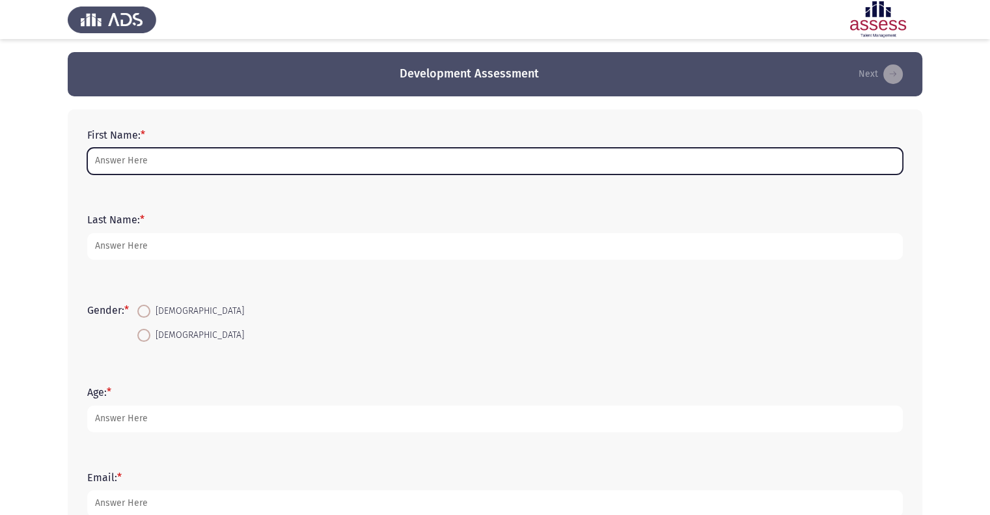
click at [246, 156] on input "First Name: *" at bounding box center [495, 161] width 816 height 27
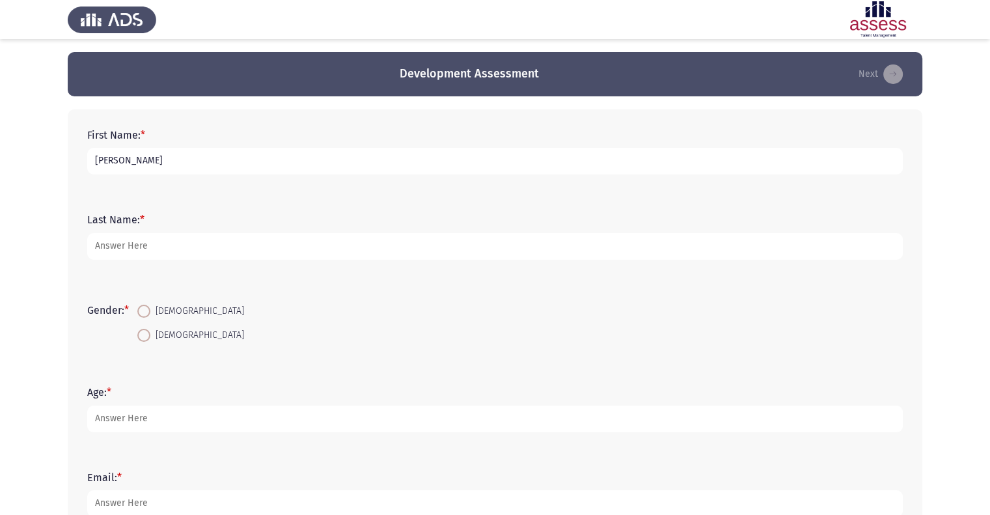
type input "[PERSON_NAME]"
type input "ElShafie"
click at [147, 333] on span at bounding box center [143, 335] width 13 height 13
click at [147, 333] on input "[DEMOGRAPHIC_DATA]" at bounding box center [143, 335] width 13 height 13
radio input "true"
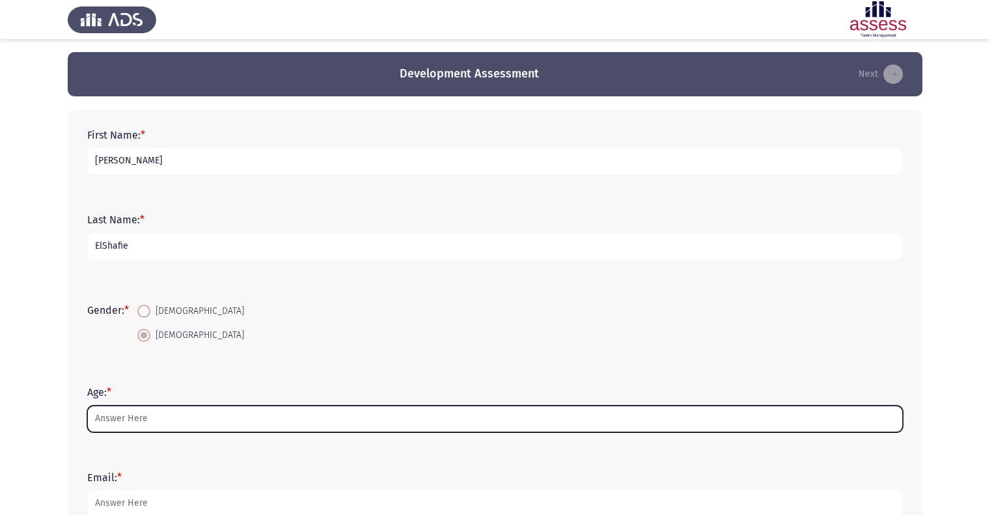
click at [159, 424] on input "Age: *" at bounding box center [495, 419] width 816 height 27
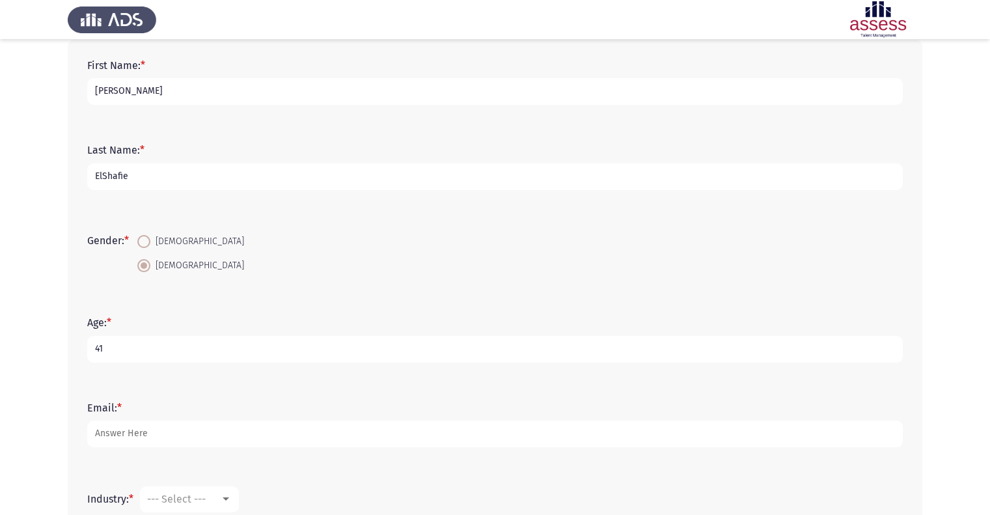
scroll to position [195, 0]
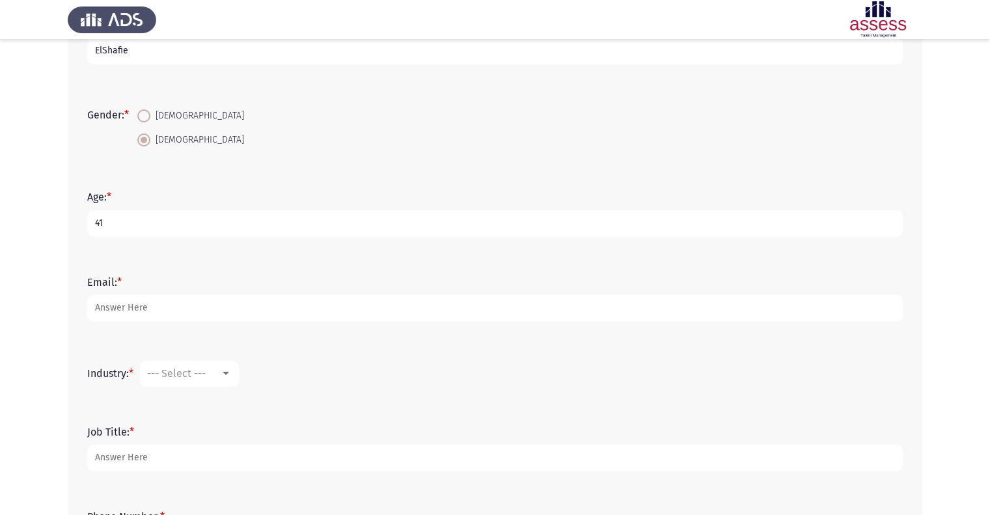
type input "41"
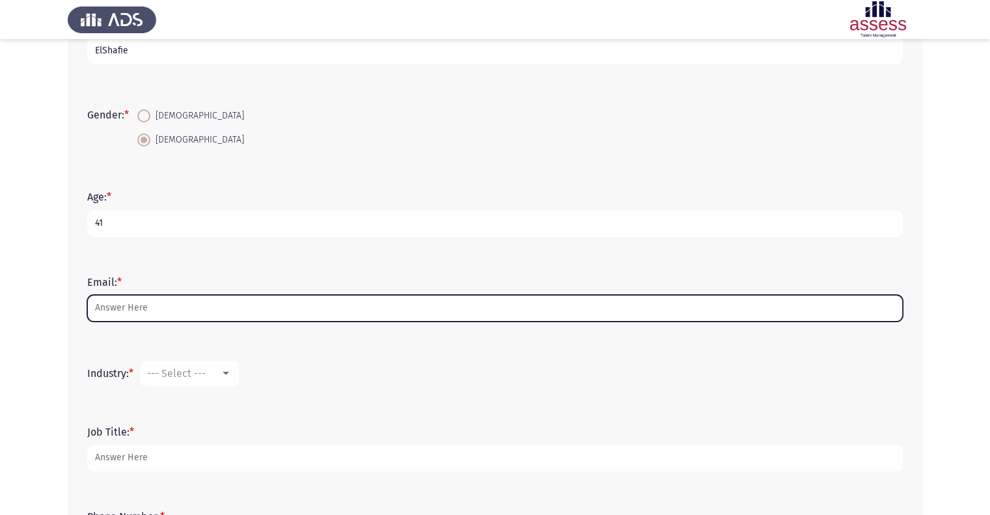
click at [161, 295] on input "Email: *" at bounding box center [495, 308] width 816 height 27
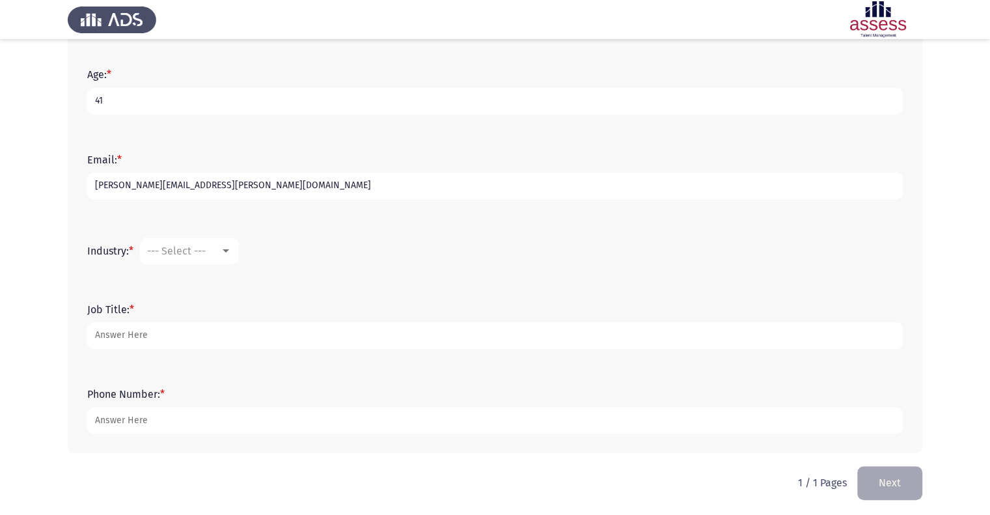
scroll to position [320, 0]
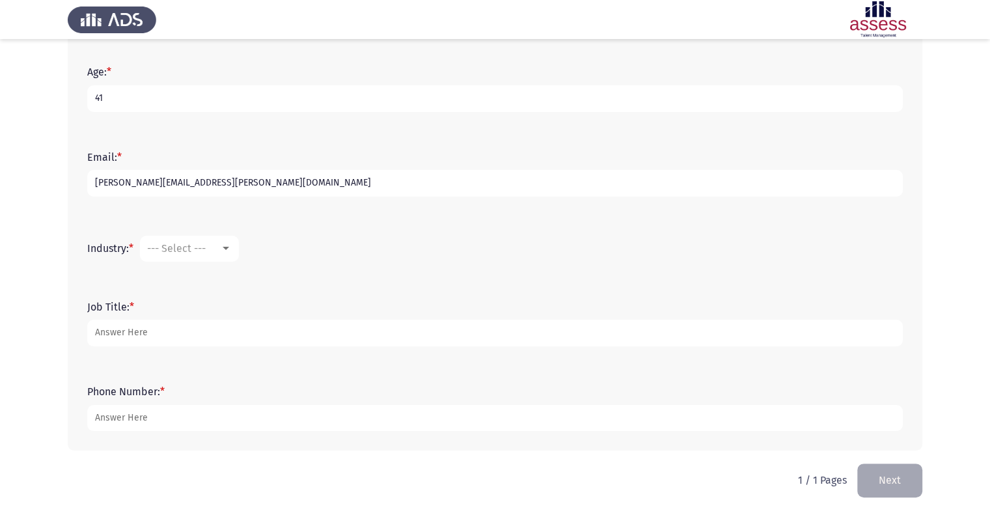
type input "[PERSON_NAME][EMAIL_ADDRESS][PERSON_NAME][DOMAIN_NAME]"
click at [186, 247] on span "--- Select ---" at bounding box center [176, 248] width 59 height 12
click at [242, 299] on span "Computer Software/Engineering" at bounding box center [232, 305] width 169 height 31
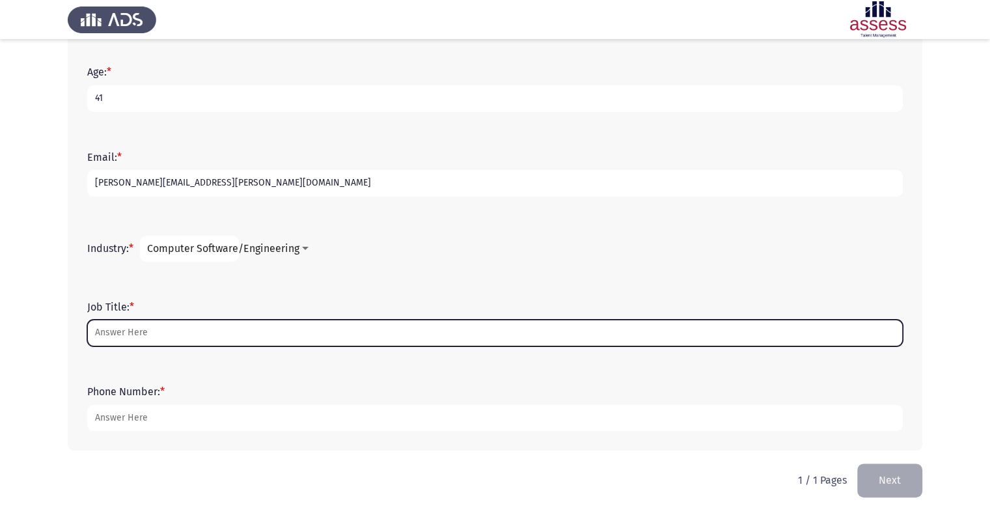
click at [225, 337] on input "Job Title: *" at bounding box center [495, 333] width 816 height 27
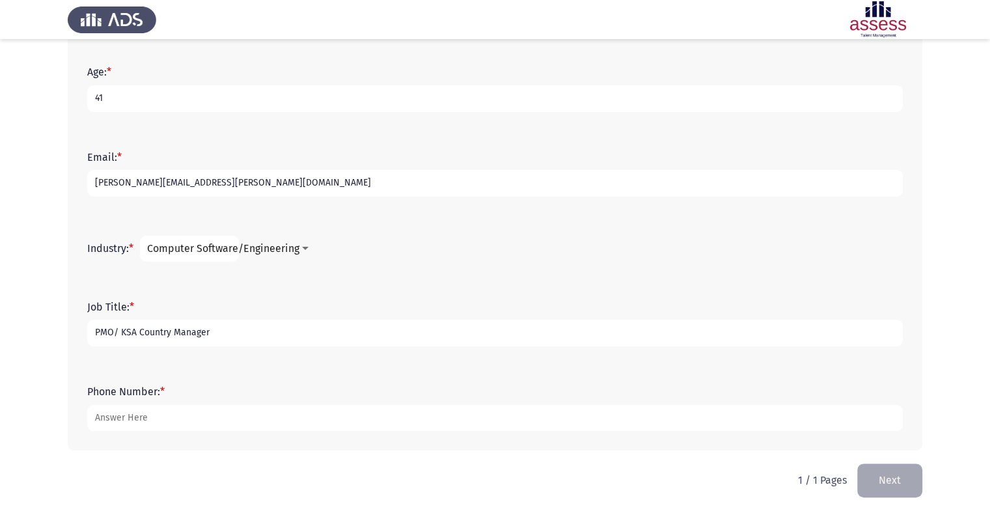
type input "PMO/ KSA Country Manager"
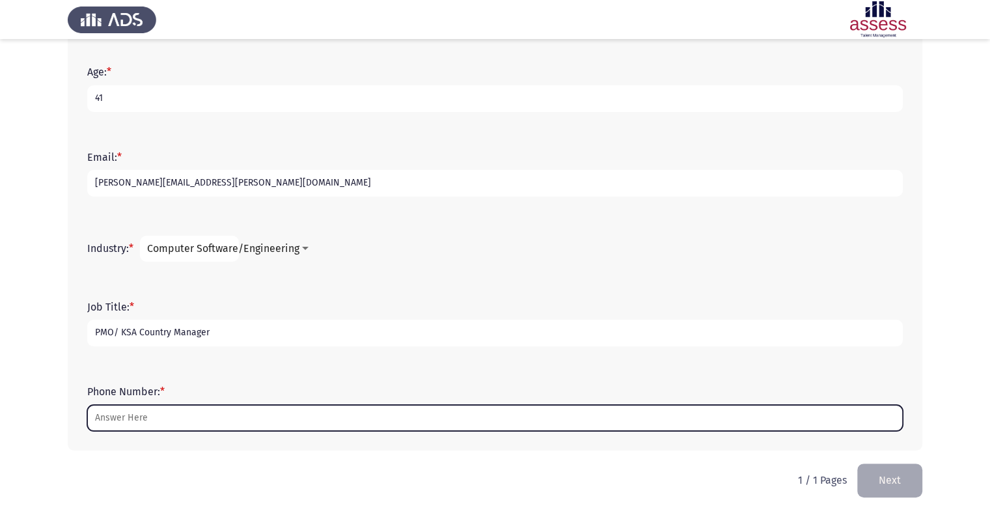
click at [212, 419] on input "Phone Number: *" at bounding box center [495, 418] width 816 height 27
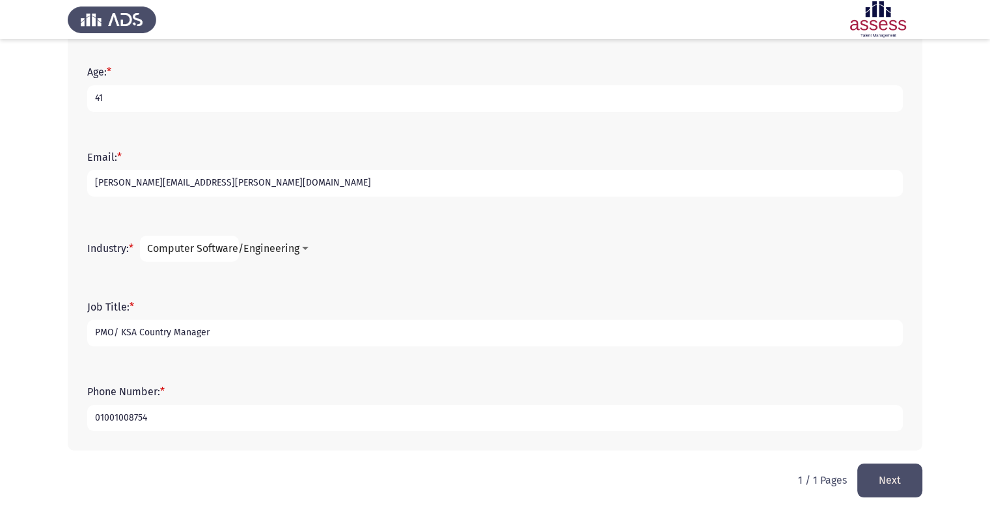
type input "01001008754"
click at [883, 473] on button "Next" at bounding box center [890, 480] width 65 height 33
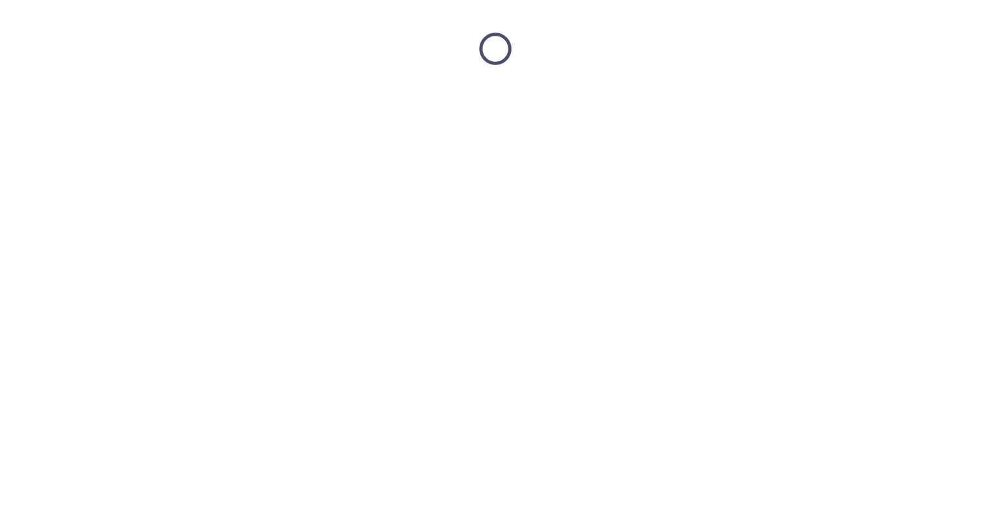
scroll to position [0, 0]
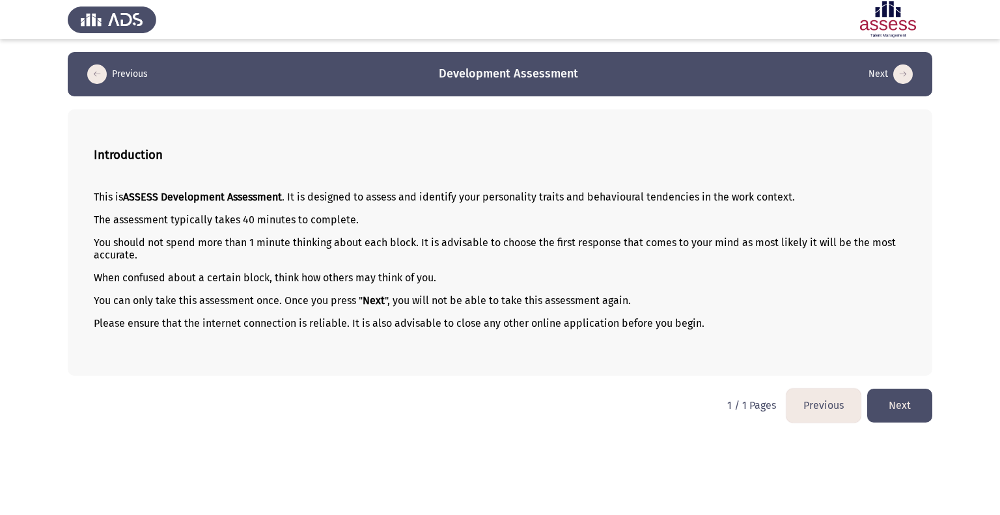
click at [912, 409] on button "Next" at bounding box center [899, 405] width 65 height 33
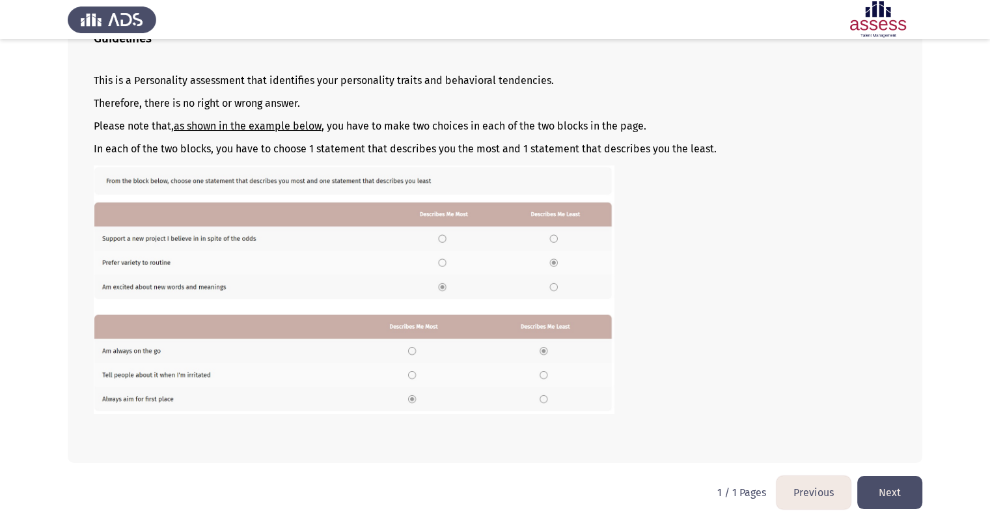
scroll to position [124, 0]
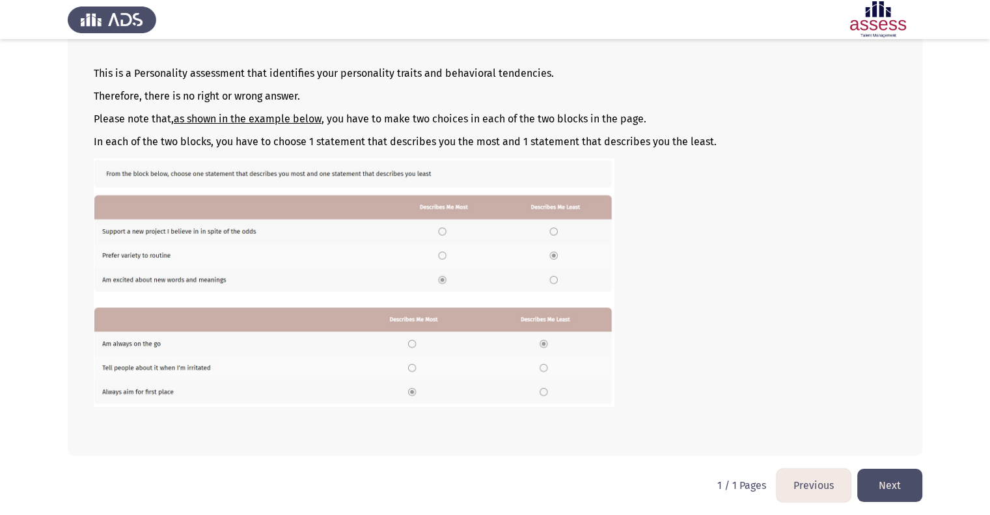
click at [890, 479] on button "Next" at bounding box center [890, 485] width 65 height 33
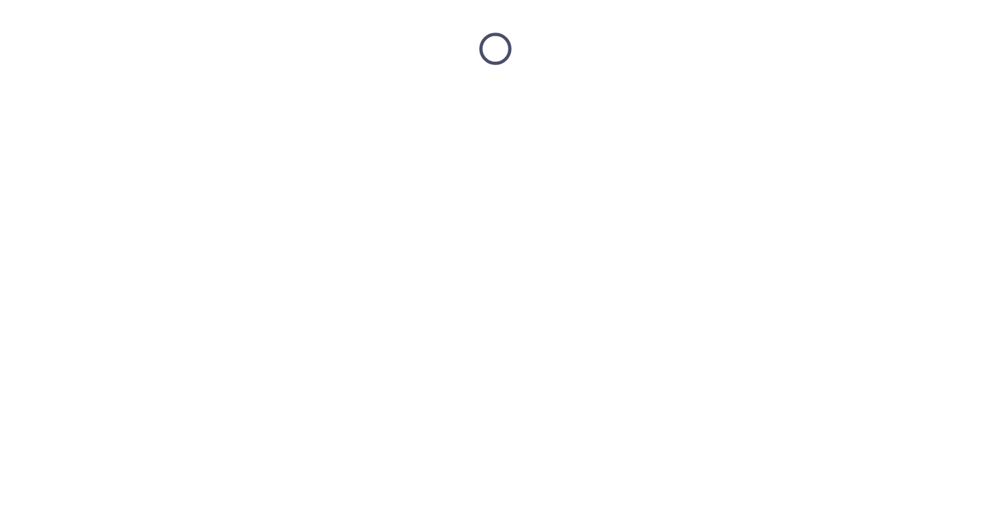
scroll to position [0, 0]
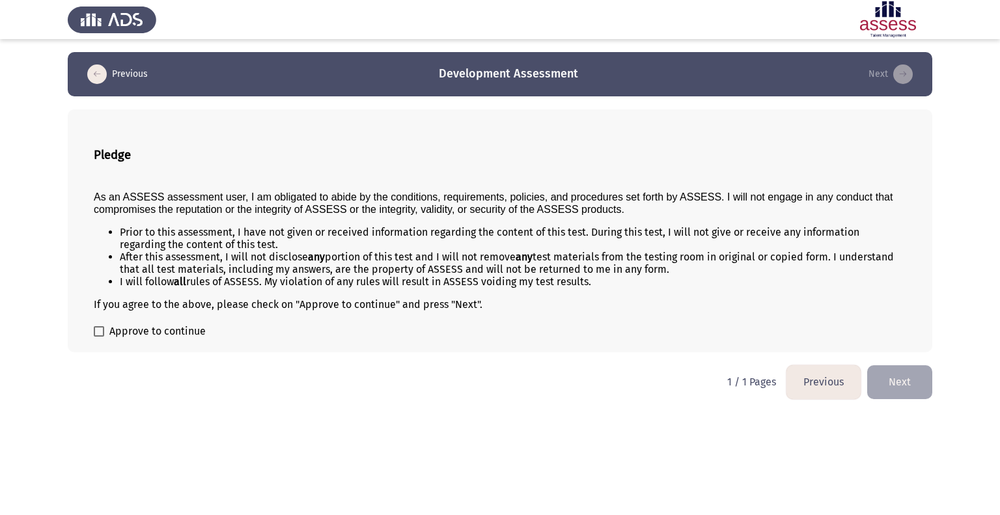
click at [101, 314] on div "Pledge As an ASSESS assessment user, I am obligated to abide by the conditions,…" at bounding box center [500, 230] width 865 height 243
click at [98, 335] on span at bounding box center [99, 331] width 10 height 10
click at [98, 337] on input "Approve to continue" at bounding box center [98, 337] width 1 height 1
checkbox input "true"
click at [893, 388] on button "Next" at bounding box center [899, 381] width 65 height 33
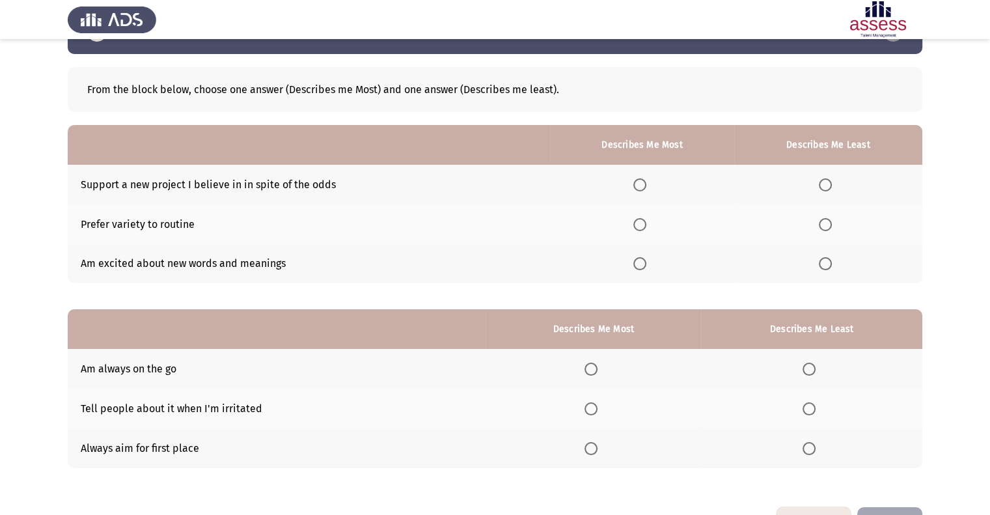
scroll to position [65, 0]
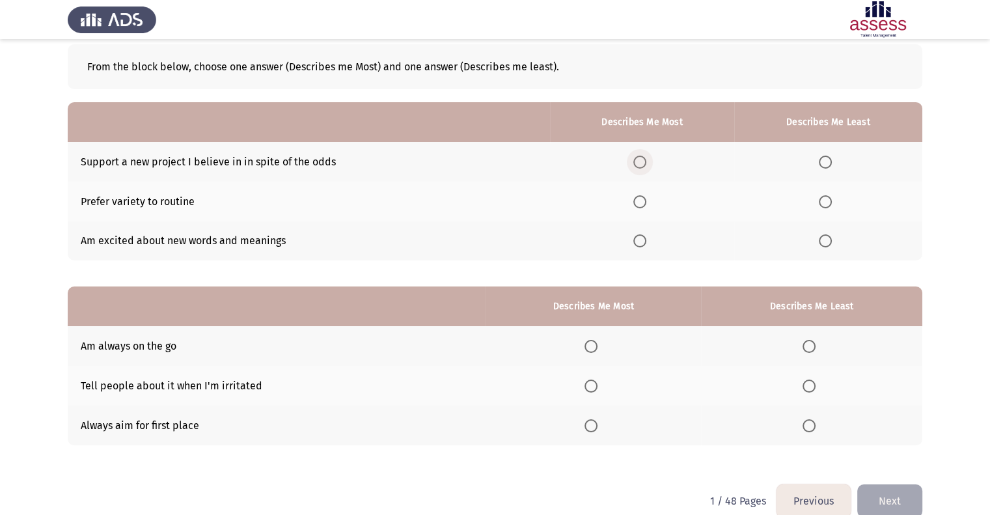
click at [645, 163] on span "Select an option" at bounding box center [640, 162] width 13 height 13
click at [645, 163] on input "Select an option" at bounding box center [640, 162] width 13 height 13
click at [829, 203] on span "Select an option" at bounding box center [825, 201] width 13 height 13
click at [829, 203] on input "Select an option" at bounding box center [825, 201] width 13 height 13
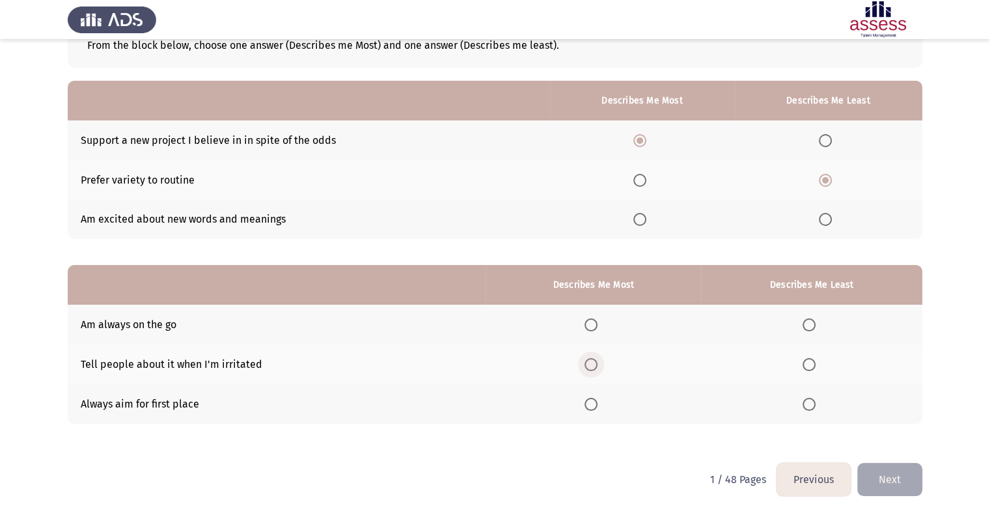
click at [593, 362] on span "Select an option" at bounding box center [591, 364] width 13 height 13
click at [593, 362] on input "Select an option" at bounding box center [591, 364] width 13 height 13
click at [812, 321] on span "Select an option" at bounding box center [809, 324] width 13 height 13
click at [812, 321] on input "Select an option" at bounding box center [809, 324] width 13 height 13
click at [895, 478] on button "Next" at bounding box center [890, 479] width 65 height 33
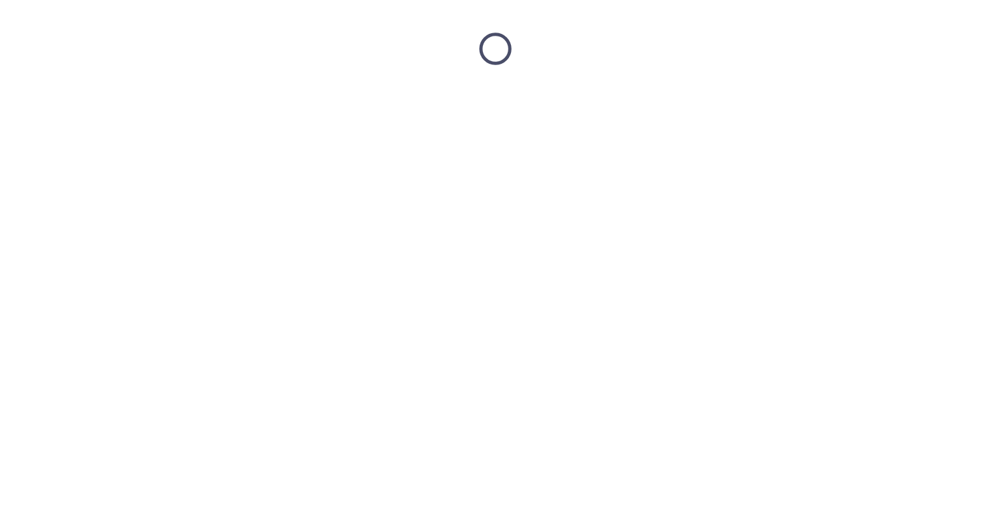
scroll to position [0, 0]
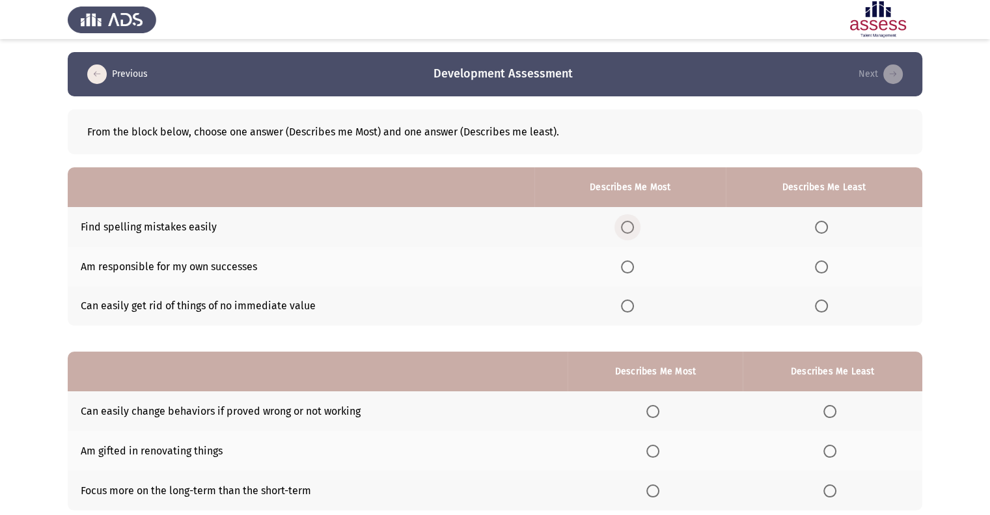
click at [634, 229] on span "Select an option" at bounding box center [627, 227] width 13 height 13
click at [634, 229] on input "Select an option" at bounding box center [627, 227] width 13 height 13
click at [820, 307] on span "Select an option" at bounding box center [821, 306] width 13 height 13
click at [820, 307] on input "Select an option" at bounding box center [821, 306] width 13 height 13
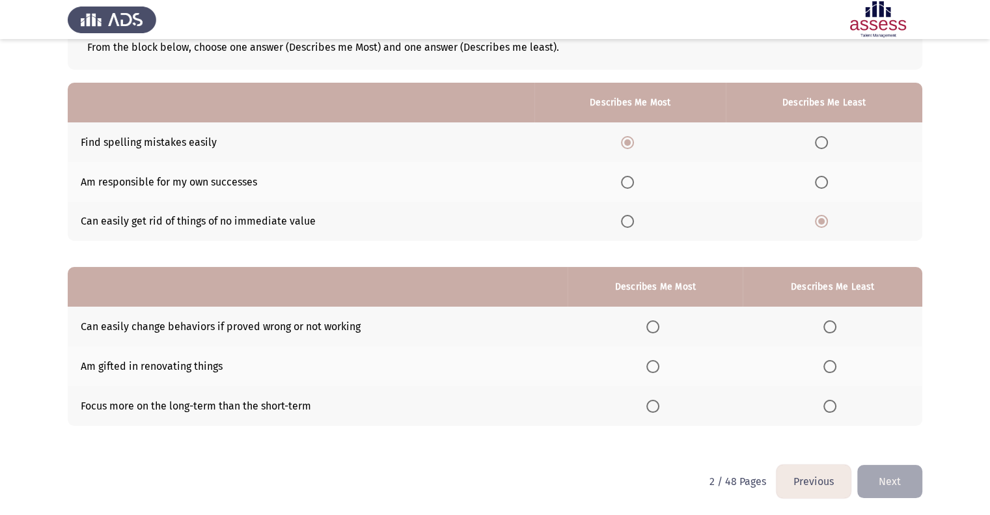
scroll to position [87, 0]
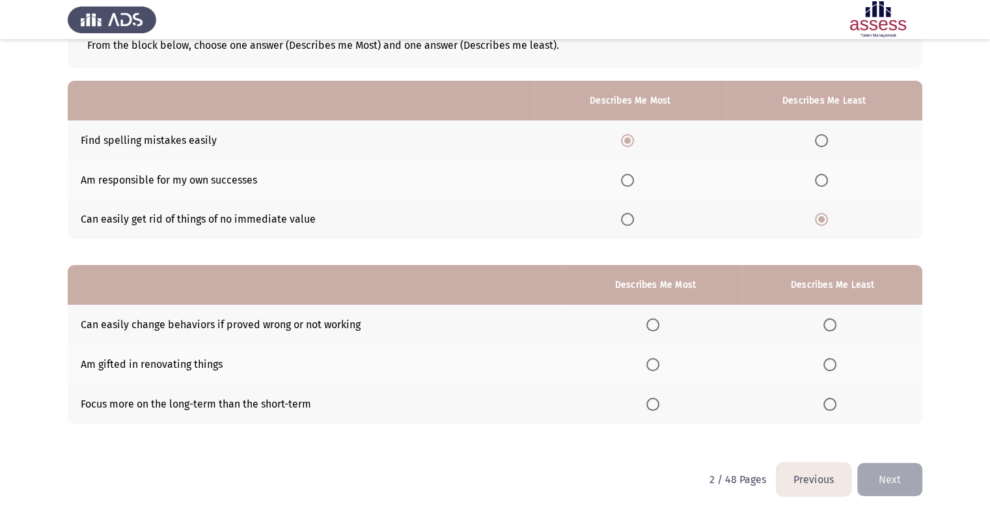
click at [659, 403] on span "Select an option" at bounding box center [653, 404] width 13 height 13
click at [659, 403] on input "Select an option" at bounding box center [653, 404] width 13 height 13
click at [660, 324] on span "Select an option" at bounding box center [653, 324] width 13 height 13
click at [660, 324] on input "Select an option" at bounding box center [653, 324] width 13 height 13
click at [839, 358] on label "Select an option" at bounding box center [833, 364] width 18 height 13
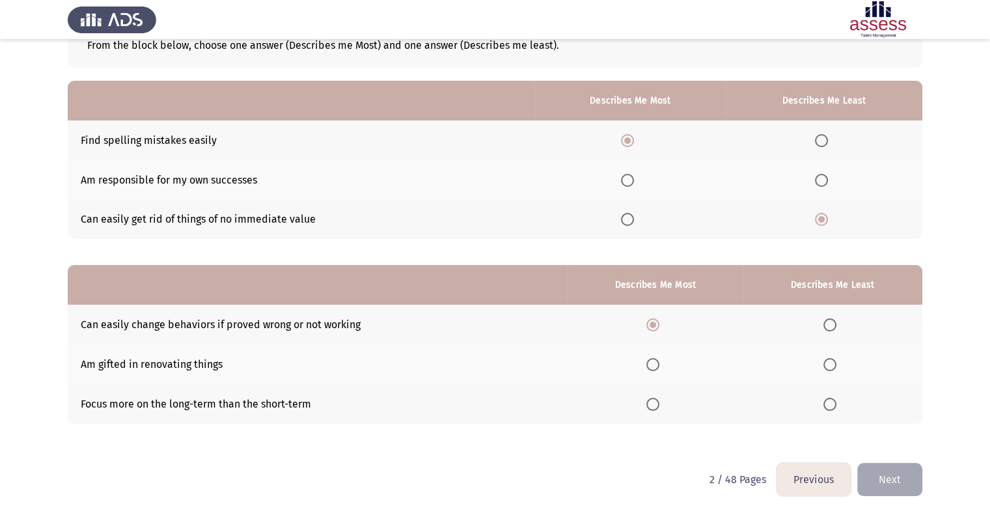
click at [837, 358] on input "Select an option" at bounding box center [830, 364] width 13 height 13
click at [899, 484] on button "Next" at bounding box center [890, 479] width 65 height 33
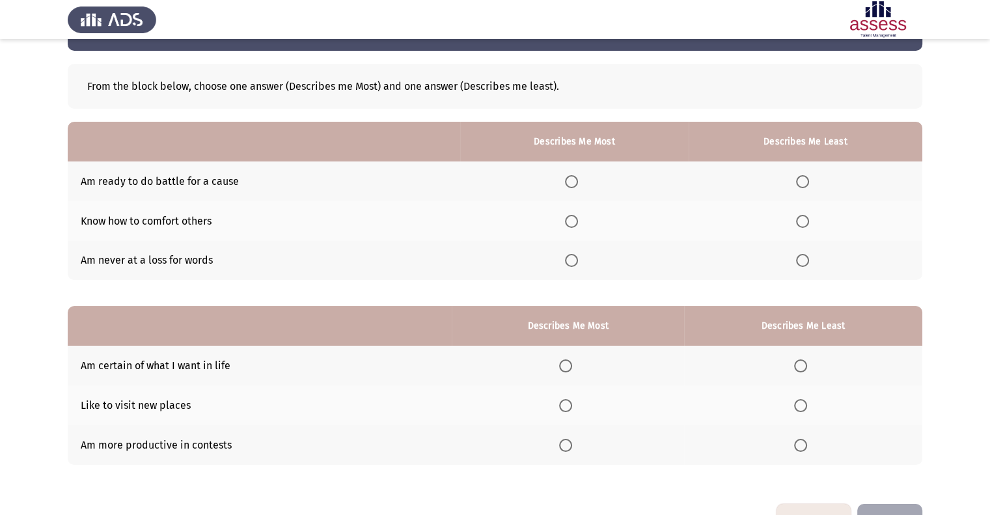
scroll to position [0, 0]
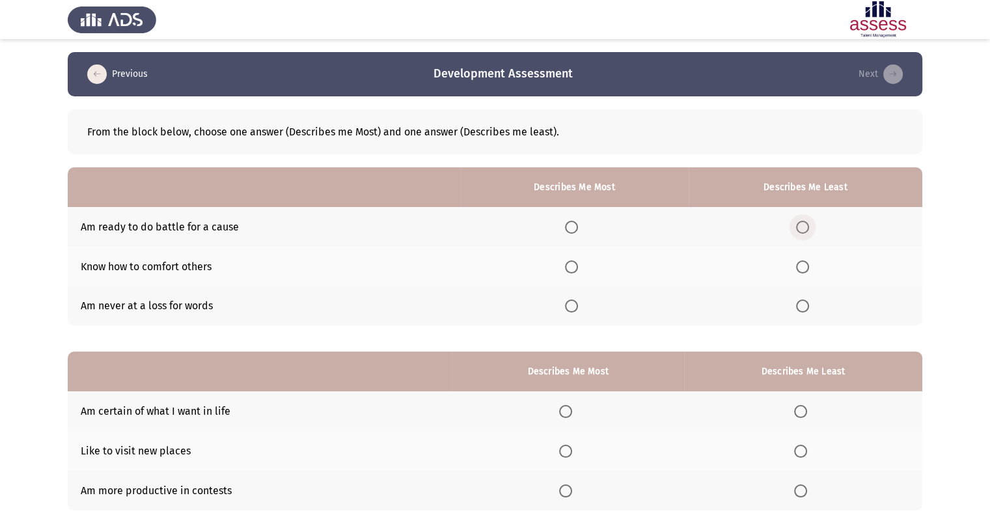
click at [807, 229] on span "Select an option" at bounding box center [802, 227] width 13 height 13
click at [807, 229] on input "Select an option" at bounding box center [802, 227] width 13 height 13
click at [576, 270] on span "Select an option" at bounding box center [571, 266] width 13 height 13
click at [576, 270] on input "Select an option" at bounding box center [571, 266] width 13 height 13
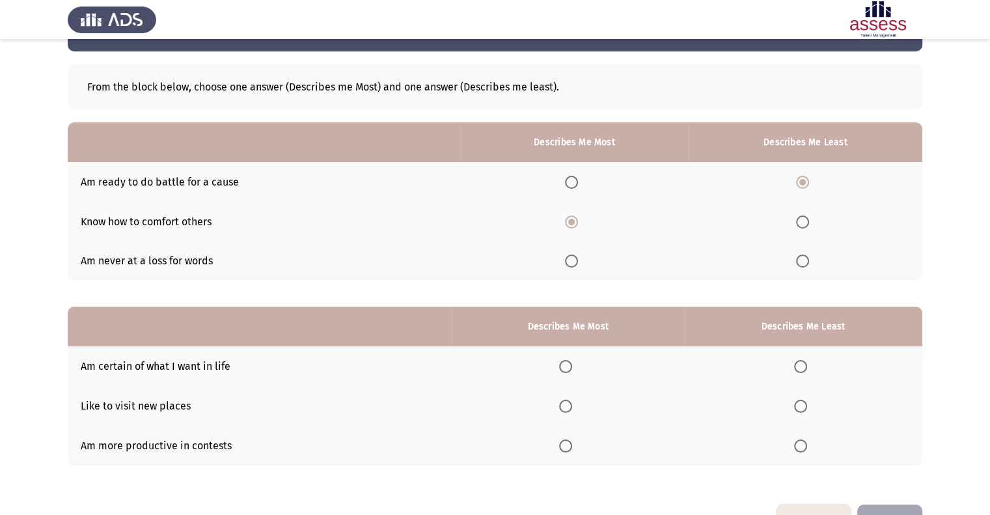
scroll to position [65, 0]
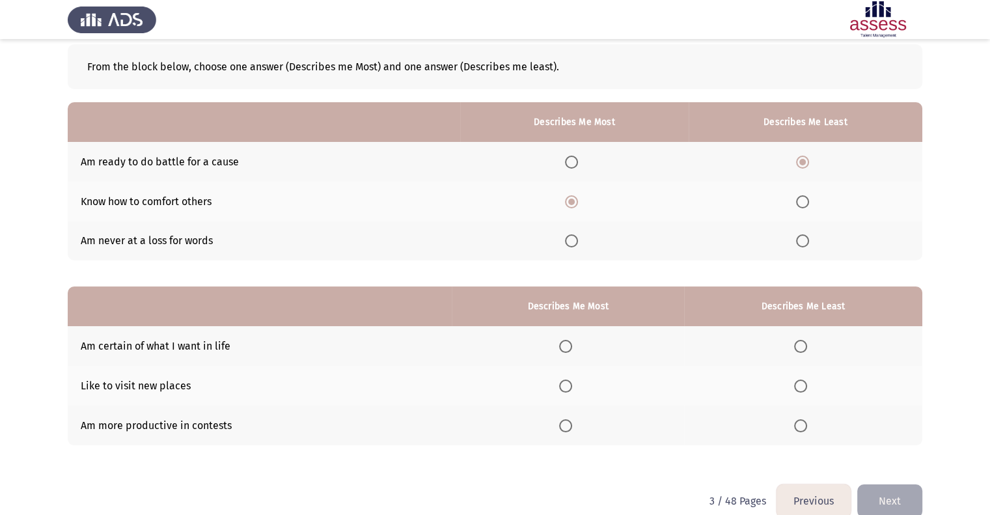
click at [800, 425] on span "Select an option" at bounding box center [800, 425] width 13 height 13
click at [800, 425] on input "Select an option" at bounding box center [800, 425] width 13 height 13
click at [800, 387] on span "Select an option" at bounding box center [800, 386] width 13 height 13
click at [800, 387] on input "Select an option" at bounding box center [800, 386] width 13 height 13
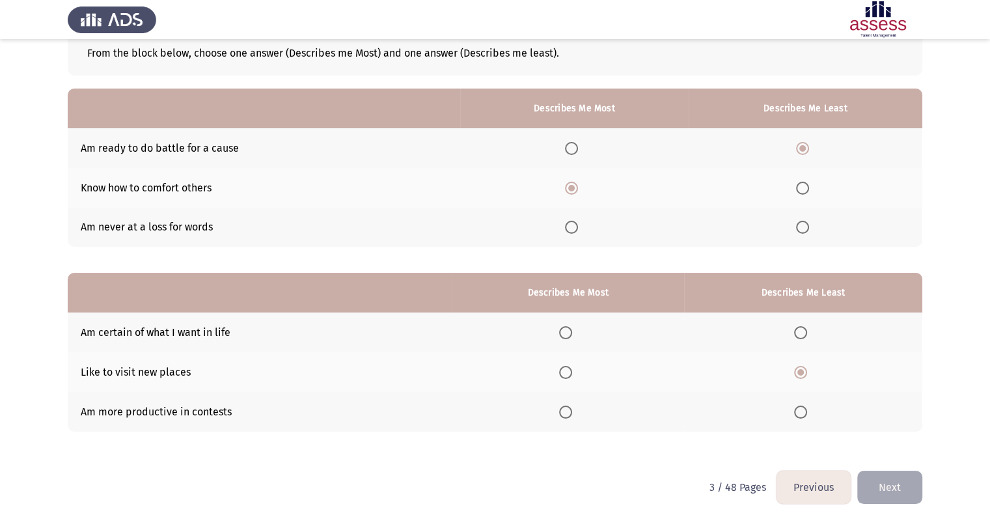
scroll to position [87, 0]
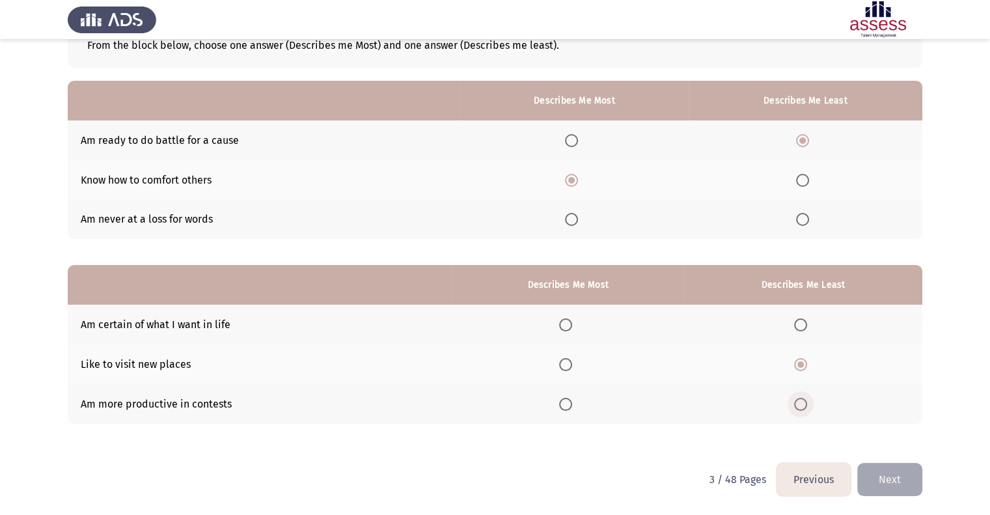
click at [799, 404] on span "Select an option" at bounding box center [800, 404] width 13 height 13
click at [799, 404] on input "Select an option" at bounding box center [800, 404] width 13 height 13
click at [570, 330] on span "Select an option" at bounding box center [565, 324] width 13 height 13
click at [570, 330] on input "Select an option" at bounding box center [565, 324] width 13 height 13
click at [878, 479] on button "Next" at bounding box center [890, 479] width 65 height 33
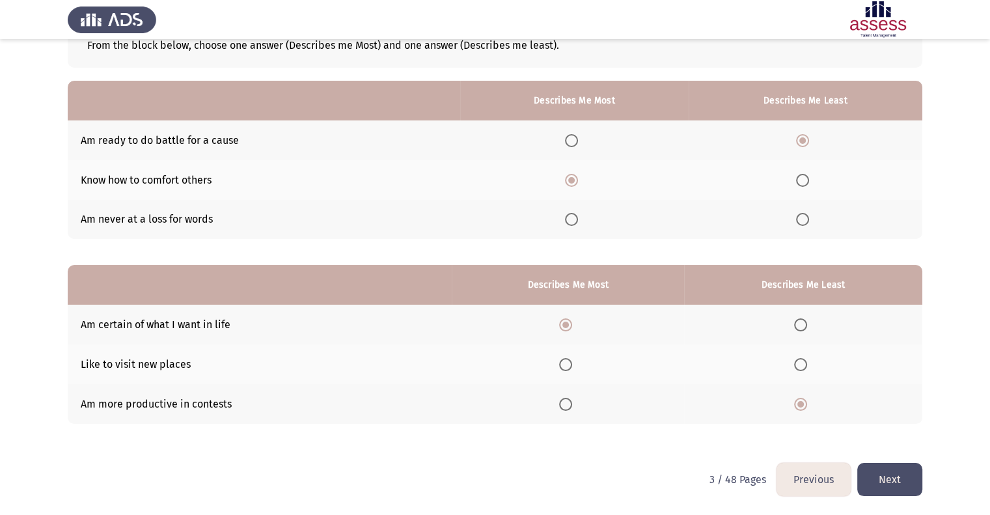
scroll to position [0, 0]
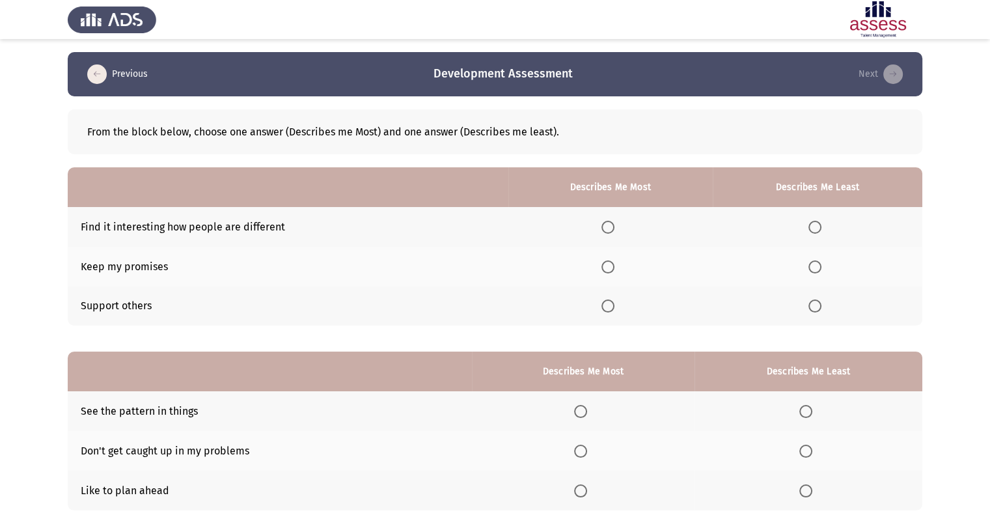
click at [612, 309] on span "Select an option" at bounding box center [608, 306] width 13 height 13
click at [612, 309] on input "Select an option" at bounding box center [608, 306] width 13 height 13
click at [807, 226] on th at bounding box center [818, 227] width 210 height 40
click at [818, 229] on span "Select an option" at bounding box center [815, 227] width 13 height 13
click at [818, 229] on input "Select an option" at bounding box center [815, 227] width 13 height 13
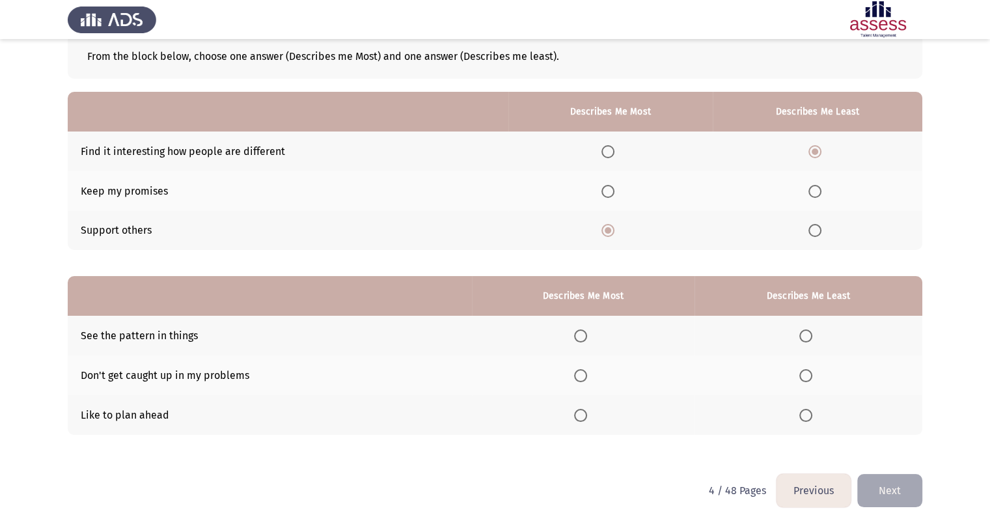
scroll to position [87, 0]
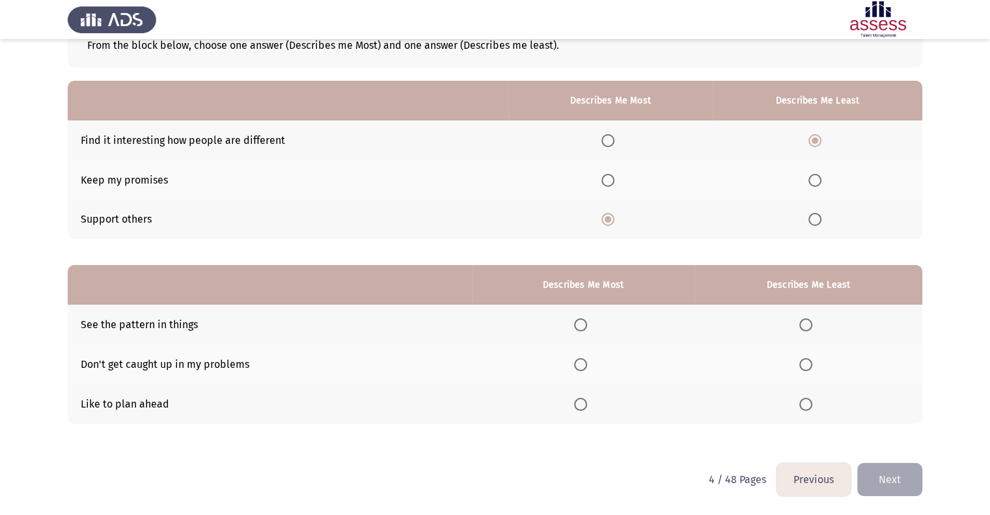
click at [587, 402] on span "Select an option" at bounding box center [580, 404] width 13 height 13
click at [587, 402] on input "Select an option" at bounding box center [580, 404] width 13 height 13
click at [813, 367] on span "Select an option" at bounding box center [806, 364] width 13 height 13
click at [813, 367] on input "Select an option" at bounding box center [806, 364] width 13 height 13
click at [891, 484] on button "Next" at bounding box center [890, 479] width 65 height 33
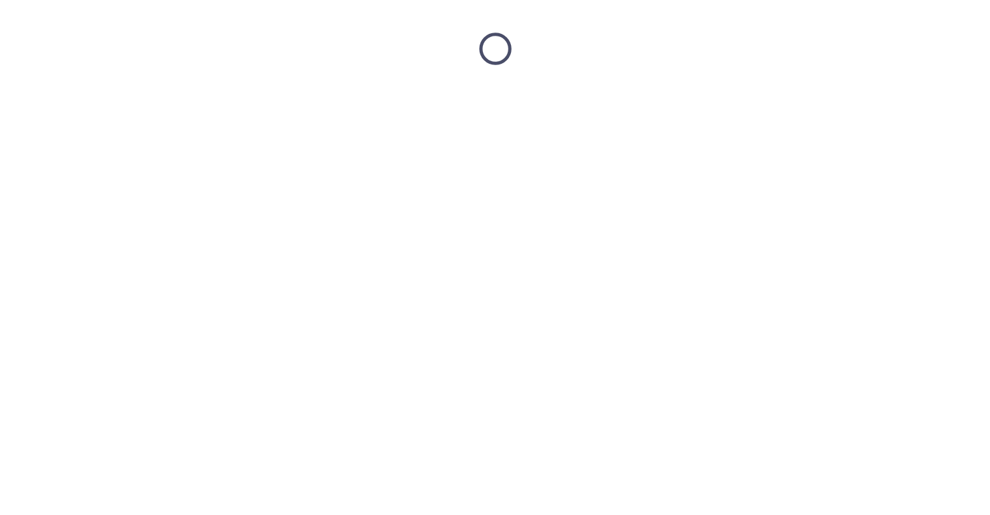
scroll to position [0, 0]
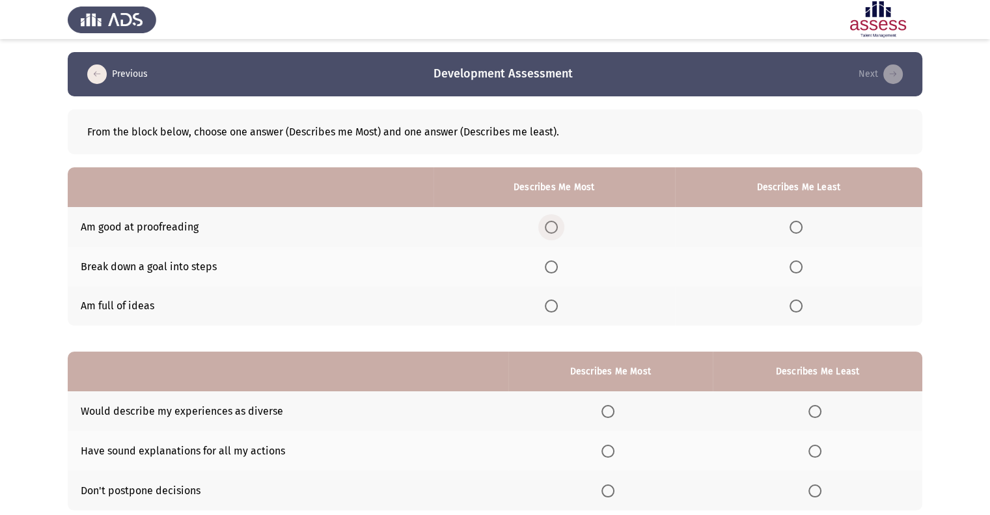
click at [556, 232] on span "Select an option" at bounding box center [551, 227] width 13 height 13
click at [556, 232] on input "Select an option" at bounding box center [551, 227] width 13 height 13
click at [789, 303] on th at bounding box center [798, 307] width 247 height 40
click at [793, 307] on span "Select an option" at bounding box center [796, 306] width 13 height 13
click at [793, 307] on input "Select an option" at bounding box center [796, 306] width 13 height 13
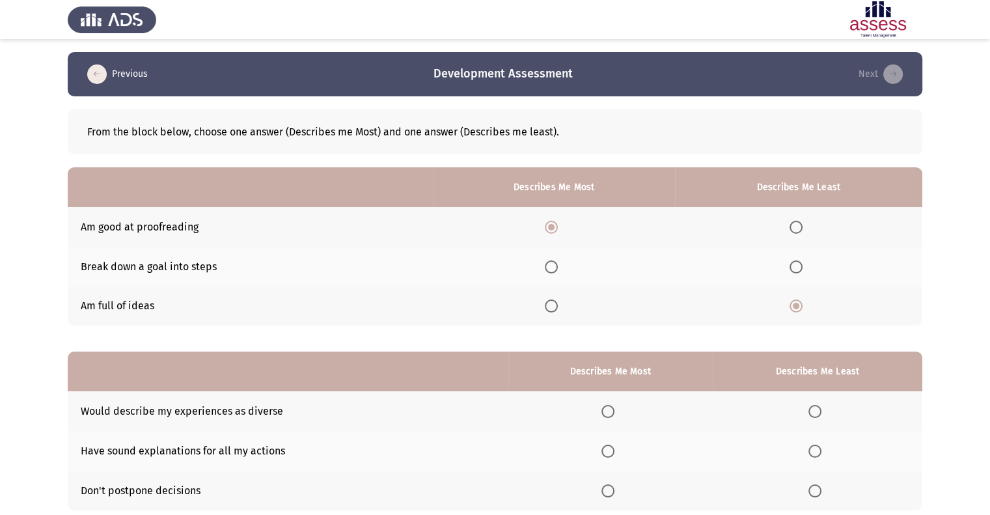
scroll to position [65, 0]
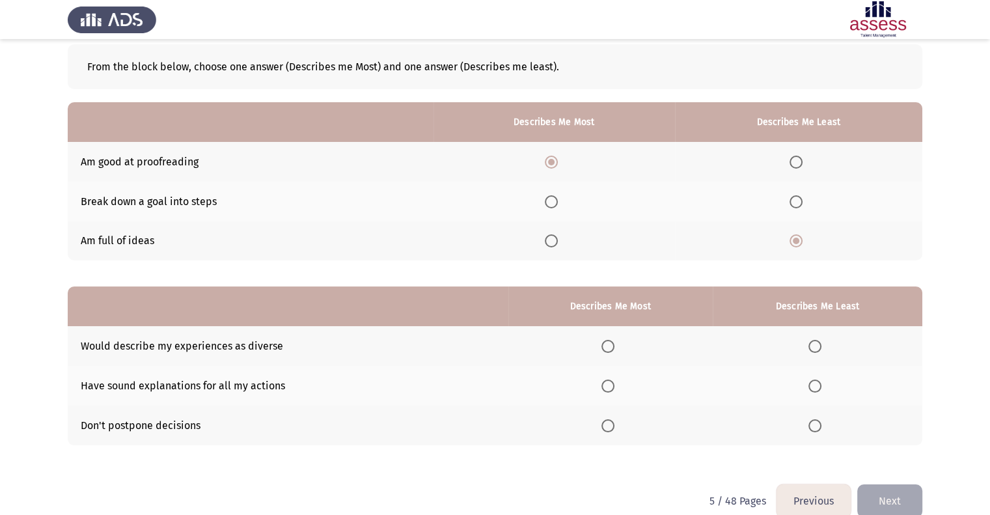
click at [608, 393] on span "Select an option" at bounding box center [608, 386] width 13 height 13
click at [608, 393] on input "Select an option" at bounding box center [608, 386] width 13 height 13
click at [810, 423] on span "Select an option" at bounding box center [815, 425] width 13 height 13
click at [810, 423] on input "Select an option" at bounding box center [815, 425] width 13 height 13
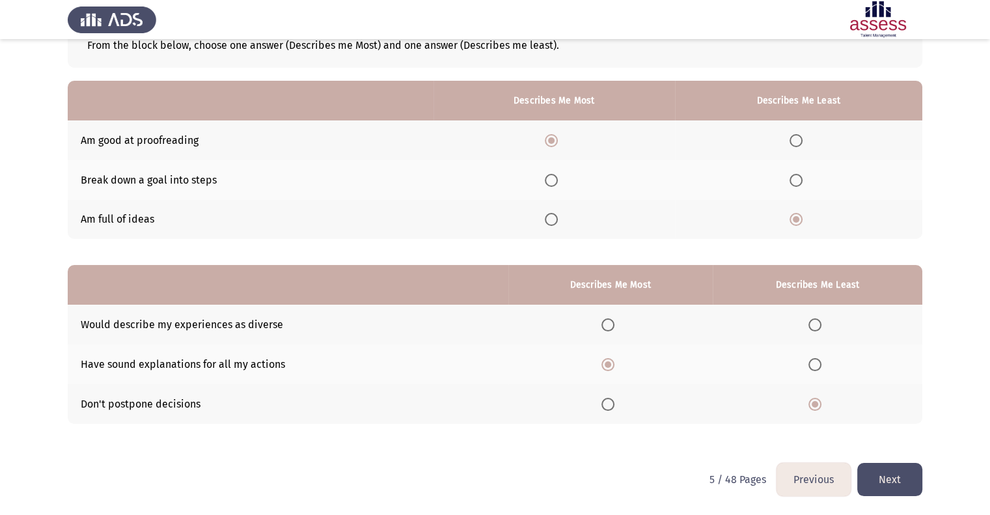
click at [899, 473] on button "Next" at bounding box center [890, 479] width 65 height 33
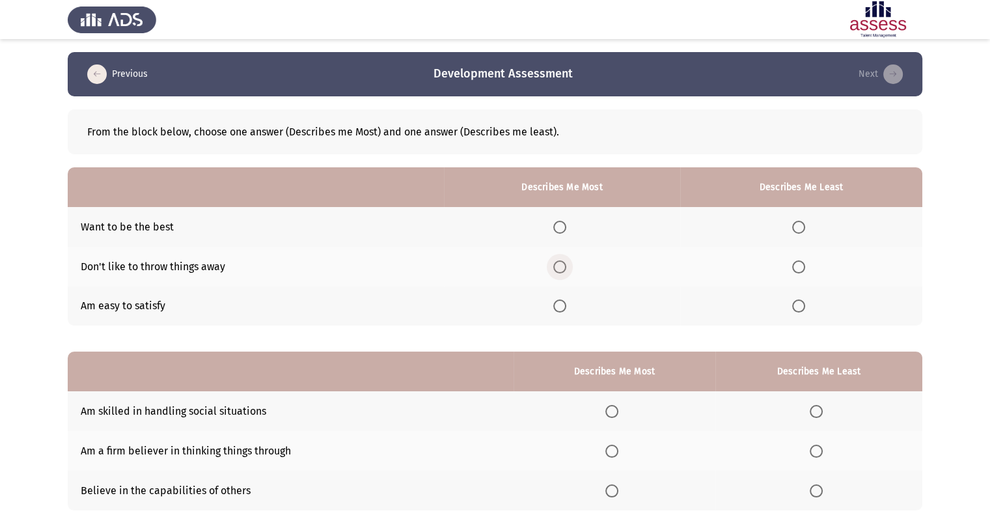
click at [567, 267] on span "Select an option" at bounding box center [560, 266] width 13 height 13
click at [567, 267] on input "Select an option" at bounding box center [560, 266] width 13 height 13
click at [567, 306] on span "Select an option" at bounding box center [560, 306] width 13 height 13
click at [567, 306] on input "Select an option" at bounding box center [560, 306] width 13 height 13
click at [804, 229] on span "Select an option" at bounding box center [799, 227] width 13 height 13
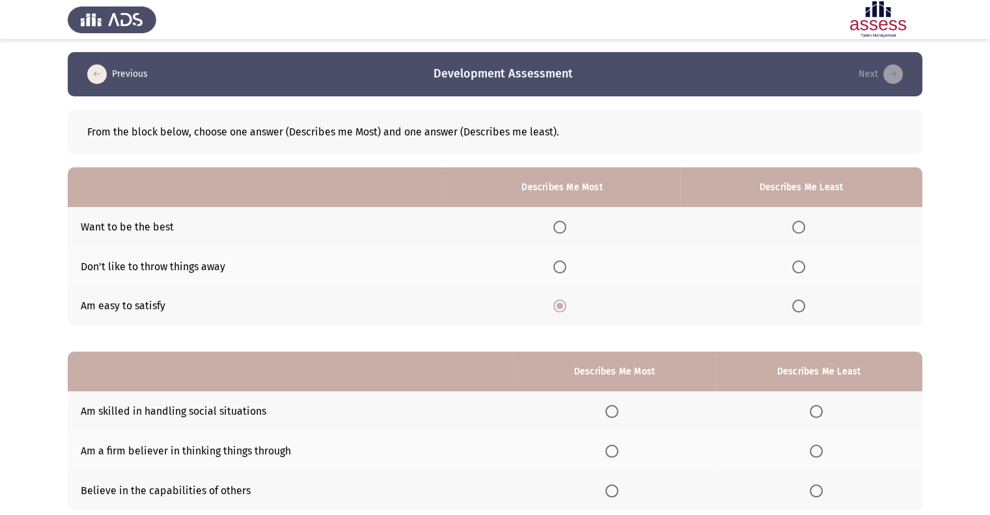
click at [804, 229] on input "Select an option" at bounding box center [799, 227] width 13 height 13
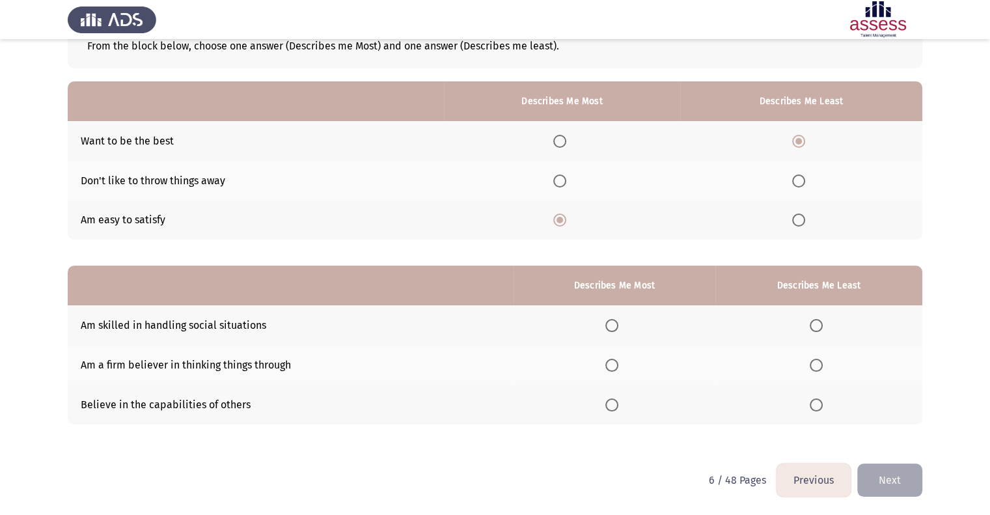
scroll to position [87, 0]
click at [619, 366] on span "Select an option" at bounding box center [612, 364] width 13 height 13
click at [619, 366] on input "Select an option" at bounding box center [612, 364] width 13 height 13
click at [813, 329] on span "Select an option" at bounding box center [816, 324] width 13 height 13
click at [813, 329] on input "Select an option" at bounding box center [816, 324] width 13 height 13
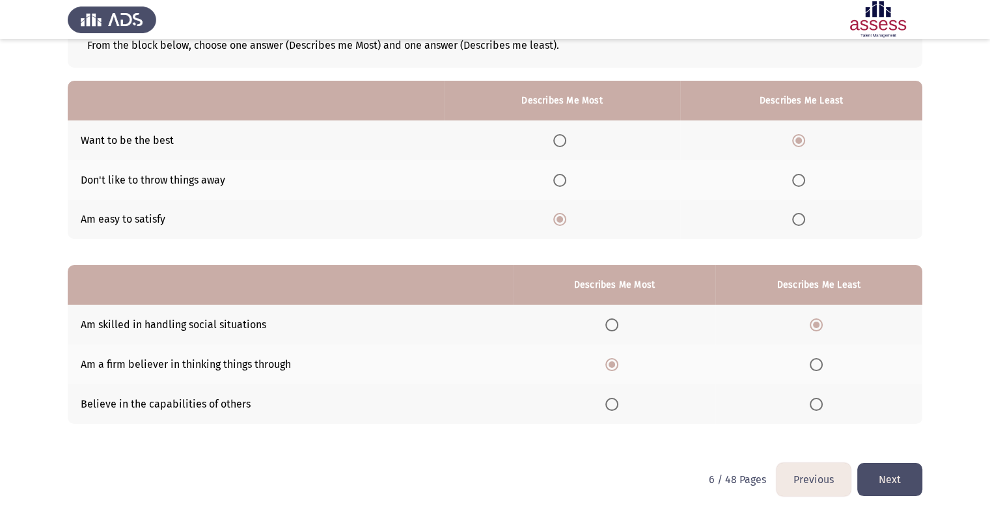
click at [893, 477] on button "Next" at bounding box center [890, 479] width 65 height 33
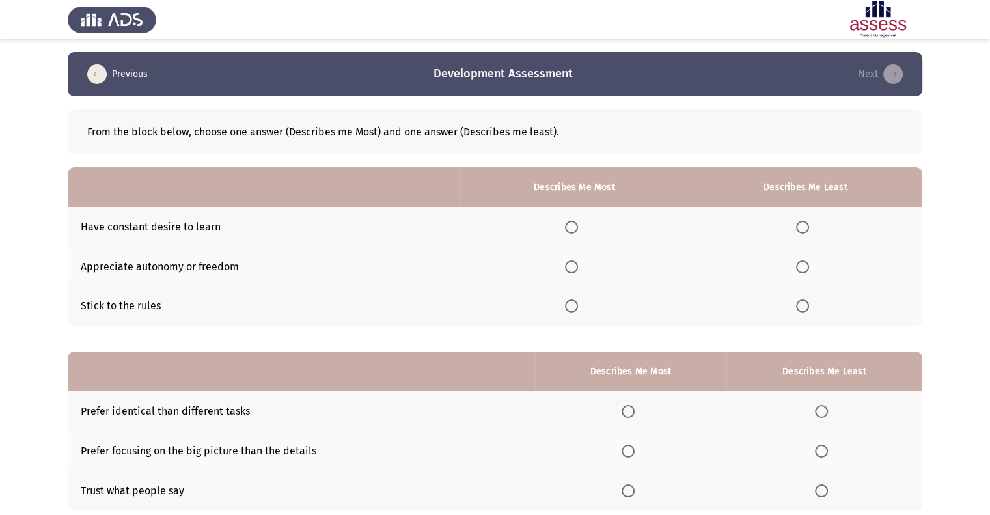
click at [570, 307] on span "Select an option" at bounding box center [571, 306] width 13 height 13
click at [570, 307] on input "Select an option" at bounding box center [571, 306] width 13 height 13
click at [804, 226] on span "Select an option" at bounding box center [802, 227] width 13 height 13
click at [804, 226] on input "Select an option" at bounding box center [802, 227] width 13 height 13
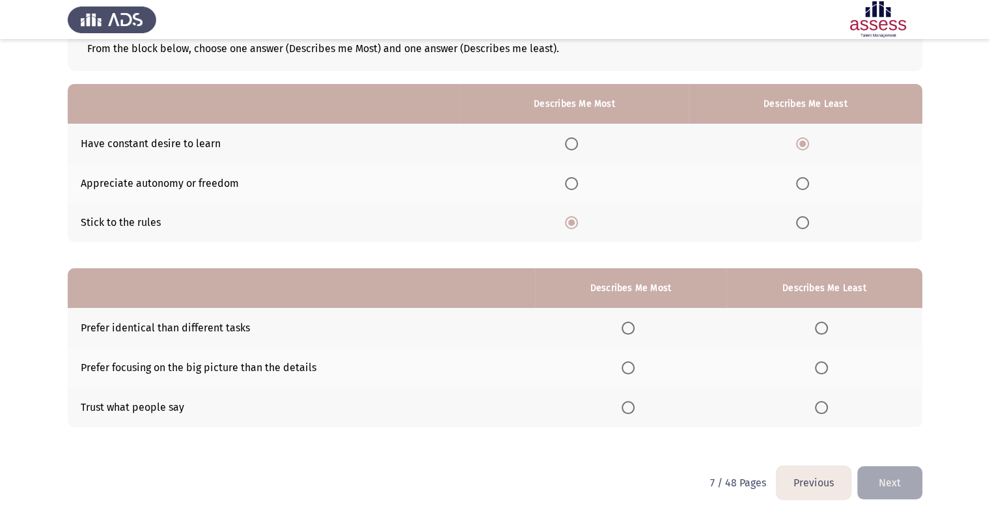
scroll to position [87, 0]
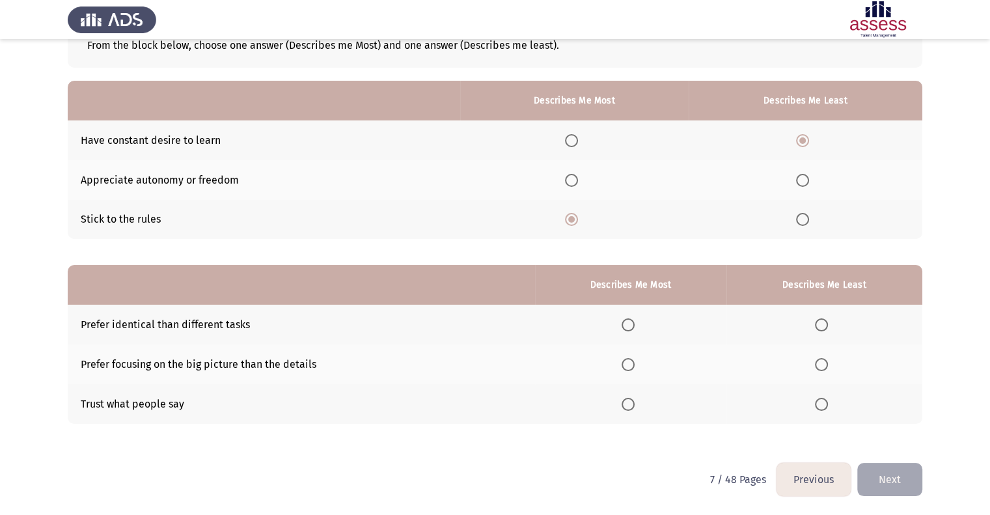
click at [635, 368] on span "Select an option" at bounding box center [628, 364] width 13 height 13
click at [635, 368] on input "Select an option" at bounding box center [628, 364] width 13 height 13
click at [634, 325] on span "Select an option" at bounding box center [628, 324] width 13 height 13
click at [634, 325] on input "Select an option" at bounding box center [628, 324] width 13 height 13
click at [827, 411] on span "Select an option" at bounding box center [821, 404] width 13 height 13
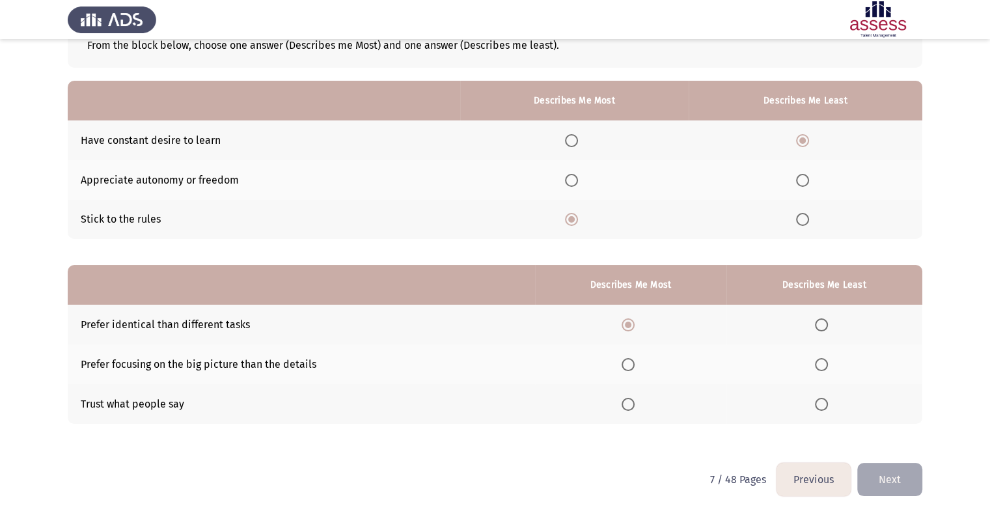
click at [827, 411] on input "Select an option" at bounding box center [821, 404] width 13 height 13
click at [623, 400] on th at bounding box center [630, 404] width 191 height 40
click at [628, 411] on span "Select an option" at bounding box center [628, 404] width 13 height 13
click at [628, 411] on input "Select an option" at bounding box center [628, 404] width 13 height 13
click at [635, 322] on span "Select an option" at bounding box center [628, 324] width 13 height 13
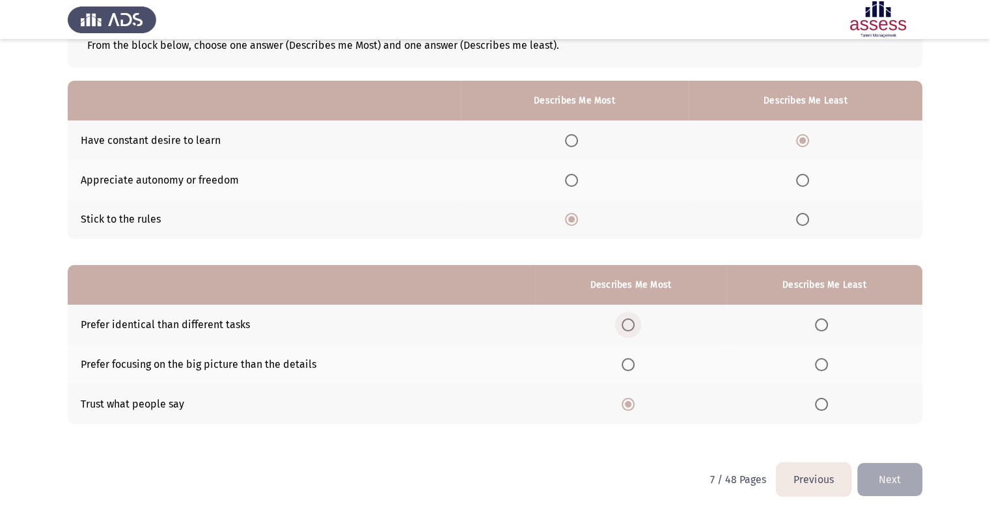
click at [635, 322] on input "Select an option" at bounding box center [628, 324] width 13 height 13
click at [803, 182] on span "Select an option" at bounding box center [802, 180] width 13 height 13
click at [803, 182] on input "Select an option" at bounding box center [802, 180] width 13 height 13
click at [630, 363] on span "Select an option" at bounding box center [628, 364] width 13 height 13
click at [630, 363] on input "Select an option" at bounding box center [628, 364] width 13 height 13
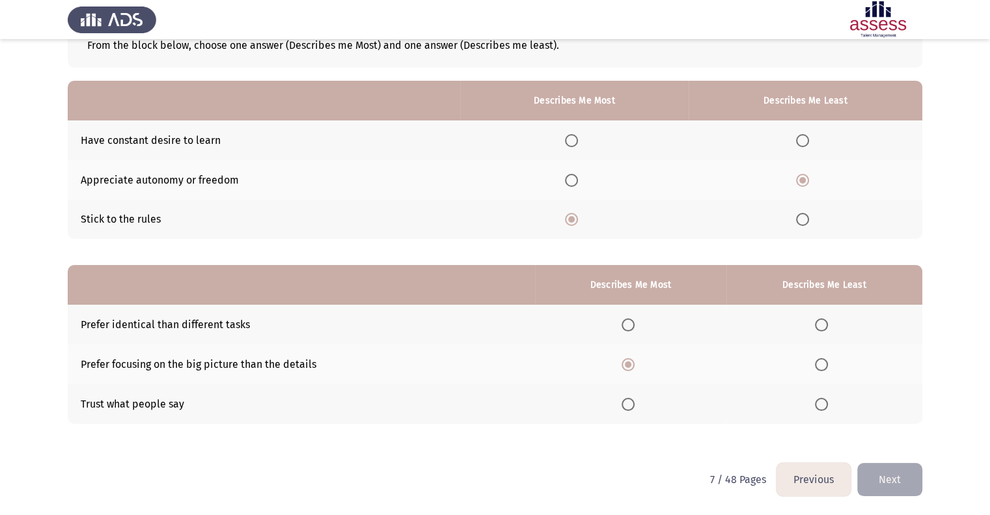
click at [828, 404] on span "Select an option" at bounding box center [821, 404] width 13 height 13
click at [828, 404] on input "Select an option" at bounding box center [821, 404] width 13 height 13
click at [879, 472] on button "Next" at bounding box center [890, 479] width 65 height 33
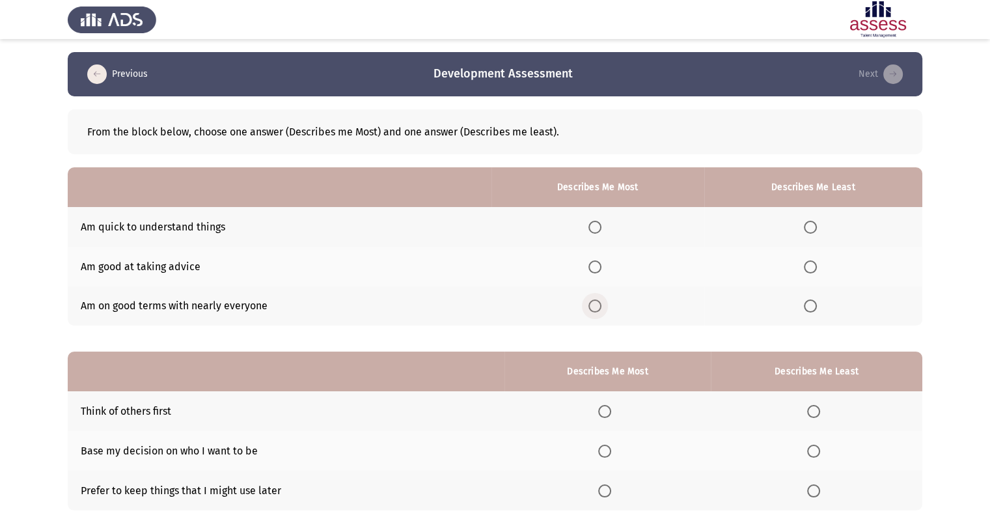
click at [600, 304] on span "Select an option" at bounding box center [595, 306] width 13 height 13
click at [600, 304] on input "Select an option" at bounding box center [595, 306] width 13 height 13
click at [817, 230] on span "Select an option" at bounding box center [810, 227] width 13 height 13
click at [817, 230] on input "Select an option" at bounding box center [810, 227] width 13 height 13
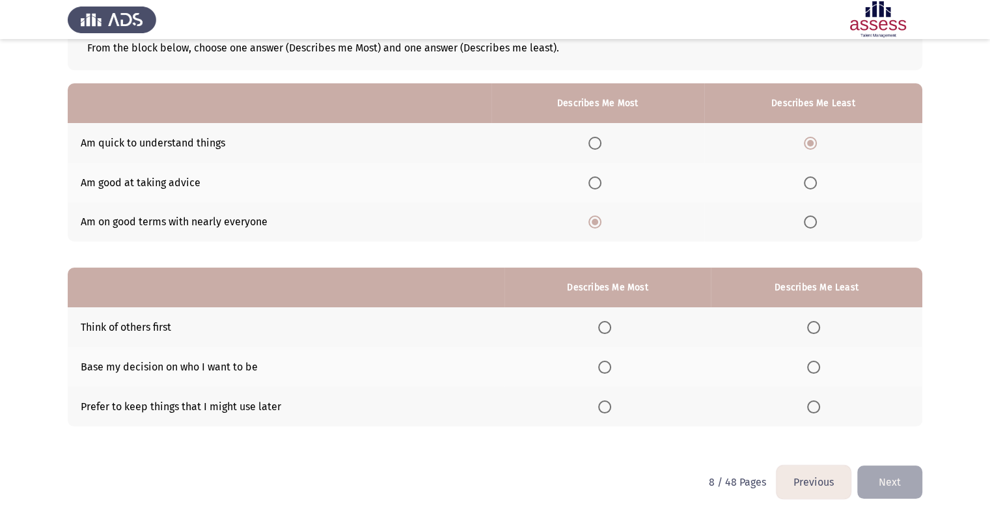
scroll to position [87, 0]
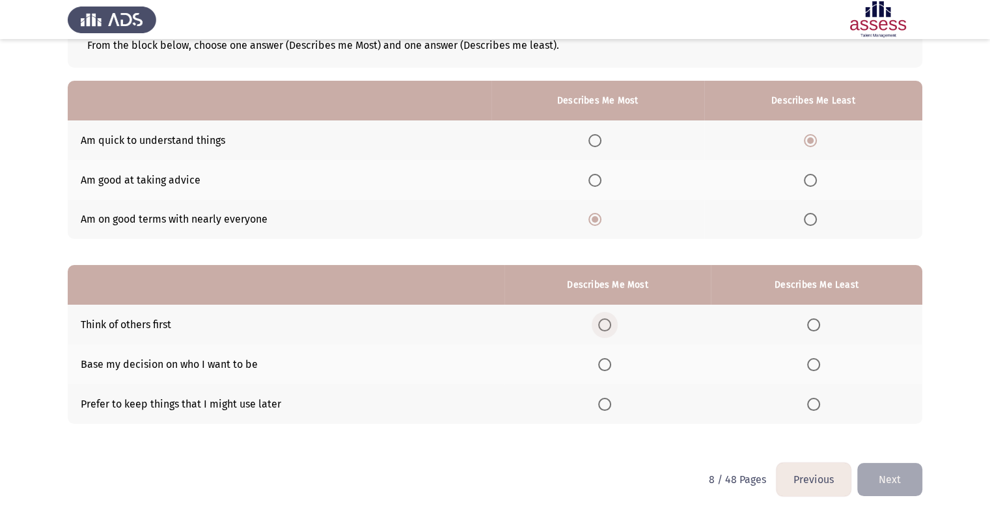
click at [607, 325] on span "Select an option" at bounding box center [604, 324] width 13 height 13
click at [607, 325] on input "Select an option" at bounding box center [604, 324] width 13 height 13
click at [808, 369] on th at bounding box center [817, 364] width 212 height 40
click at [818, 362] on span "Select an option" at bounding box center [813, 364] width 13 height 13
click at [818, 362] on input "Select an option" at bounding box center [813, 364] width 13 height 13
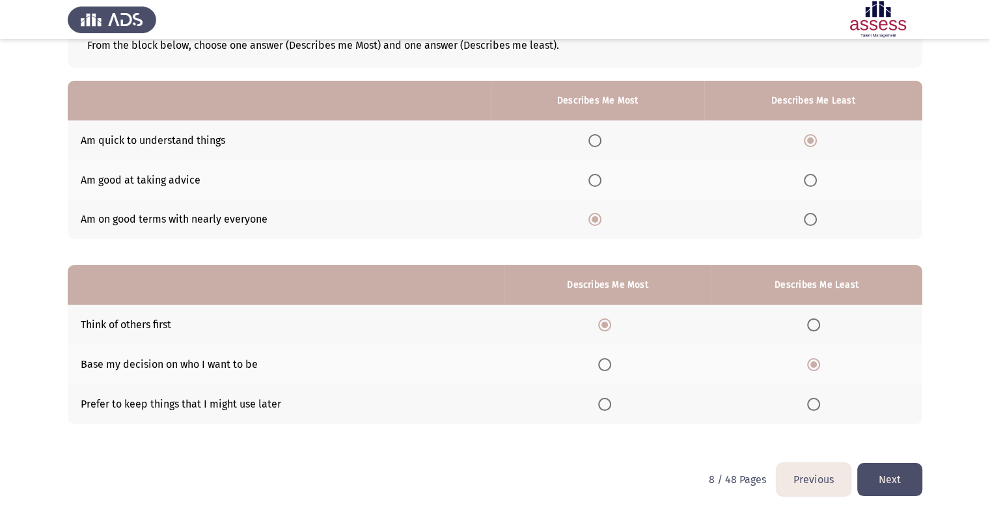
click at [886, 486] on button "Next" at bounding box center [890, 479] width 65 height 33
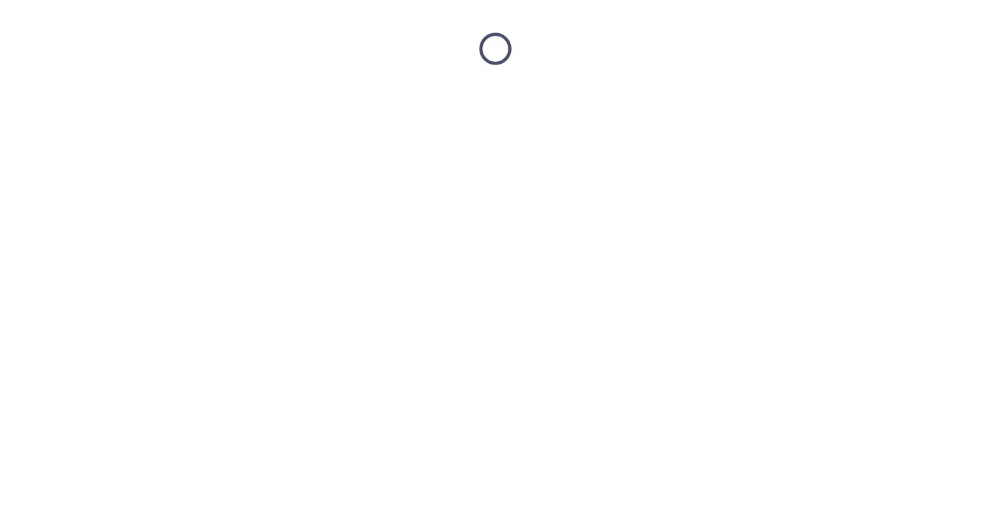
scroll to position [0, 0]
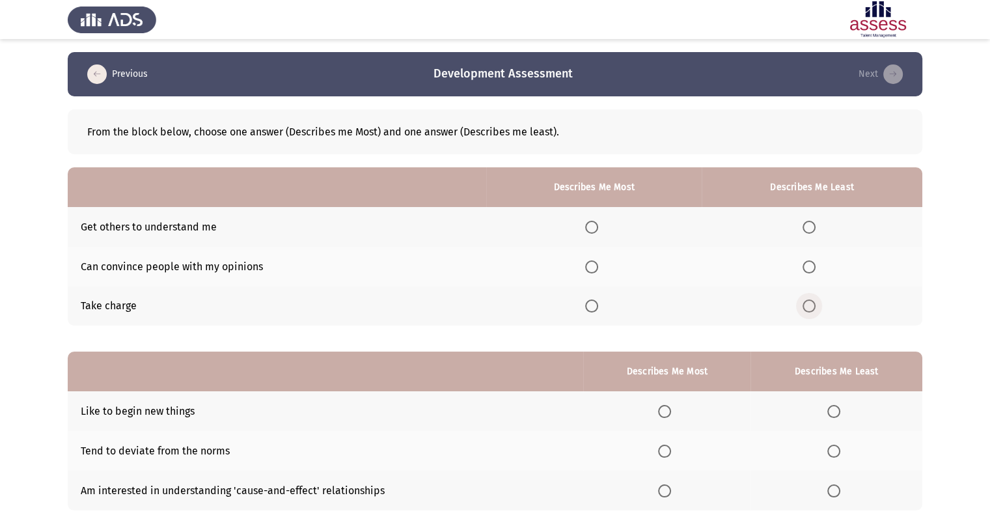
click at [811, 300] on span "Select an option" at bounding box center [809, 306] width 13 height 13
click at [811, 300] on input "Select an option" at bounding box center [809, 306] width 13 height 13
click at [598, 264] on span "Select an option" at bounding box center [591, 266] width 13 height 13
click at [598, 264] on input "Select an option" at bounding box center [591, 266] width 13 height 13
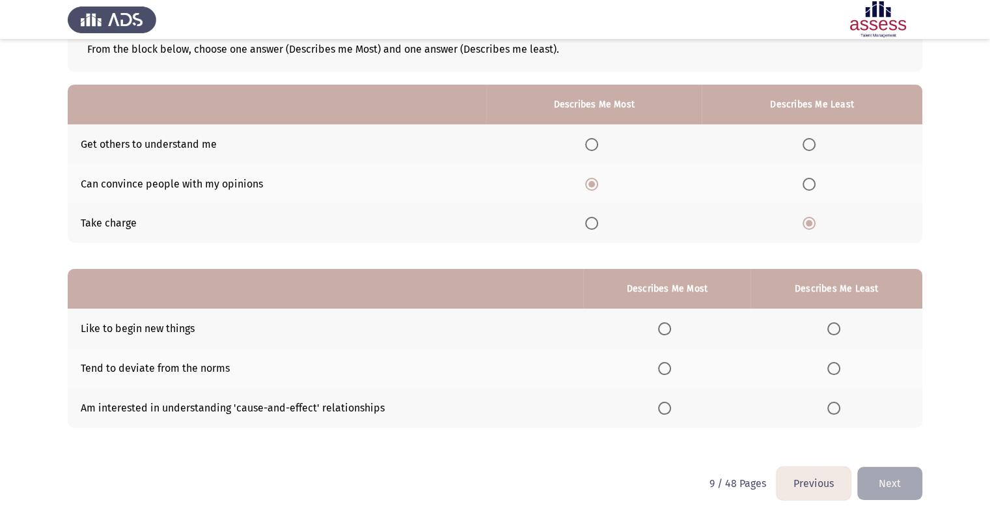
scroll to position [87, 0]
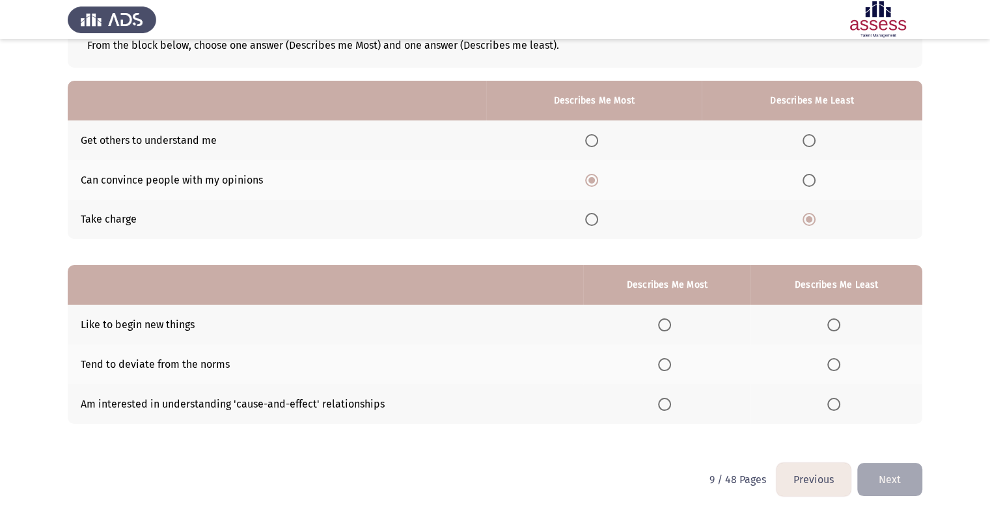
click at [834, 363] on span "Select an option" at bounding box center [834, 364] width 13 height 13
click at [834, 363] on input "Select an option" at bounding box center [834, 364] width 13 height 13
click at [669, 407] on span "Select an option" at bounding box center [664, 404] width 13 height 13
click at [669, 407] on input "Select an option" at bounding box center [664, 404] width 13 height 13
click at [897, 483] on button "Next" at bounding box center [890, 479] width 65 height 33
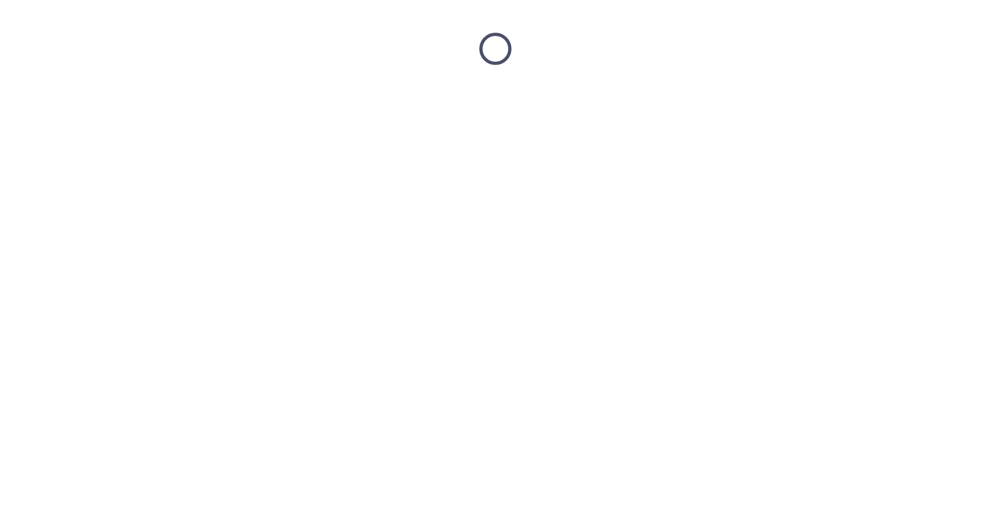
scroll to position [0, 0]
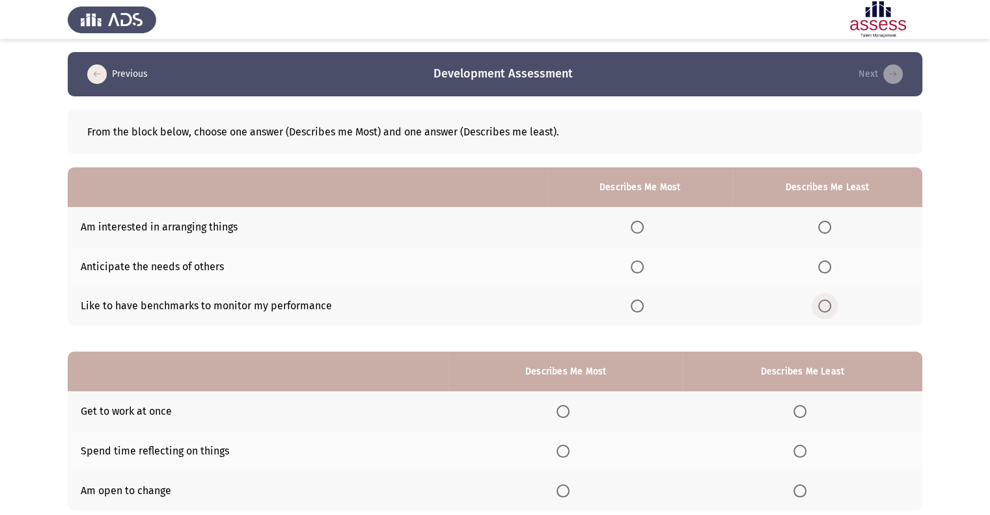
click at [825, 309] on span "Select an option" at bounding box center [825, 306] width 13 height 13
click at [825, 309] on input "Select an option" at bounding box center [825, 306] width 13 height 13
click at [648, 231] on label "Select an option" at bounding box center [640, 227] width 18 height 13
click at [644, 231] on input "Select an option" at bounding box center [637, 227] width 13 height 13
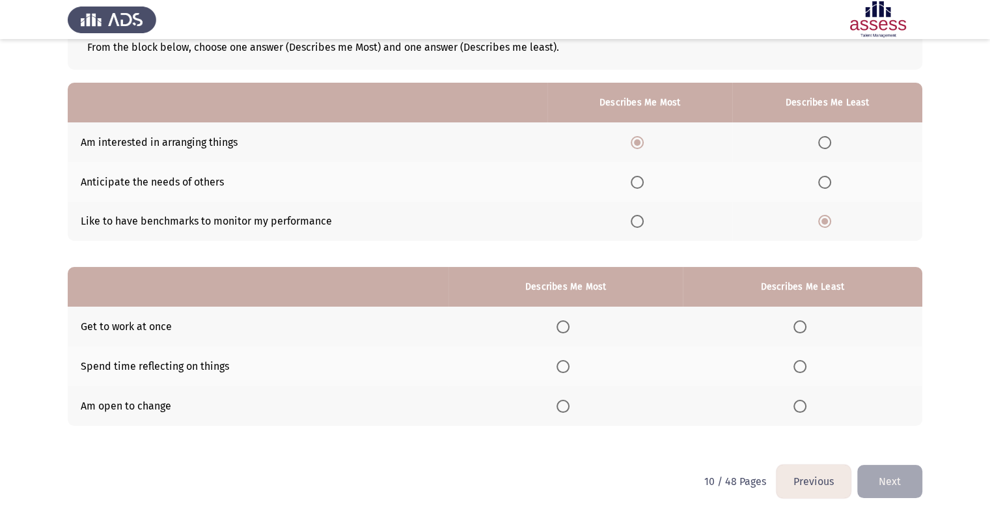
scroll to position [87, 0]
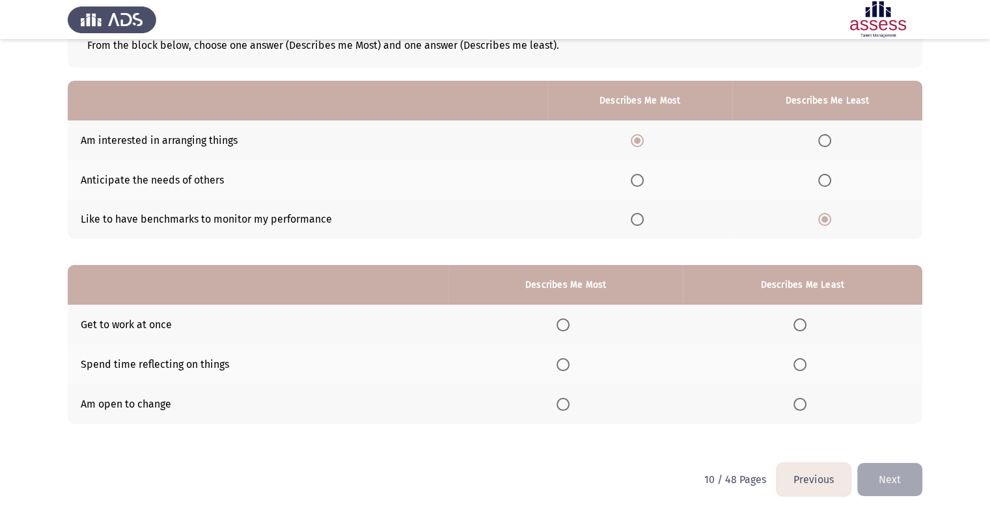
click at [570, 372] on th at bounding box center [566, 364] width 234 height 40
click at [560, 371] on th at bounding box center [566, 364] width 234 height 40
click at [568, 363] on span "Select an option" at bounding box center [563, 364] width 13 height 13
click at [568, 363] on input "Select an option" at bounding box center [563, 364] width 13 height 13
click at [804, 322] on span "Select an option" at bounding box center [800, 324] width 13 height 13
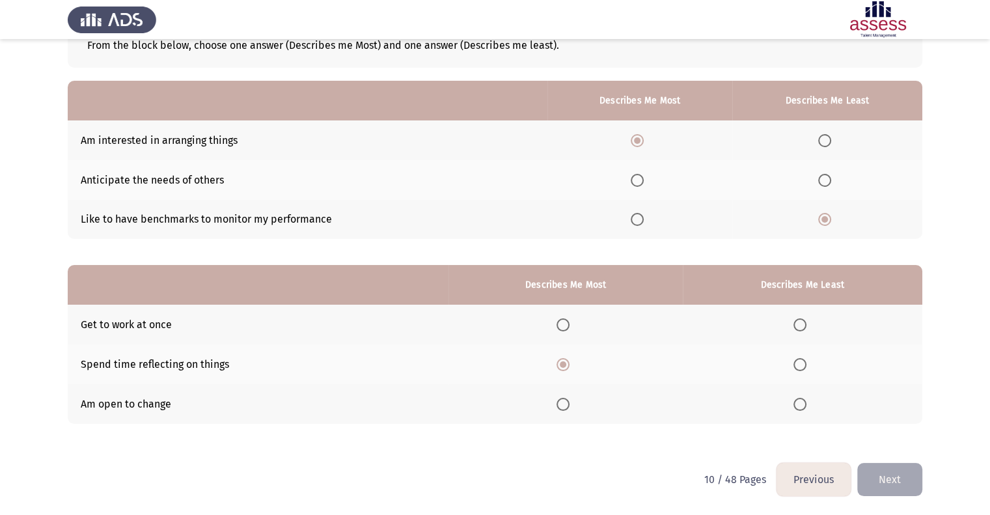
click at [804, 322] on input "Select an option" at bounding box center [800, 324] width 13 height 13
click at [883, 481] on button "Next" at bounding box center [890, 479] width 65 height 33
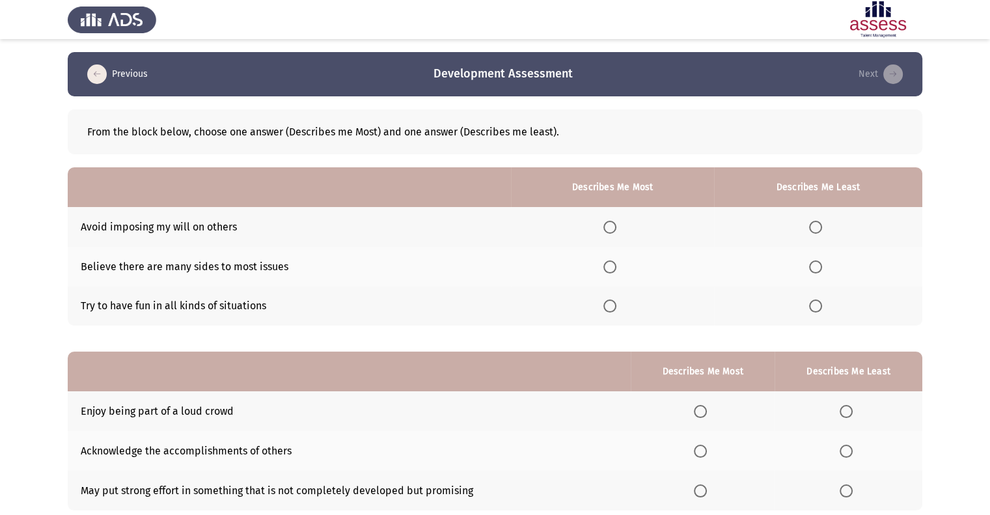
click at [609, 275] on th at bounding box center [612, 267] width 203 height 40
click at [610, 273] on span "Select an option" at bounding box center [610, 266] width 13 height 13
click at [610, 273] on input "Select an option" at bounding box center [610, 266] width 13 height 13
click at [813, 310] on span "Select an option" at bounding box center [815, 306] width 13 height 13
click at [813, 310] on input "Select an option" at bounding box center [815, 306] width 13 height 13
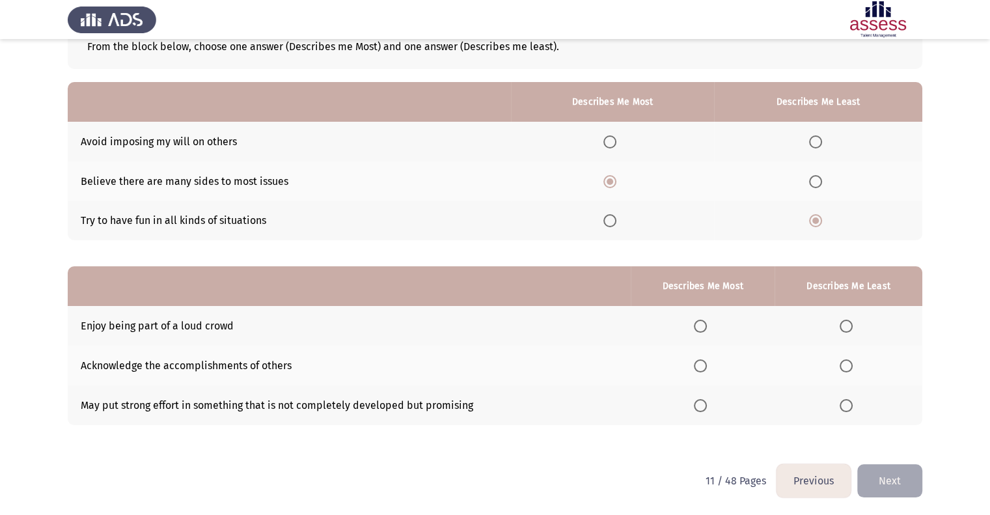
scroll to position [87, 0]
click at [699, 367] on span "Select an option" at bounding box center [700, 364] width 13 height 13
click at [699, 367] on input "Select an option" at bounding box center [700, 364] width 13 height 13
click at [844, 402] on span "Select an option" at bounding box center [846, 404] width 13 height 13
click at [844, 402] on input "Select an option" at bounding box center [846, 404] width 13 height 13
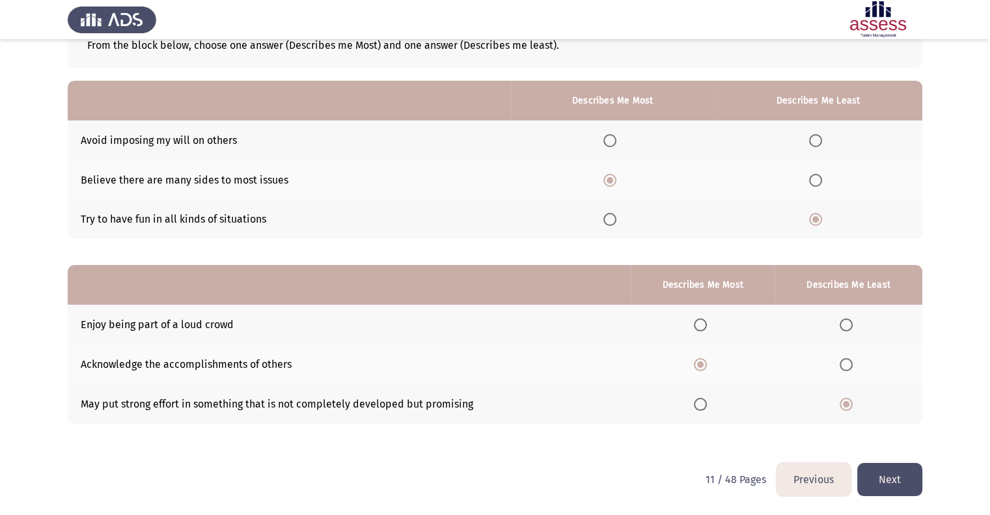
click at [874, 476] on button "Next" at bounding box center [890, 479] width 65 height 33
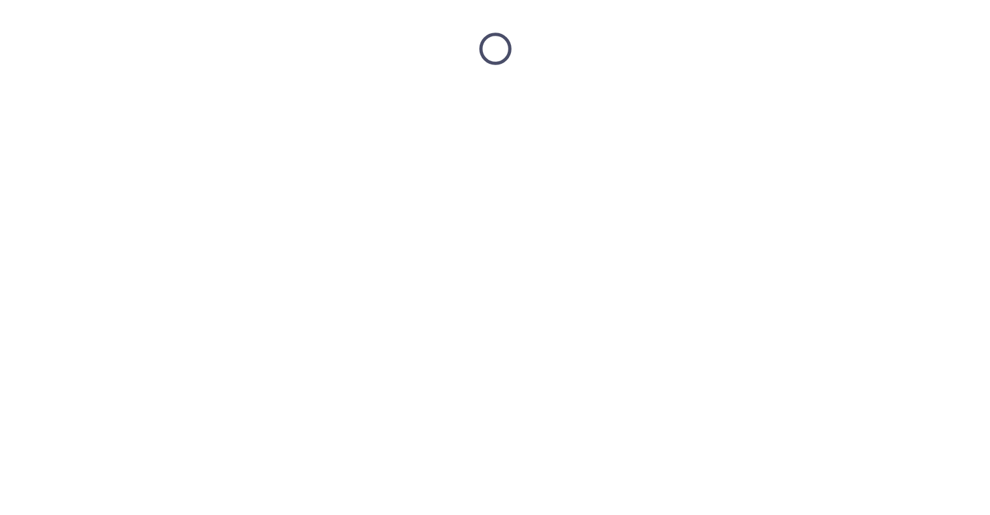
scroll to position [0, 0]
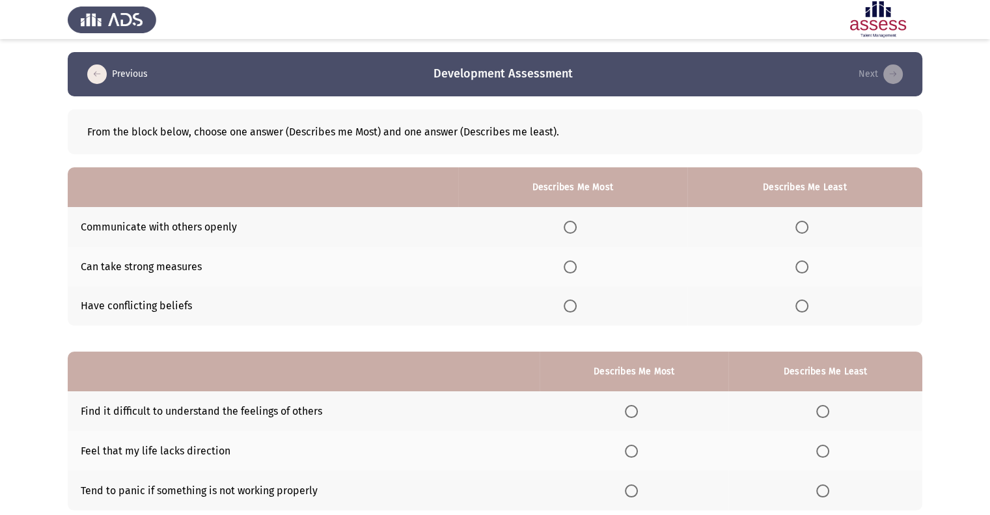
click at [574, 227] on span "Select an option" at bounding box center [570, 227] width 13 height 13
click at [574, 227] on input "Select an option" at bounding box center [570, 227] width 13 height 13
click at [802, 264] on span "Select an option" at bounding box center [802, 266] width 13 height 13
click at [802, 264] on input "Select an option" at bounding box center [802, 266] width 13 height 13
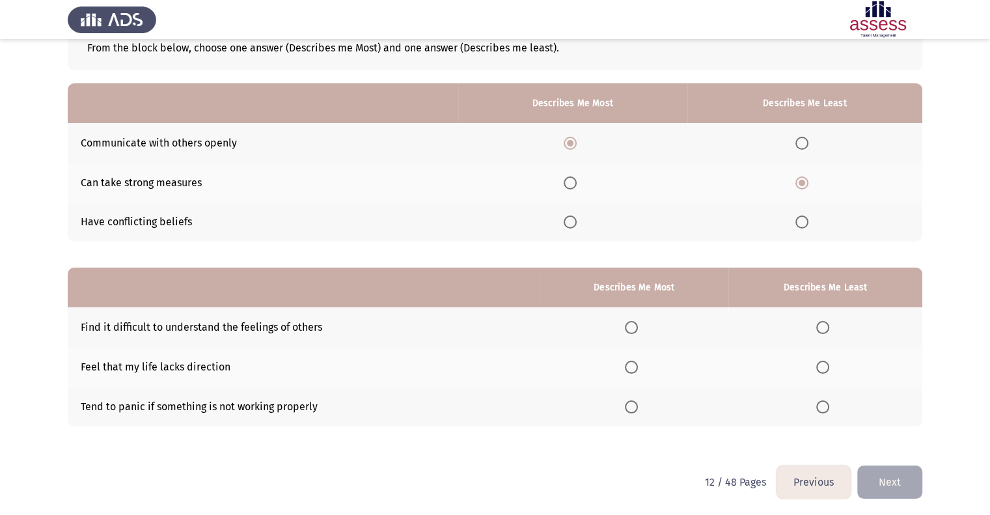
scroll to position [87, 0]
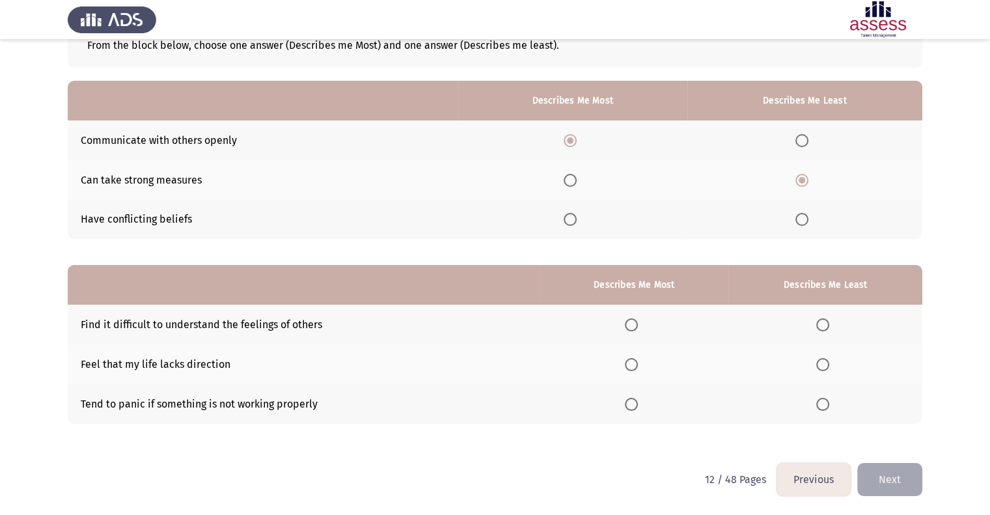
click at [818, 321] on span "Select an option" at bounding box center [823, 324] width 13 height 13
click at [818, 321] on input "Select an option" at bounding box center [823, 324] width 13 height 13
click at [638, 406] on span "Select an option" at bounding box center [631, 404] width 13 height 13
click at [638, 406] on input "Select an option" at bounding box center [631, 404] width 13 height 13
click at [908, 475] on button "Next" at bounding box center [890, 479] width 65 height 33
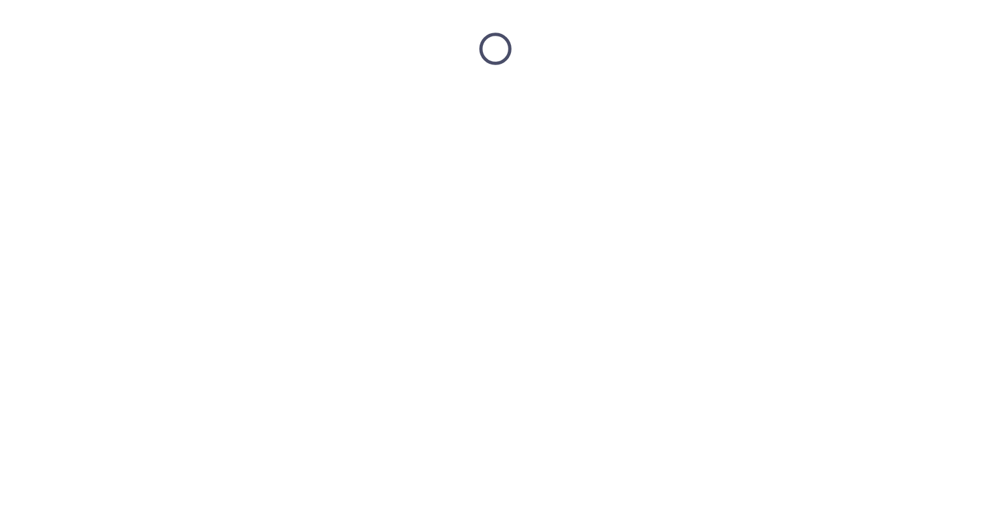
scroll to position [0, 0]
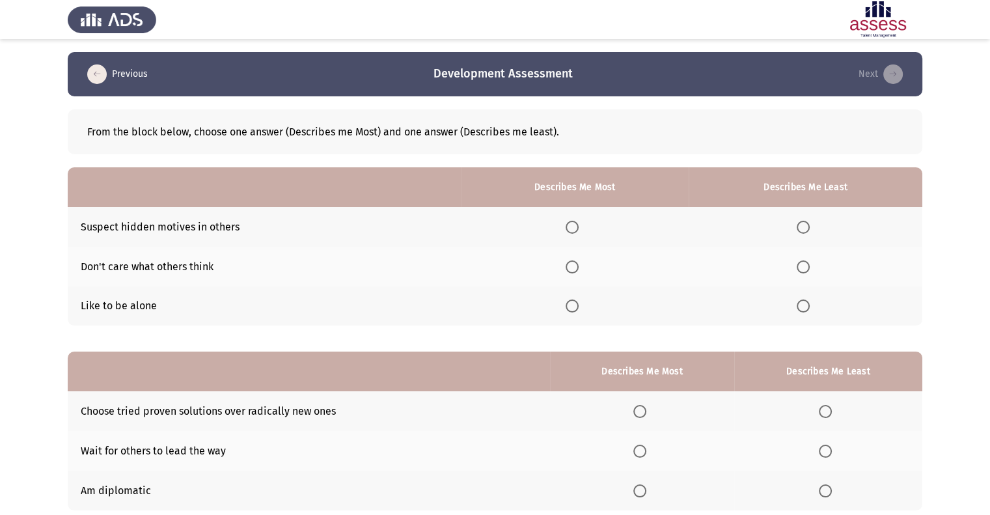
click at [579, 226] on span "Select an option" at bounding box center [572, 227] width 13 height 13
click at [579, 226] on input "Select an option" at bounding box center [572, 227] width 13 height 13
click at [806, 268] on span "Select an option" at bounding box center [803, 266] width 13 height 13
click at [806, 268] on input "Select an option" at bounding box center [803, 266] width 13 height 13
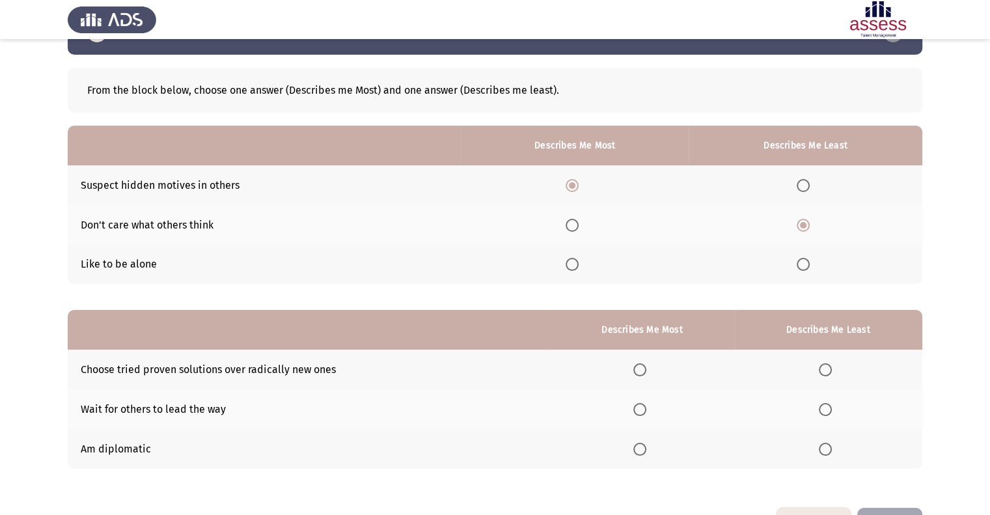
scroll to position [87, 0]
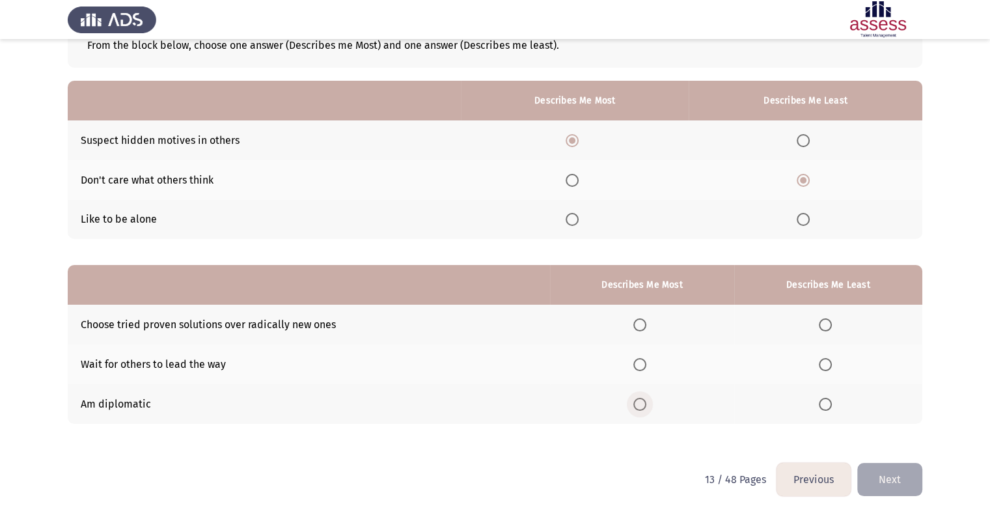
click at [641, 405] on span "Select an option" at bounding box center [640, 404] width 13 height 13
click at [641, 405] on input "Select an option" at bounding box center [640, 404] width 13 height 13
click at [643, 328] on span "Select an option" at bounding box center [640, 324] width 13 height 13
click at [643, 328] on input "Select an option" at bounding box center [640, 324] width 13 height 13
click at [824, 366] on span "Select an option" at bounding box center [825, 364] width 13 height 13
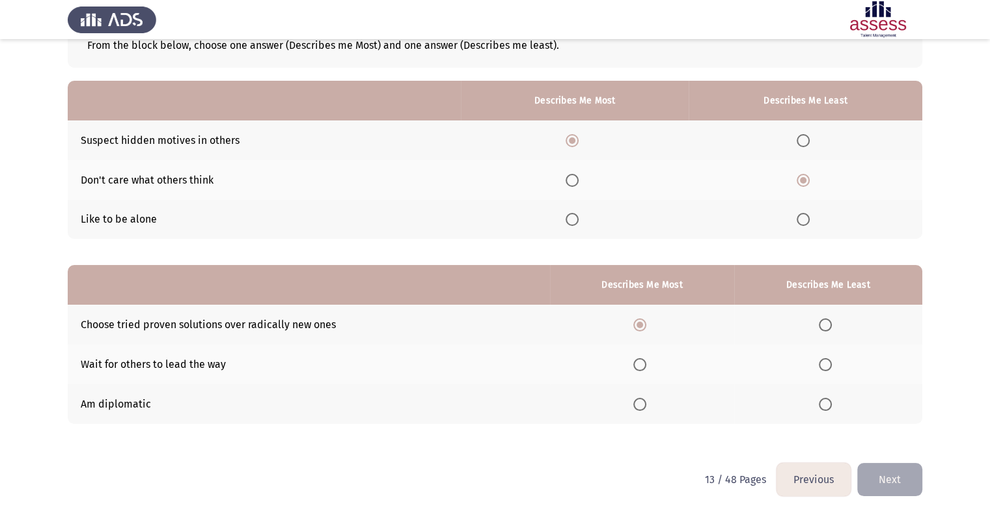
click at [824, 366] on input "Select an option" at bounding box center [825, 364] width 13 height 13
click at [891, 483] on button "Next" at bounding box center [890, 479] width 65 height 33
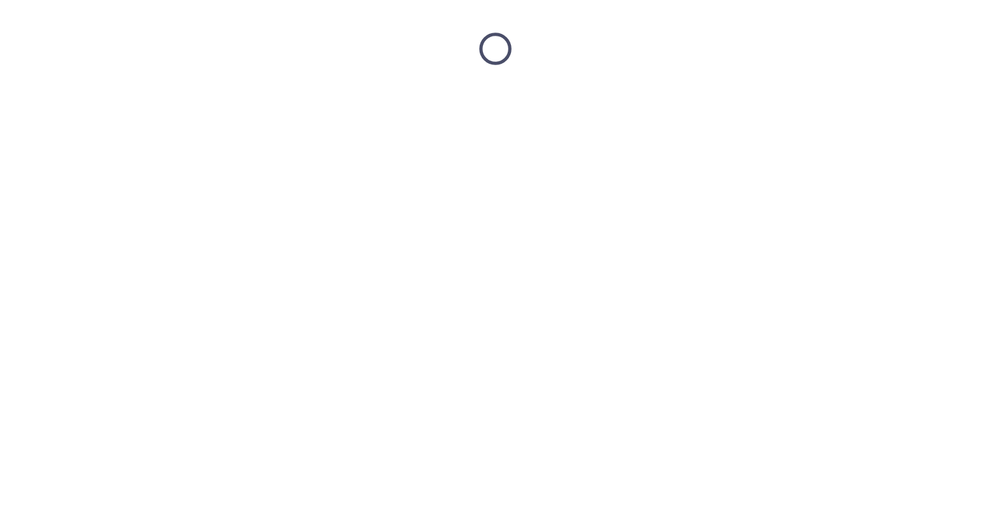
scroll to position [0, 0]
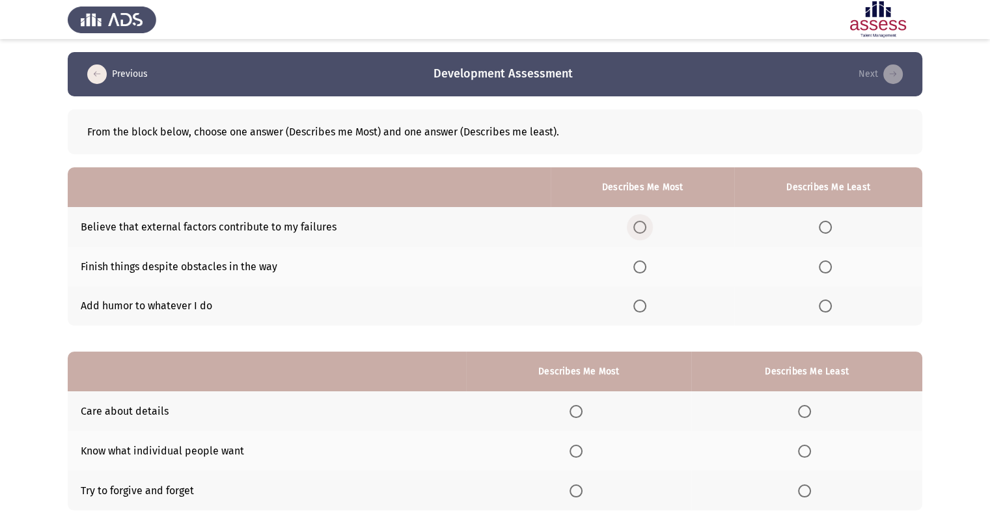
click at [640, 227] on span "Select an option" at bounding box center [640, 227] width 13 height 13
click at [640, 227] on input "Select an option" at bounding box center [640, 227] width 13 height 13
click at [826, 306] on span "Select an option" at bounding box center [826, 306] width 0 height 0
click at [826, 306] on input "Select an option" at bounding box center [825, 306] width 13 height 13
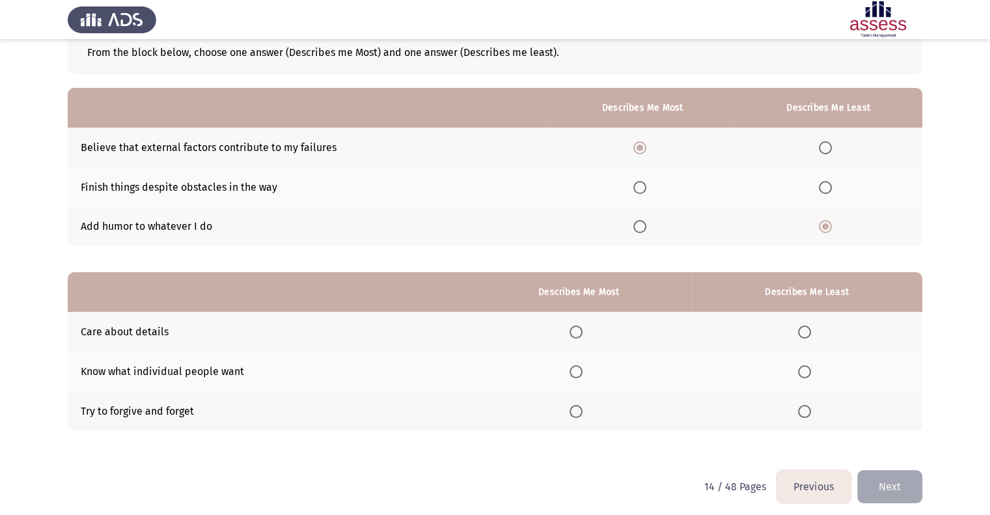
scroll to position [87, 0]
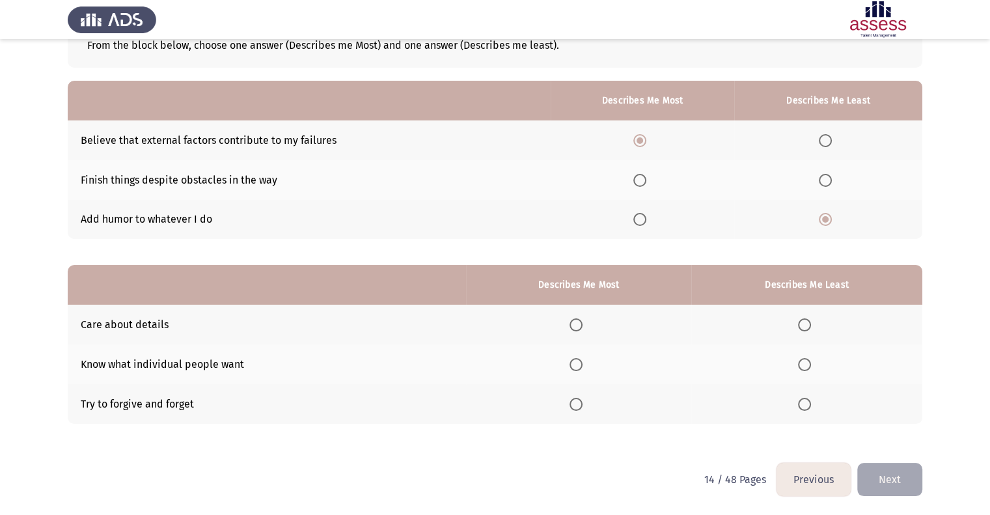
click at [582, 326] on span "Select an option" at bounding box center [576, 324] width 13 height 13
click at [582, 326] on input "Select an option" at bounding box center [576, 324] width 13 height 13
click at [805, 406] on span "Select an option" at bounding box center [804, 404] width 13 height 13
click at [805, 406] on input "Select an option" at bounding box center [804, 404] width 13 height 13
click at [884, 481] on button "Next" at bounding box center [890, 479] width 65 height 33
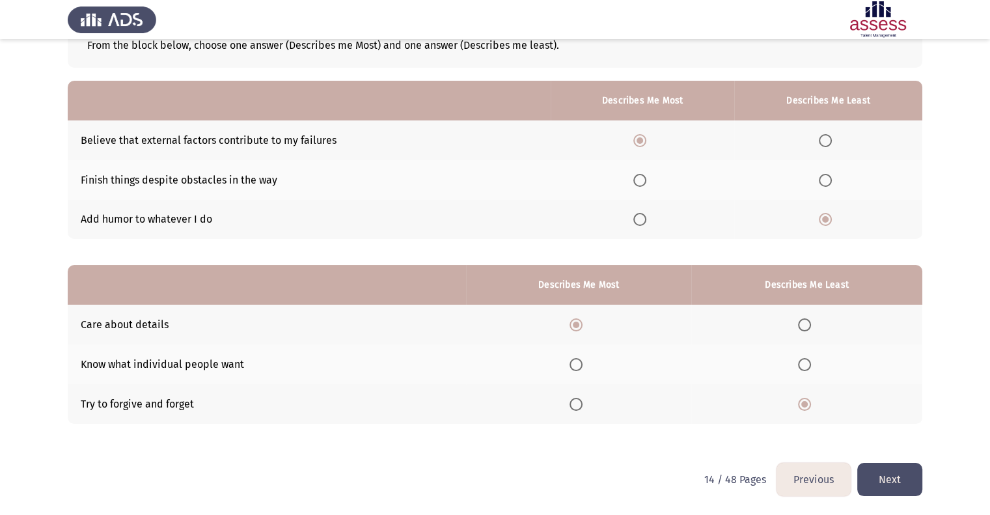
scroll to position [0, 0]
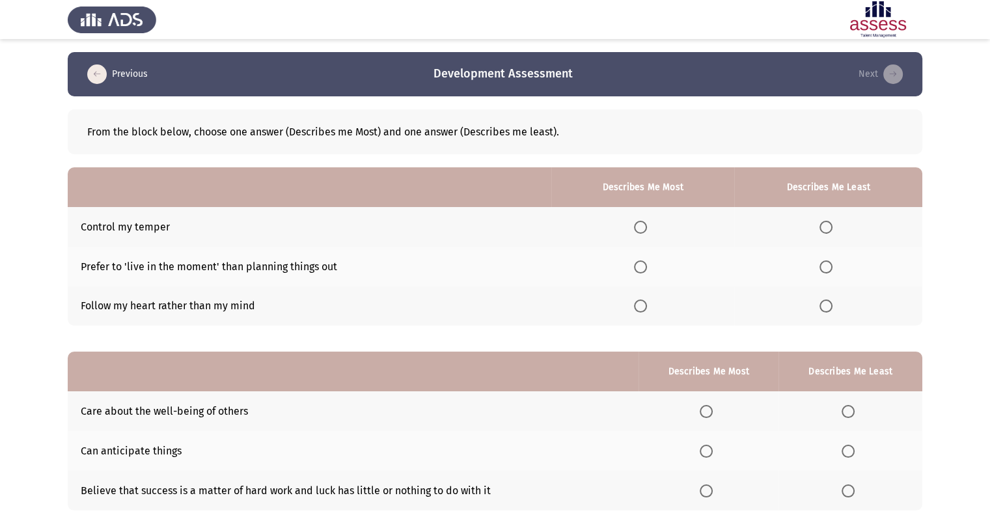
click at [824, 269] on span "Select an option" at bounding box center [826, 266] width 13 height 13
click at [824, 269] on input "Select an option" at bounding box center [826, 266] width 13 height 13
click at [642, 306] on span "Select an option" at bounding box center [640, 306] width 13 height 13
click at [642, 306] on input "Select an option" at bounding box center [640, 306] width 13 height 13
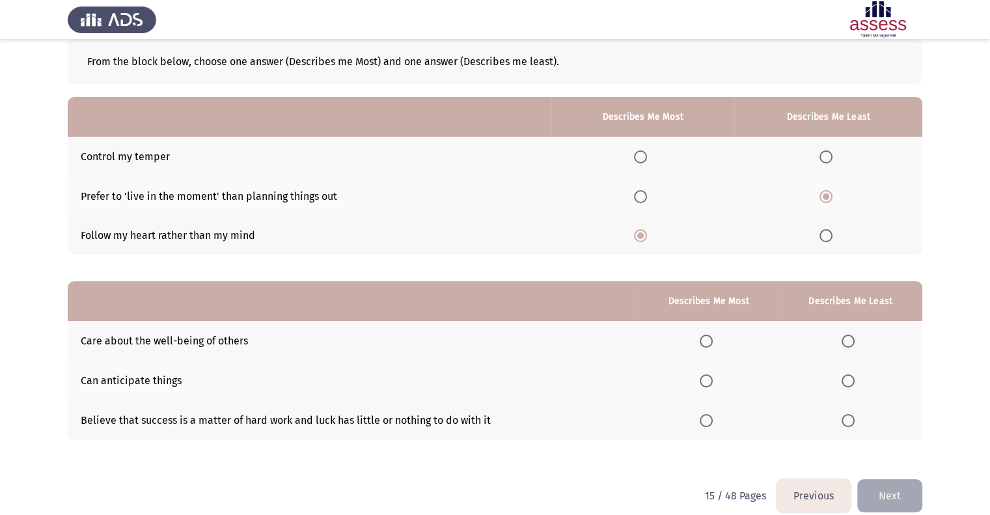
scroll to position [87, 0]
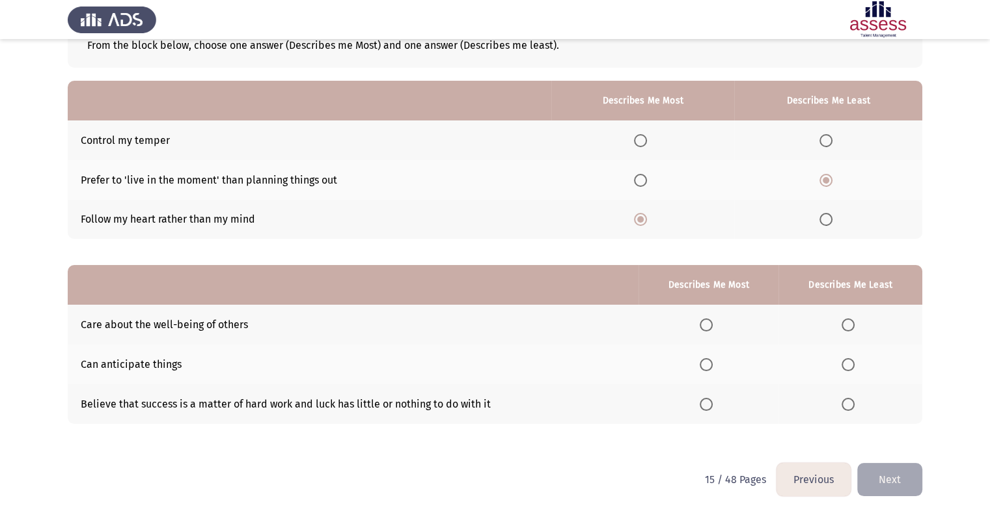
click at [709, 325] on span "Select an option" at bounding box center [706, 324] width 13 height 13
click at [709, 325] on input "Select an option" at bounding box center [706, 324] width 13 height 13
click at [854, 400] on span "Select an option" at bounding box center [848, 404] width 13 height 13
click at [854, 400] on input "Select an option" at bounding box center [848, 404] width 13 height 13
click at [848, 359] on span "Select an option" at bounding box center [848, 364] width 13 height 13
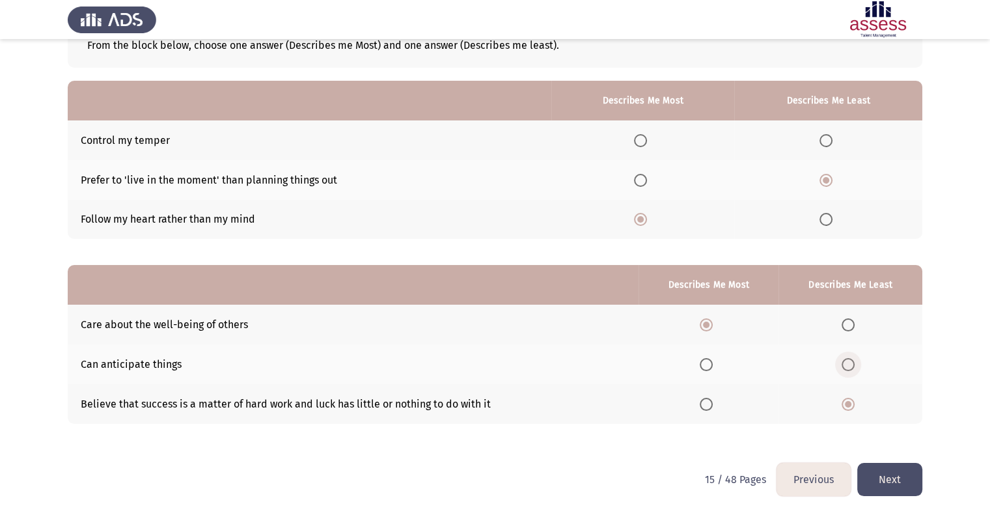
click at [848, 359] on input "Select an option" at bounding box center [848, 364] width 13 height 13
click at [855, 400] on span "Select an option" at bounding box center [848, 404] width 13 height 13
click at [855, 400] on input "Select an option" at bounding box center [848, 404] width 13 height 13
click at [885, 469] on button "Next" at bounding box center [890, 479] width 65 height 33
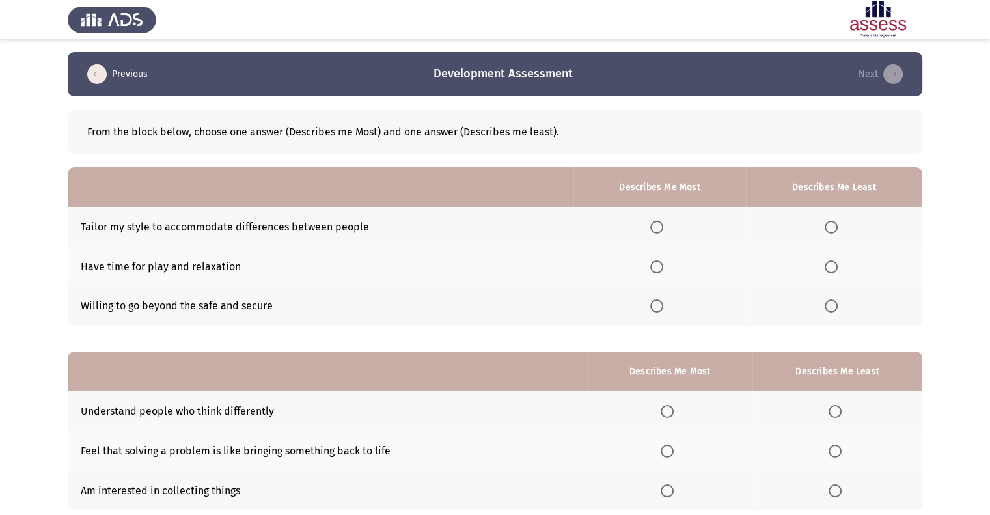
click at [837, 315] on th at bounding box center [834, 307] width 176 height 40
click at [834, 311] on span "Select an option" at bounding box center [831, 306] width 13 height 13
click at [834, 311] on input "Select an option" at bounding box center [831, 306] width 13 height 13
click at [667, 228] on label "Select an option" at bounding box center [660, 227] width 18 height 13
click at [664, 228] on input "Select an option" at bounding box center [657, 227] width 13 height 13
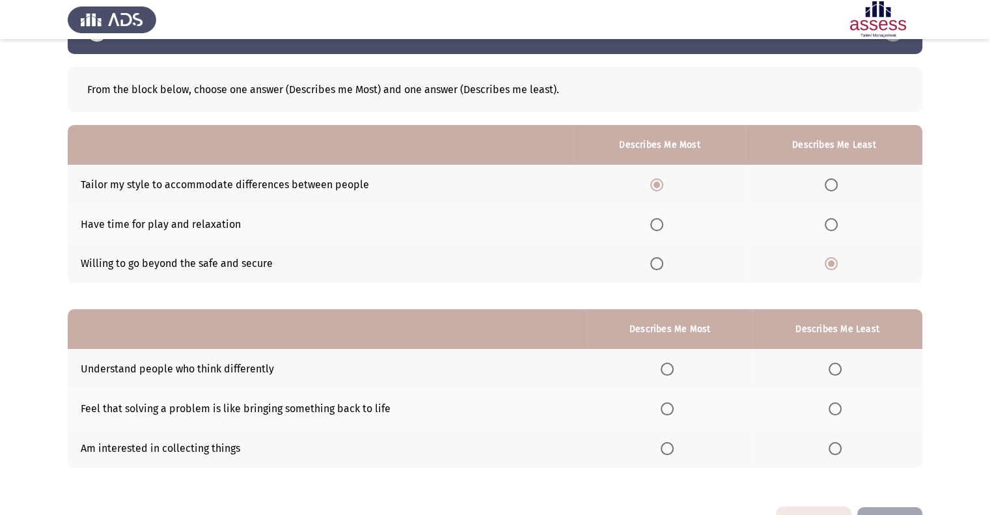
scroll to position [87, 0]
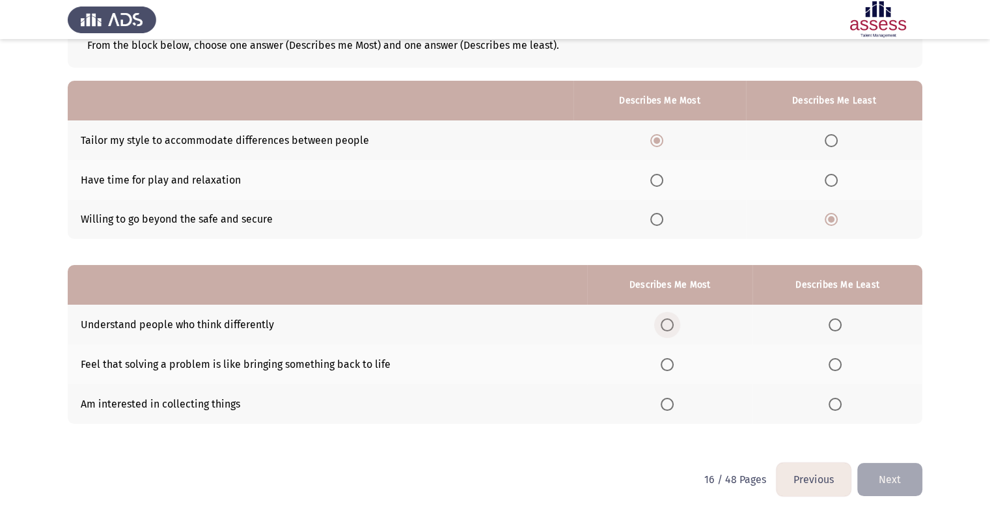
click at [672, 326] on span "Select an option" at bounding box center [667, 324] width 13 height 13
click at [672, 326] on input "Select an option" at bounding box center [667, 324] width 13 height 13
click at [836, 405] on span "Select an option" at bounding box center [835, 404] width 13 height 13
click at [836, 405] on input "Select an option" at bounding box center [835, 404] width 13 height 13
click at [835, 369] on span "Select an option" at bounding box center [835, 364] width 13 height 13
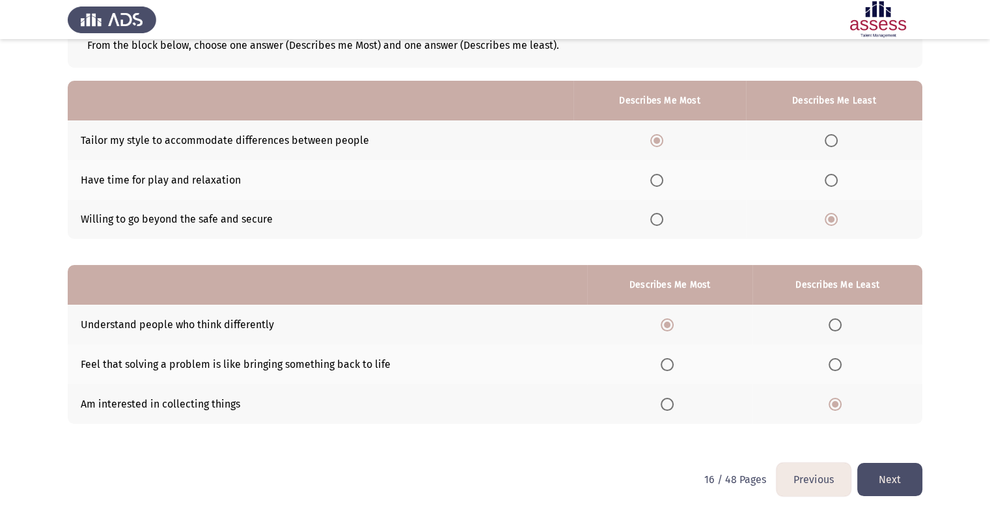
click at [835, 369] on input "Select an option" at bounding box center [835, 364] width 13 height 13
click at [837, 322] on span "Select an option" at bounding box center [835, 324] width 13 height 13
click at [837, 322] on input "Select an option" at bounding box center [835, 324] width 13 height 13
click at [667, 404] on span "Select an option" at bounding box center [667, 404] width 13 height 13
click at [667, 404] on input "Select an option" at bounding box center [667, 404] width 13 height 13
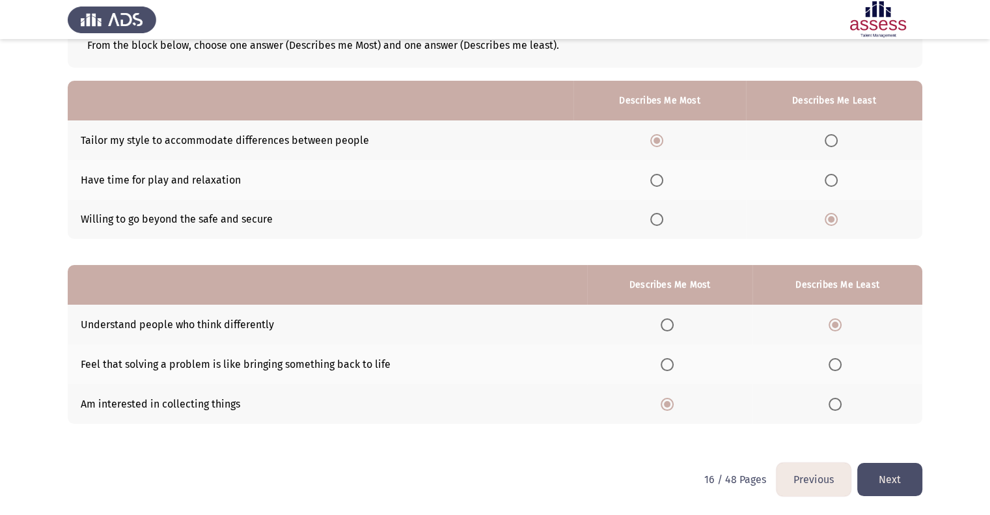
click at [891, 479] on button "Next" at bounding box center [890, 479] width 65 height 33
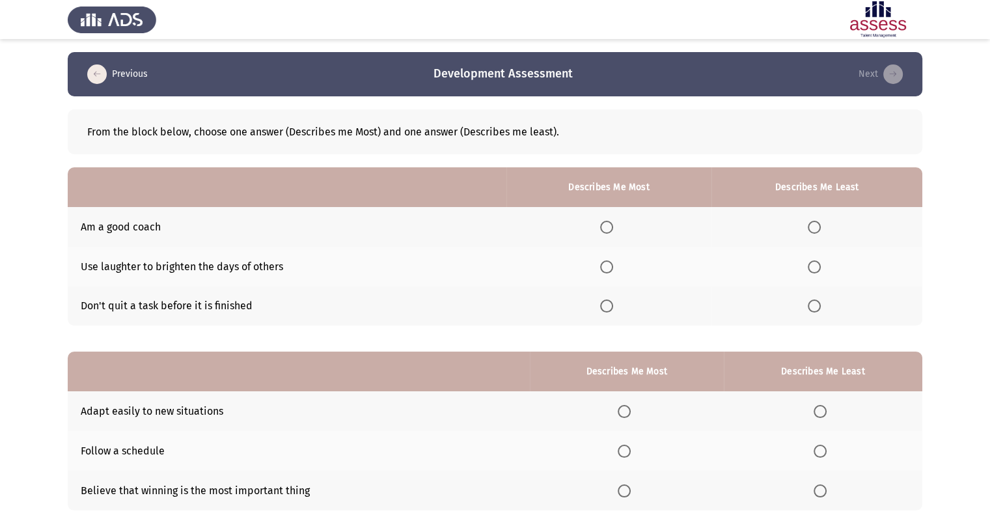
click at [613, 307] on span "Select an option" at bounding box center [606, 306] width 13 height 13
click at [613, 307] on input "Select an option" at bounding box center [606, 306] width 13 height 13
click at [813, 224] on span "Select an option" at bounding box center [814, 227] width 13 height 13
click at [813, 224] on input "Select an option" at bounding box center [814, 227] width 13 height 13
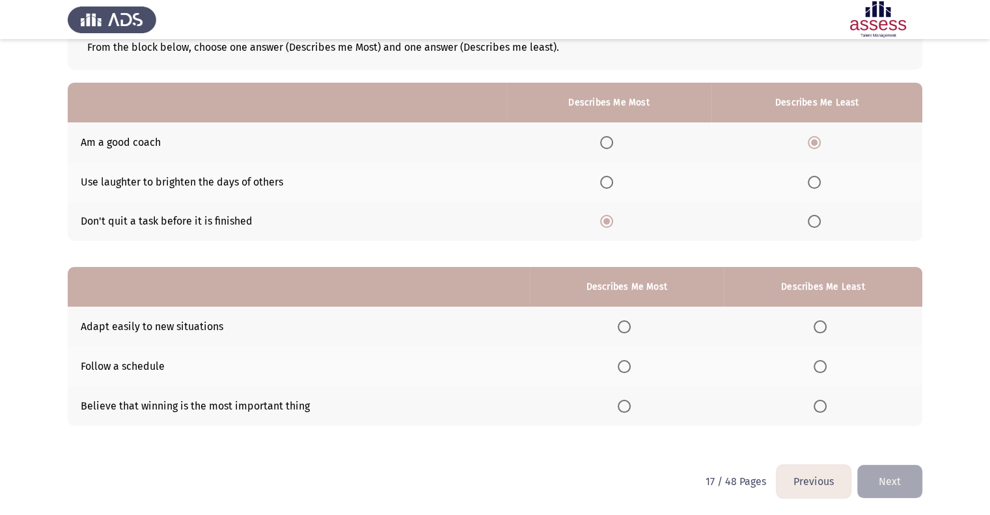
scroll to position [87, 0]
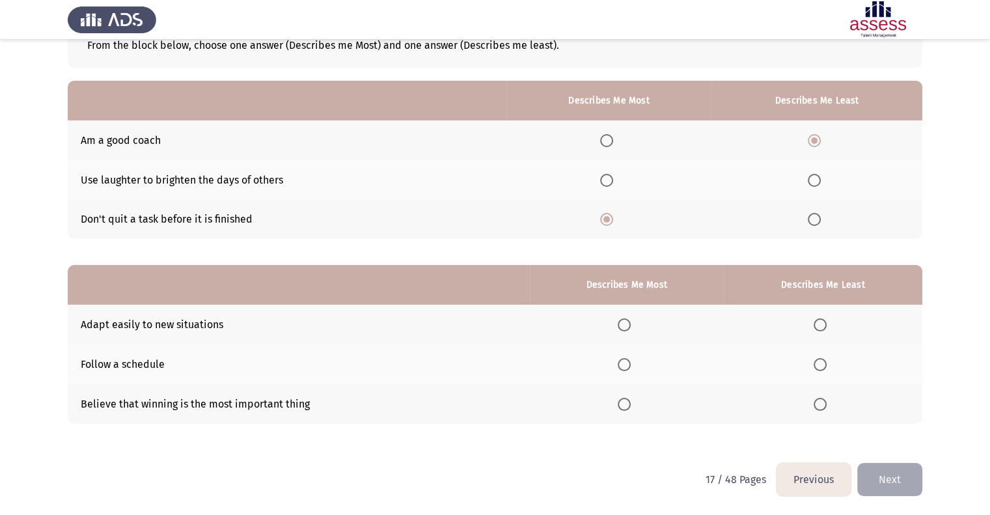
click at [625, 365] on span "Select an option" at bounding box center [624, 364] width 13 height 13
click at [625, 365] on input "Select an option" at bounding box center [624, 364] width 13 height 13
click at [821, 410] on span "Select an option" at bounding box center [820, 404] width 13 height 13
click at [821, 410] on input "Select an option" at bounding box center [820, 404] width 13 height 13
click at [896, 473] on button "Next" at bounding box center [890, 479] width 65 height 33
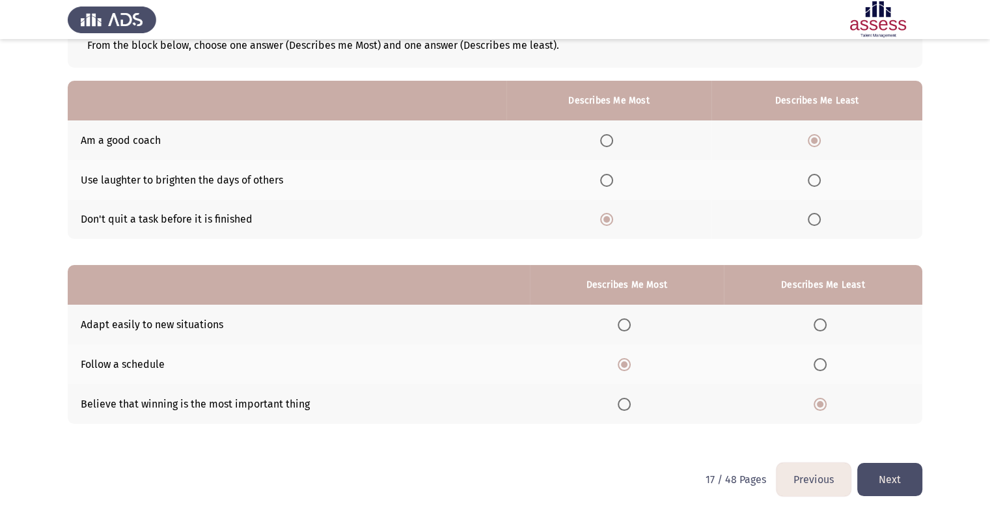
scroll to position [0, 0]
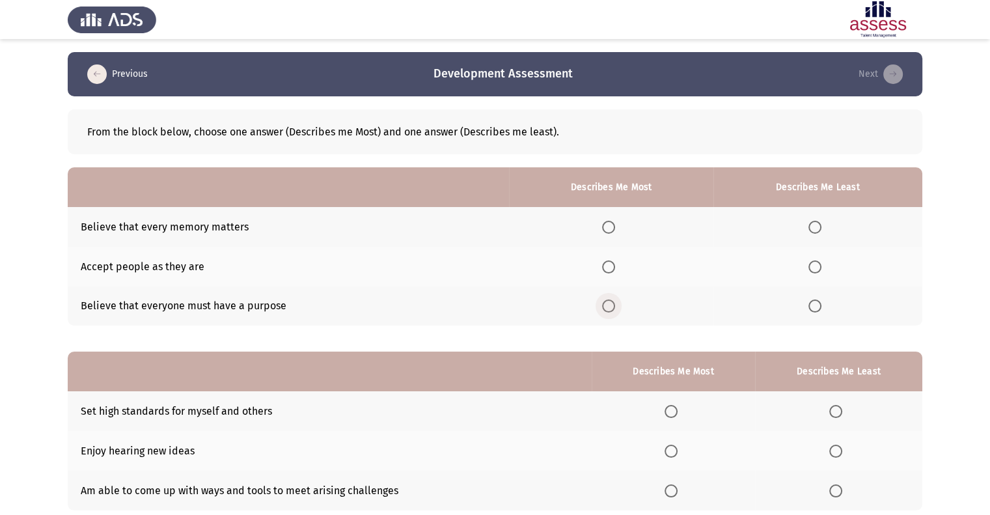
click at [613, 307] on span "Select an option" at bounding box center [608, 306] width 13 height 13
click at [613, 307] on input "Select an option" at bounding box center [608, 306] width 13 height 13
click at [814, 231] on span "Select an option" at bounding box center [815, 227] width 13 height 13
click at [814, 231] on input "Select an option" at bounding box center [815, 227] width 13 height 13
click at [817, 270] on span "Select an option" at bounding box center [815, 266] width 13 height 13
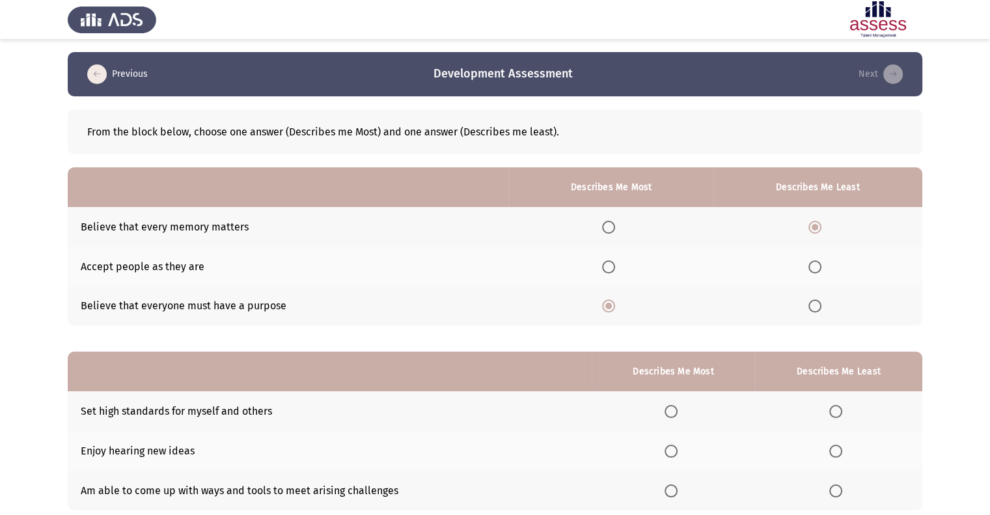
click at [817, 270] on input "Select an option" at bounding box center [815, 266] width 13 height 13
click at [811, 228] on span "Select an option" at bounding box center [815, 227] width 13 height 13
click at [811, 228] on input "Select an option" at bounding box center [815, 227] width 13 height 13
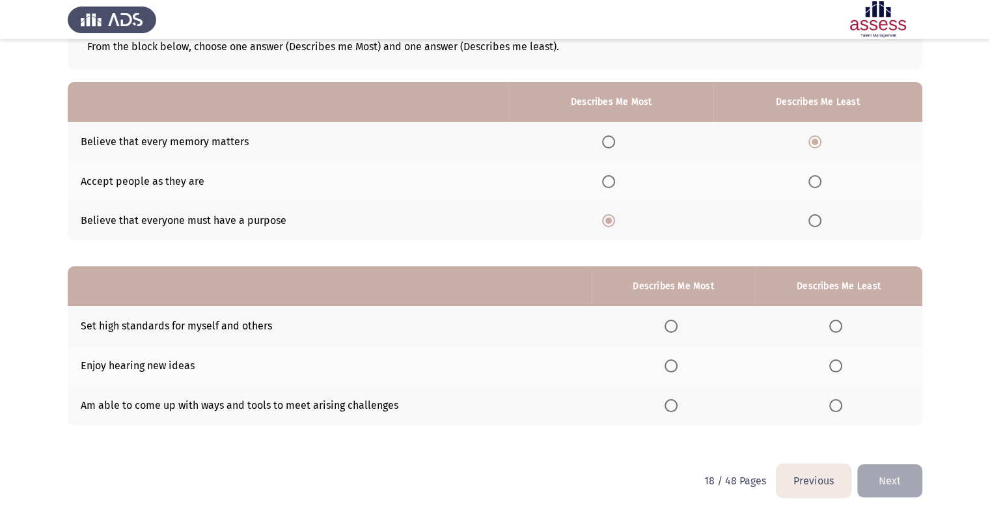
scroll to position [87, 0]
click at [675, 363] on span "Select an option" at bounding box center [671, 364] width 13 height 13
click at [675, 363] on input "Select an option" at bounding box center [671, 364] width 13 height 13
click at [843, 410] on span "Select an option" at bounding box center [836, 404] width 13 height 13
click at [843, 410] on input "Select an option" at bounding box center [836, 404] width 13 height 13
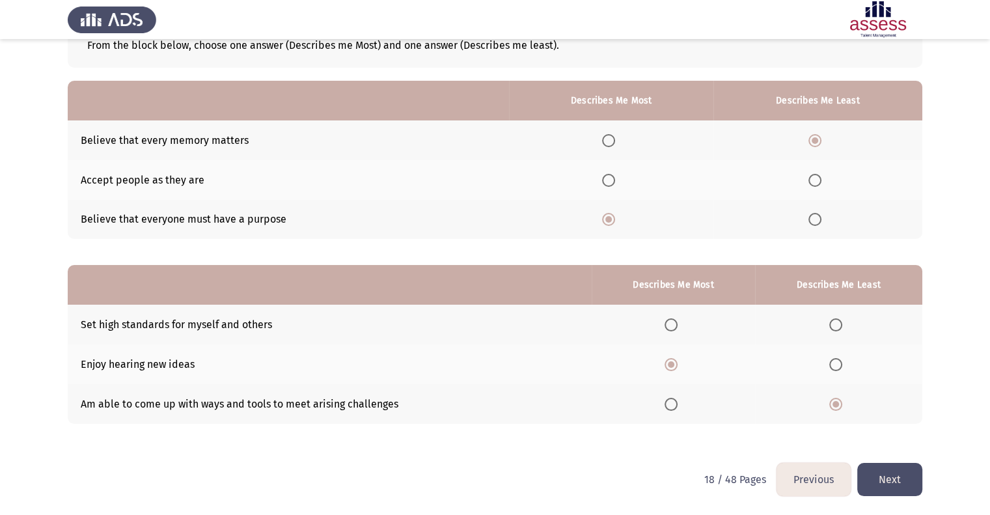
click at [875, 474] on button "Next" at bounding box center [890, 479] width 65 height 33
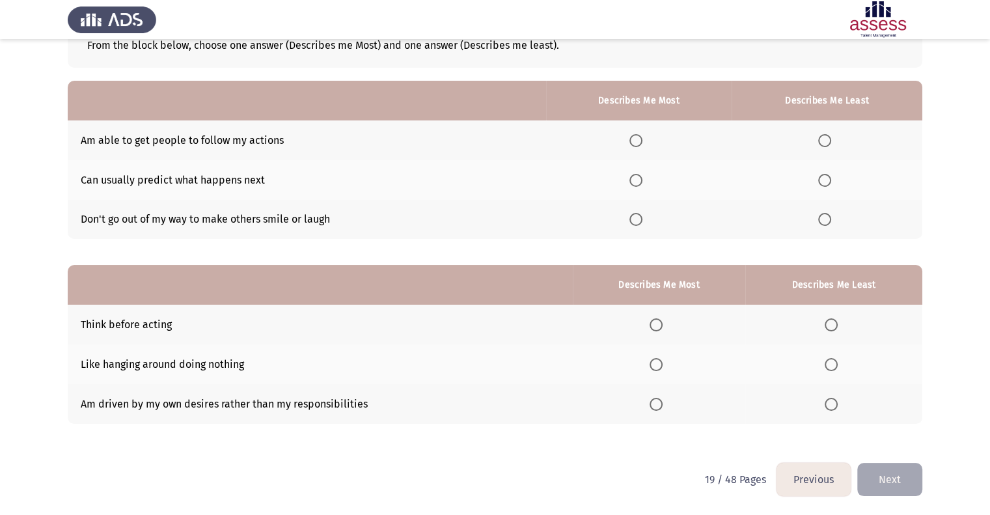
scroll to position [21, 0]
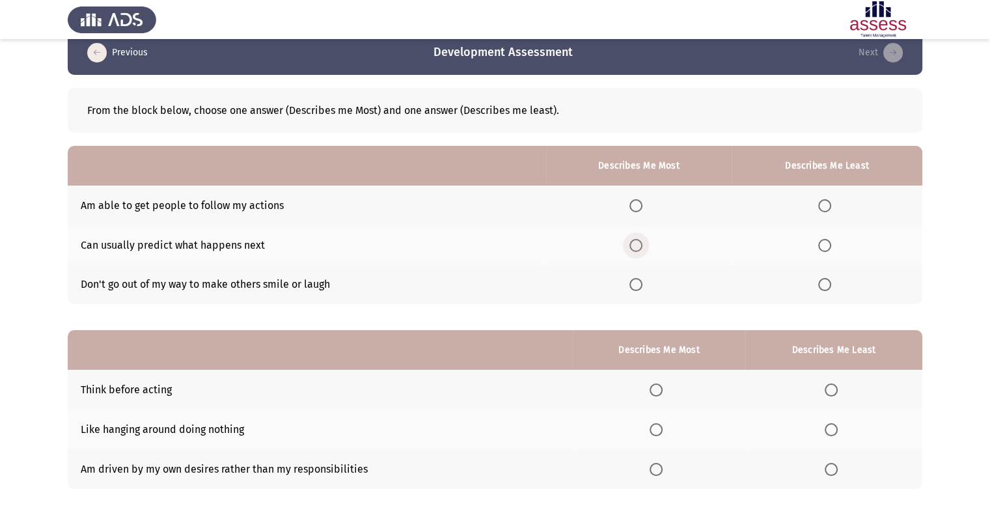
click at [640, 249] on span "Select an option" at bounding box center [636, 245] width 13 height 13
click at [640, 249] on input "Select an option" at bounding box center [636, 245] width 13 height 13
click at [828, 204] on span "Select an option" at bounding box center [825, 205] width 13 height 13
click at [828, 204] on input "Select an option" at bounding box center [825, 205] width 13 height 13
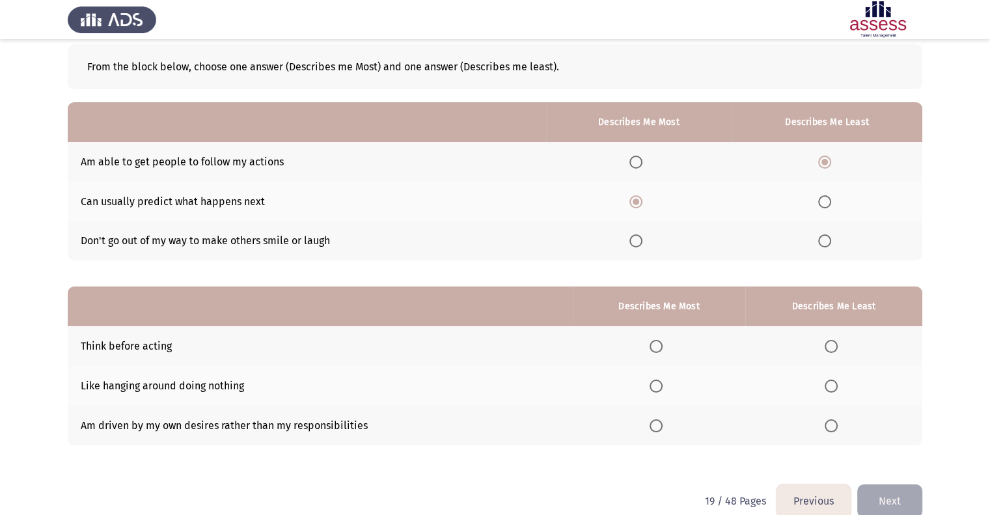
scroll to position [87, 0]
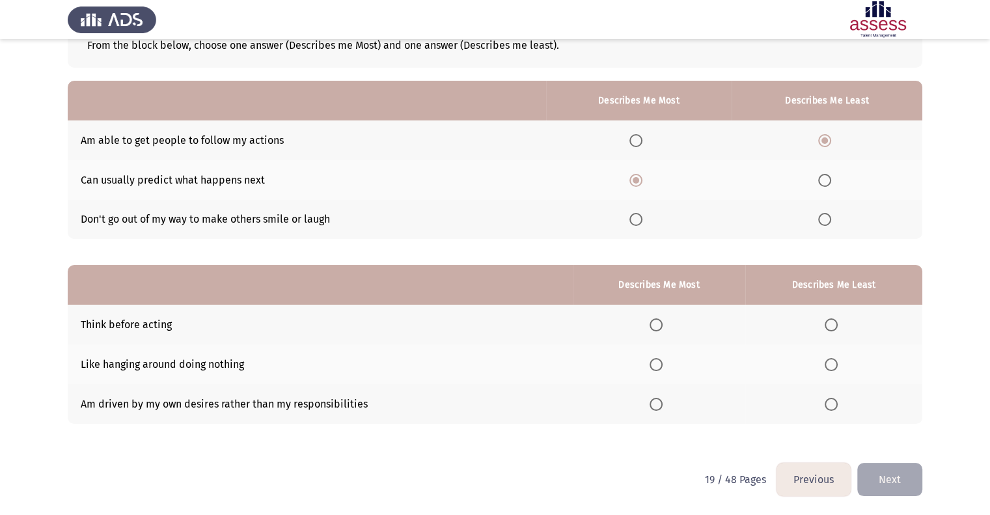
click at [662, 319] on span "Select an option" at bounding box center [656, 324] width 13 height 13
click at [662, 319] on input "Select an option" at bounding box center [656, 324] width 13 height 13
click at [832, 404] on span "Select an option" at bounding box center [832, 404] width 0 height 0
click at [832, 404] on input "Select an option" at bounding box center [831, 404] width 13 height 13
click at [888, 492] on button "Next" at bounding box center [890, 479] width 65 height 33
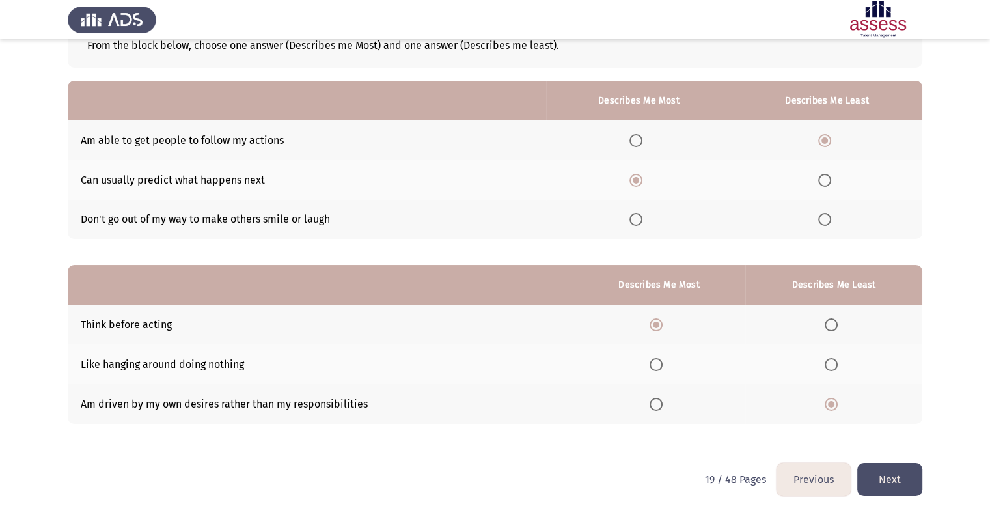
scroll to position [0, 0]
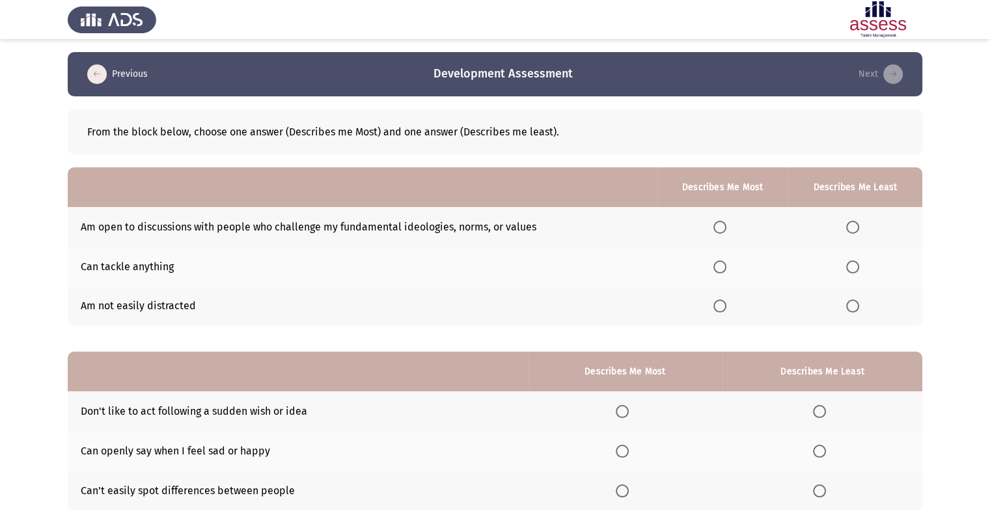
click at [726, 308] on span "Select an option" at bounding box center [720, 306] width 13 height 13
click at [726, 308] on input "Select an option" at bounding box center [720, 306] width 13 height 13
click at [850, 270] on span "Select an option" at bounding box center [853, 266] width 13 height 13
click at [850, 270] on input "Select an option" at bounding box center [853, 266] width 13 height 13
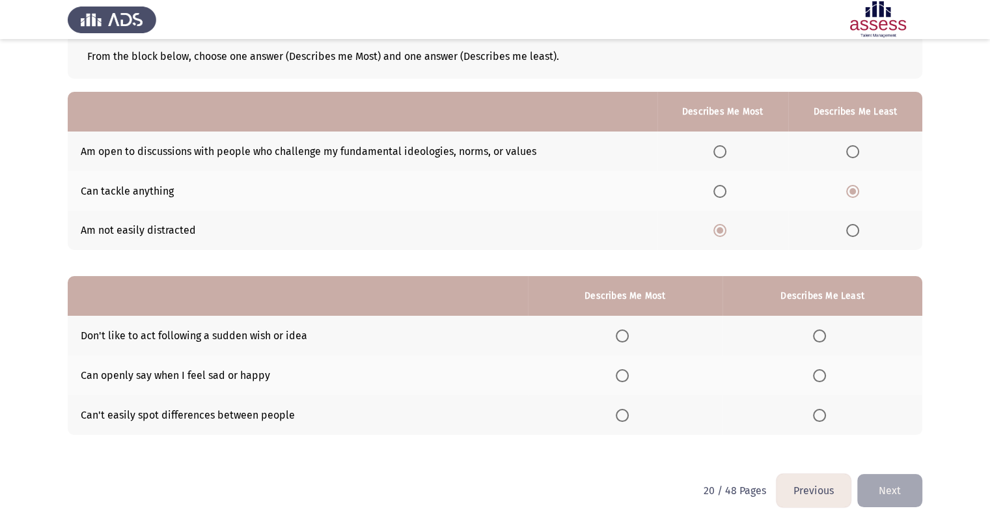
scroll to position [87, 0]
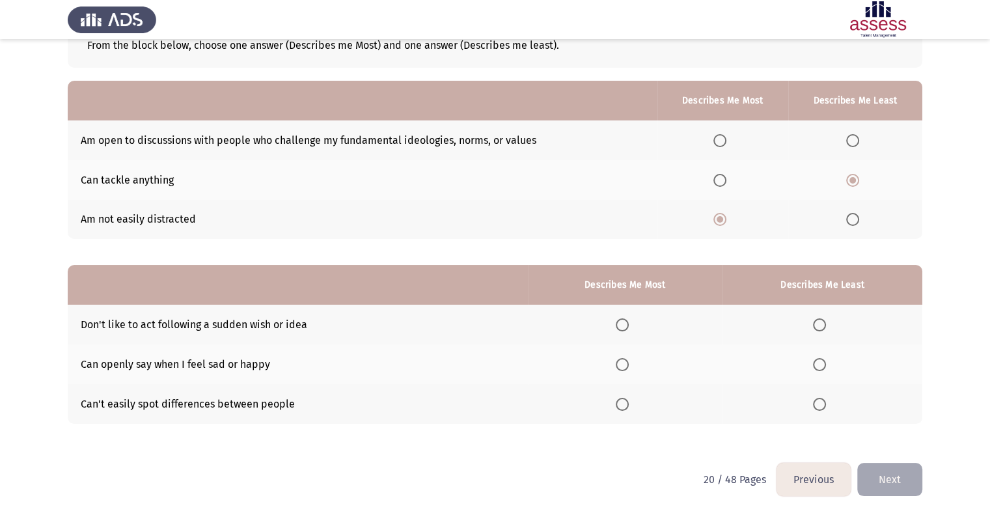
click at [625, 365] on span "Select an option" at bounding box center [622, 364] width 13 height 13
click at [625, 365] on input "Select an option" at bounding box center [622, 364] width 13 height 13
click at [826, 324] on span "Select an option" at bounding box center [819, 324] width 13 height 13
click at [826, 324] on input "Select an option" at bounding box center [819, 324] width 13 height 13
click at [885, 474] on button "Next" at bounding box center [890, 479] width 65 height 33
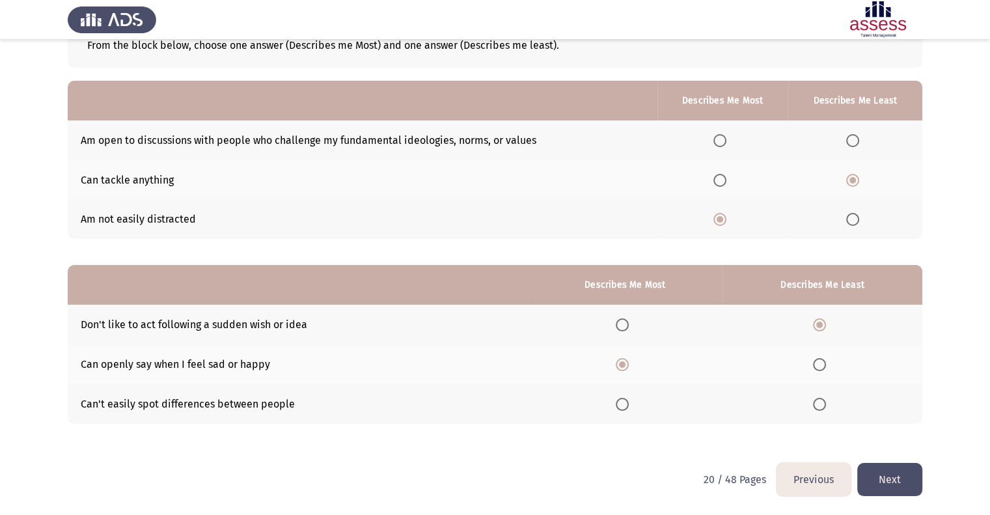
scroll to position [0, 0]
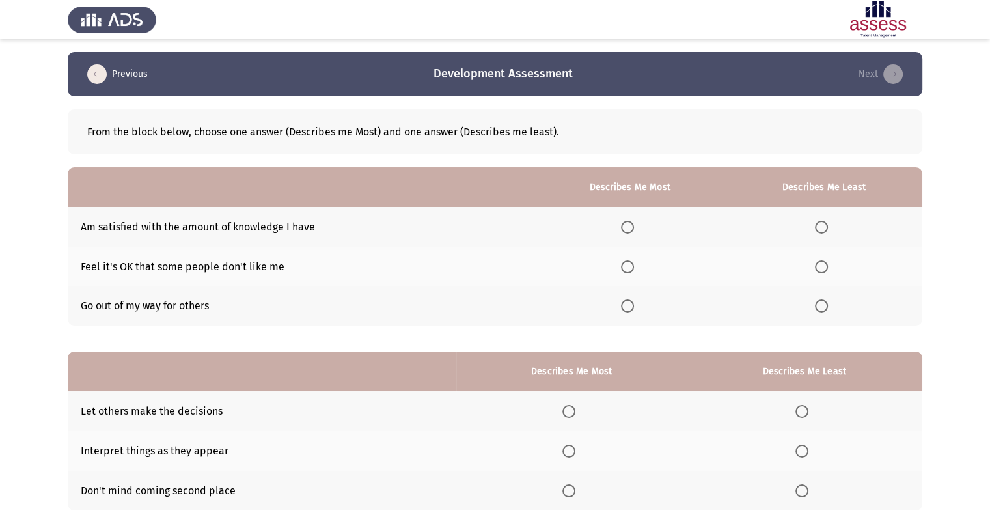
click at [630, 229] on span "Select an option" at bounding box center [627, 227] width 13 height 13
click at [630, 229] on input "Select an option" at bounding box center [627, 227] width 13 height 13
click at [823, 271] on span "Select an option" at bounding box center [821, 266] width 13 height 13
click at [823, 271] on input "Select an option" at bounding box center [821, 266] width 13 height 13
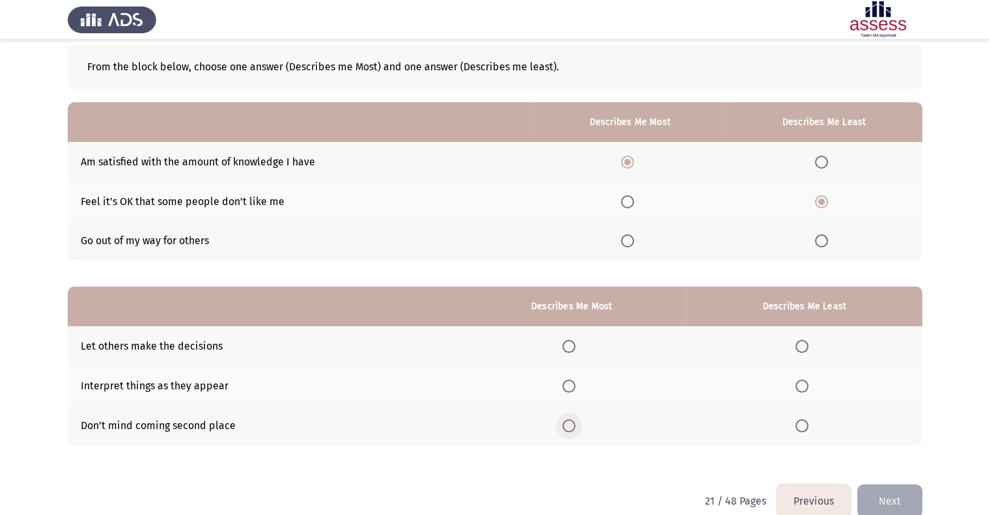
click at [570, 424] on span "Select an option" at bounding box center [569, 425] width 13 height 13
click at [570, 424] on input "Select an option" at bounding box center [569, 425] width 13 height 13
click at [807, 345] on span "Select an option" at bounding box center [802, 346] width 13 height 13
click at [807, 345] on input "Select an option" at bounding box center [802, 346] width 13 height 13
click at [891, 498] on button "Next" at bounding box center [890, 500] width 65 height 33
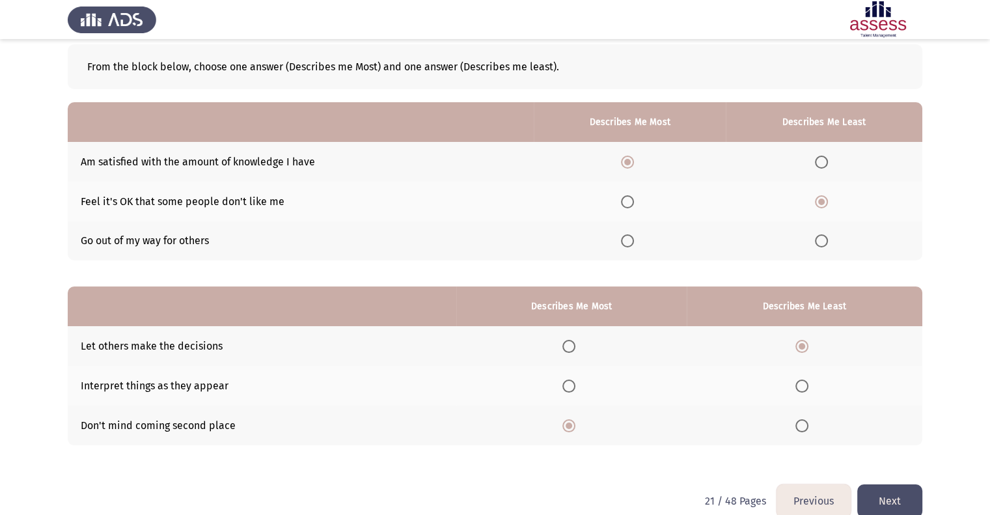
scroll to position [0, 0]
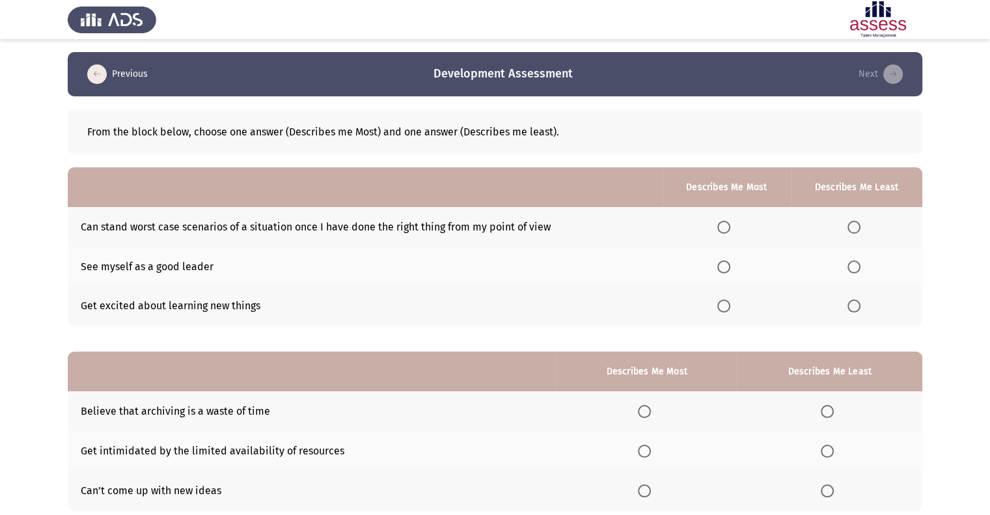
click at [724, 266] on span "Select an option" at bounding box center [724, 266] width 13 height 13
click at [724, 266] on input "Select an option" at bounding box center [724, 266] width 13 height 13
click at [856, 305] on span "Select an option" at bounding box center [854, 306] width 13 height 13
click at [856, 305] on input "Select an option" at bounding box center [854, 306] width 13 height 13
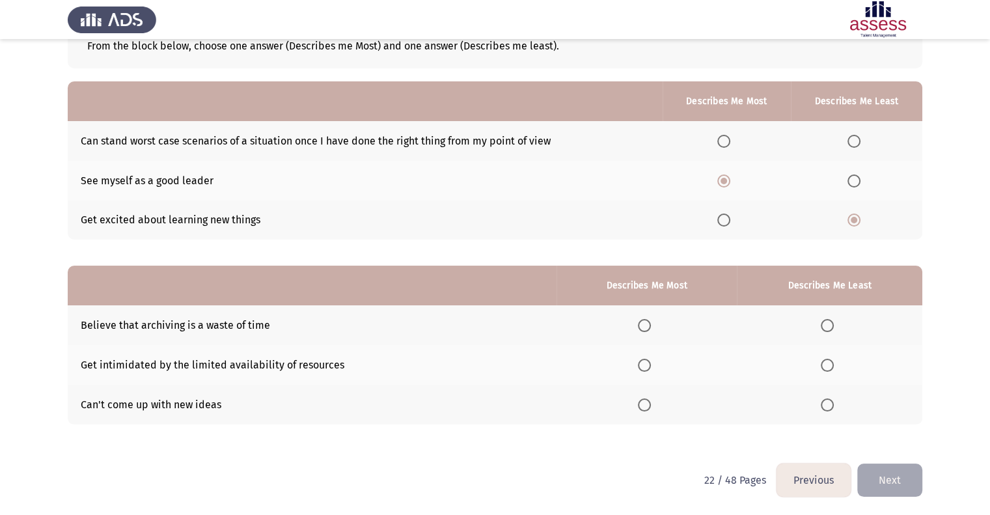
scroll to position [87, 0]
click at [834, 325] on span "Select an option" at bounding box center [827, 324] width 13 height 13
click at [834, 325] on input "Select an option" at bounding box center [827, 324] width 13 height 13
click at [643, 364] on span "Select an option" at bounding box center [644, 364] width 13 height 13
click at [643, 364] on input "Select an option" at bounding box center [644, 364] width 13 height 13
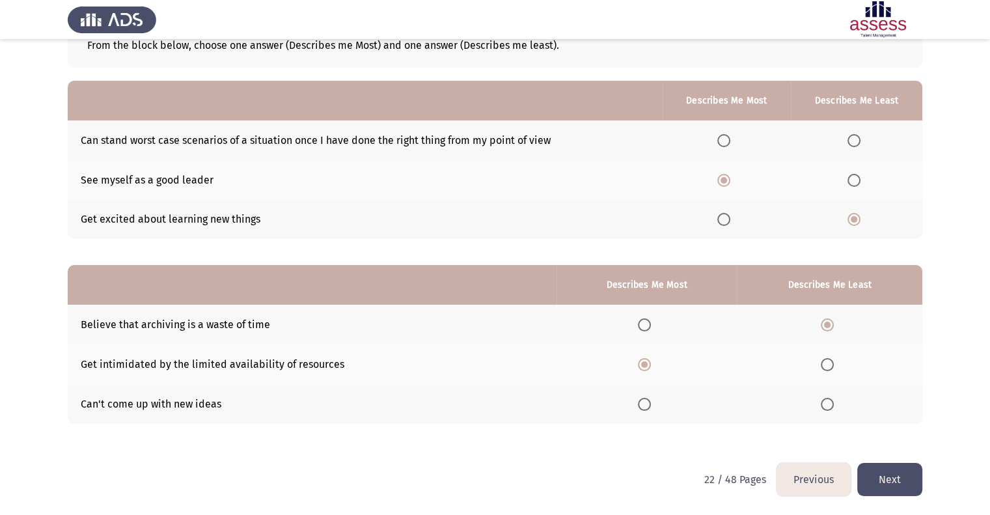
click at [888, 485] on button "Next" at bounding box center [890, 479] width 65 height 33
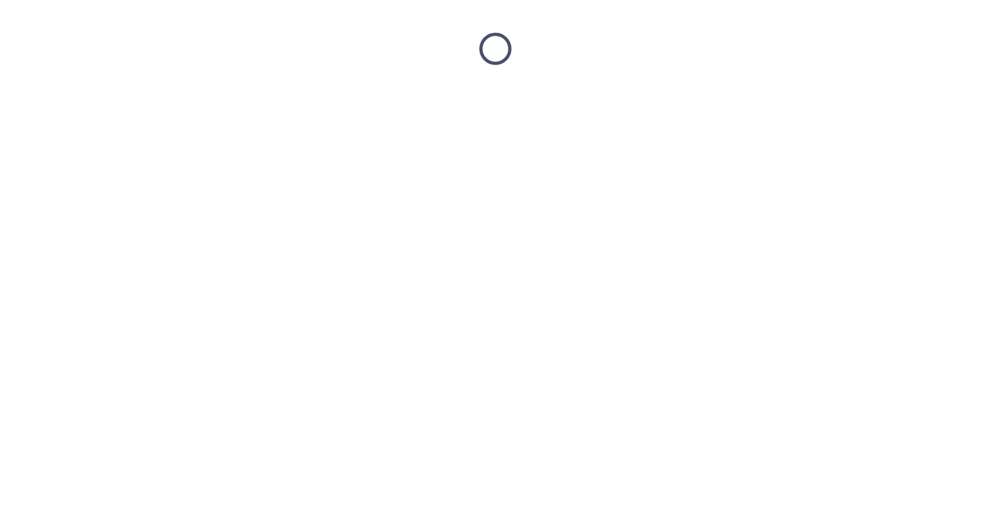
scroll to position [0, 0]
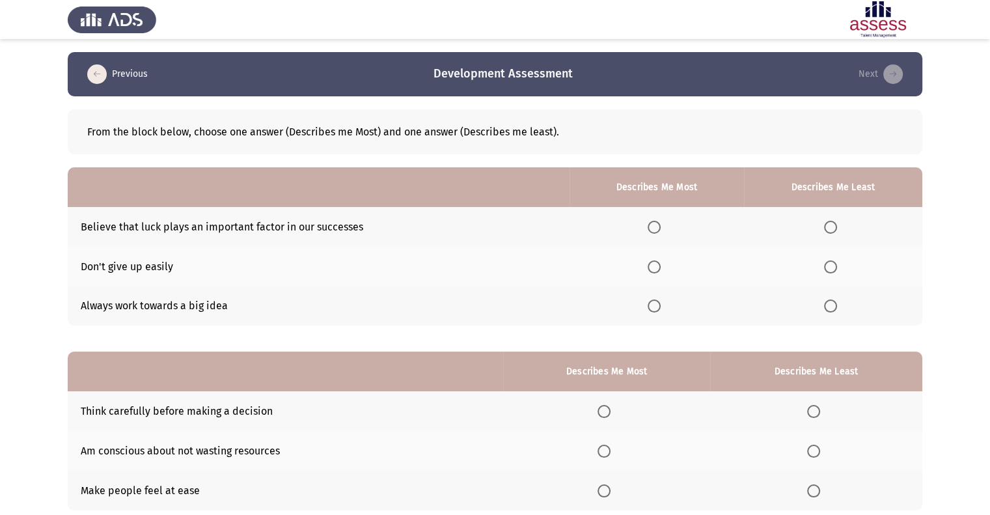
click at [661, 273] on span "Select an option" at bounding box center [654, 266] width 13 height 13
click at [661, 273] on input "Select an option" at bounding box center [654, 266] width 13 height 13
click at [835, 305] on span "Select an option" at bounding box center [830, 306] width 13 height 13
click at [835, 305] on input "Select an option" at bounding box center [830, 306] width 13 height 13
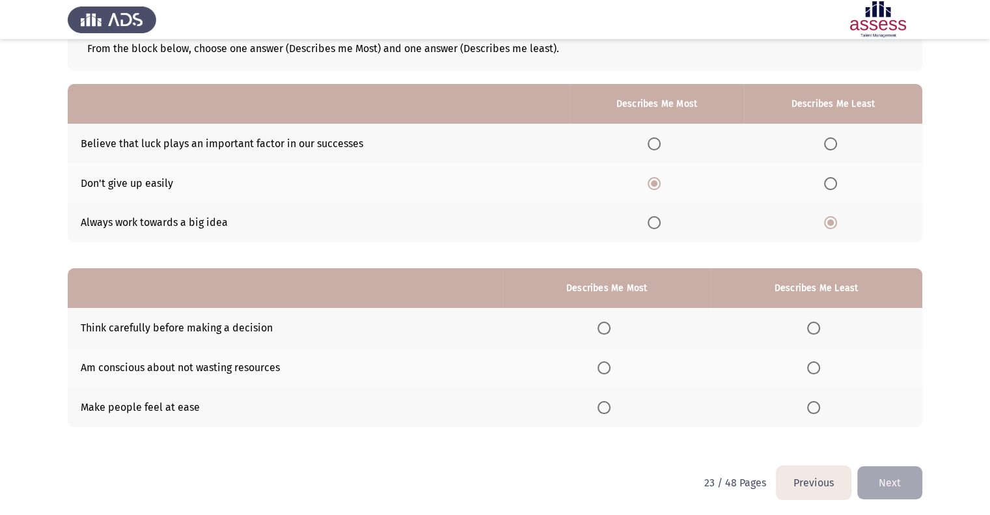
scroll to position [87, 0]
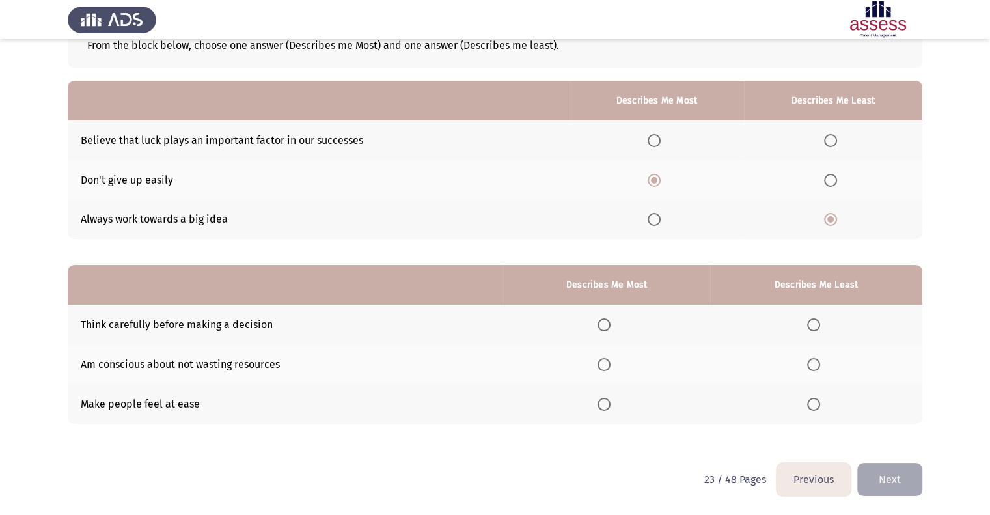
click at [605, 328] on span "Select an option" at bounding box center [604, 324] width 13 height 13
click at [605, 328] on input "Select an option" at bounding box center [604, 324] width 13 height 13
click at [813, 371] on span "Select an option" at bounding box center [813, 364] width 13 height 13
click at [813, 371] on input "Select an option" at bounding box center [813, 364] width 13 height 13
click at [875, 471] on button "Next" at bounding box center [890, 479] width 65 height 33
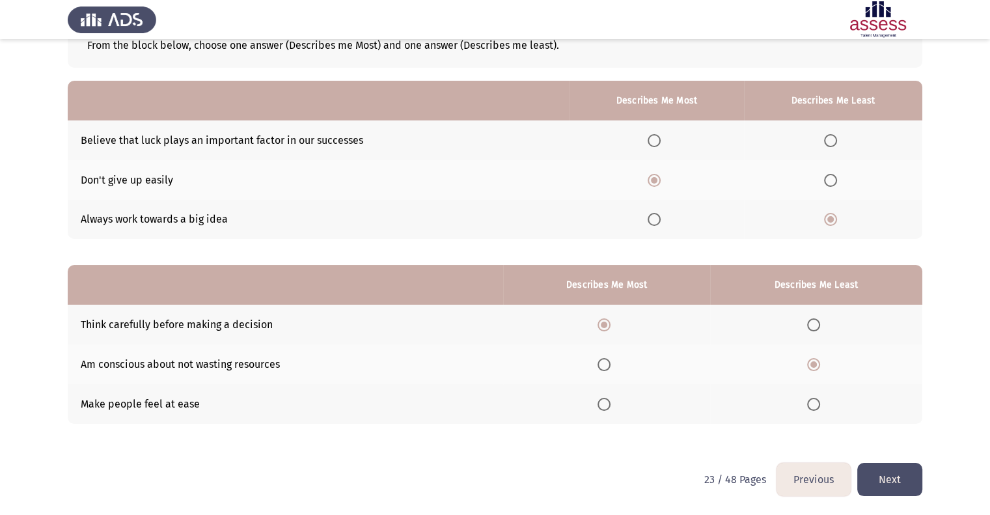
scroll to position [0, 0]
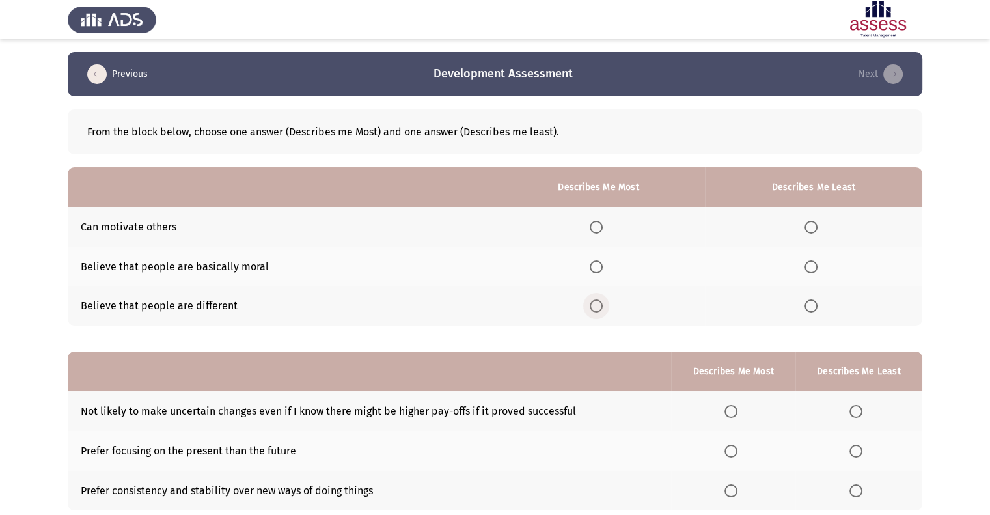
click at [599, 307] on span "Select an option" at bounding box center [596, 306] width 13 height 13
click at [599, 307] on input "Select an option" at bounding box center [596, 306] width 13 height 13
click at [809, 219] on th at bounding box center [814, 227] width 218 height 40
click at [808, 228] on span "Select an option" at bounding box center [811, 227] width 13 height 13
click at [808, 228] on input "Select an option" at bounding box center [811, 227] width 13 height 13
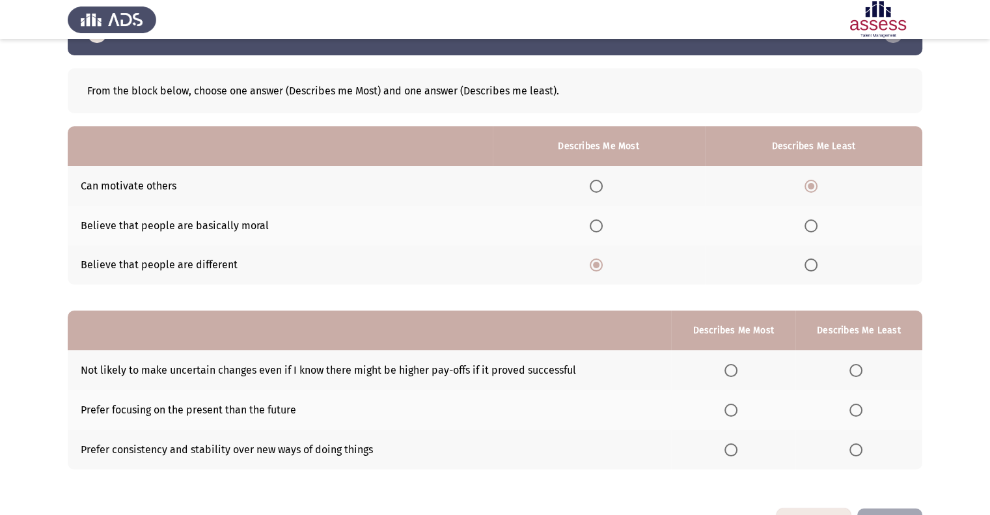
scroll to position [87, 0]
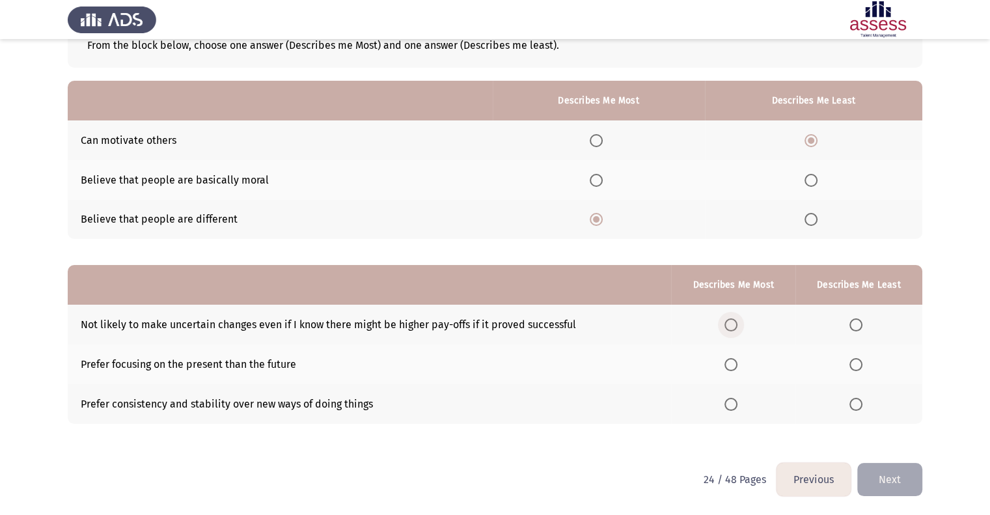
click at [734, 325] on span "Select an option" at bounding box center [731, 324] width 13 height 13
click at [734, 325] on input "Select an option" at bounding box center [731, 324] width 13 height 13
click at [732, 372] on th at bounding box center [733, 364] width 124 height 40
click at [732, 367] on span "Select an option" at bounding box center [731, 364] width 13 height 13
click at [732, 367] on input "Select an option" at bounding box center [731, 364] width 13 height 13
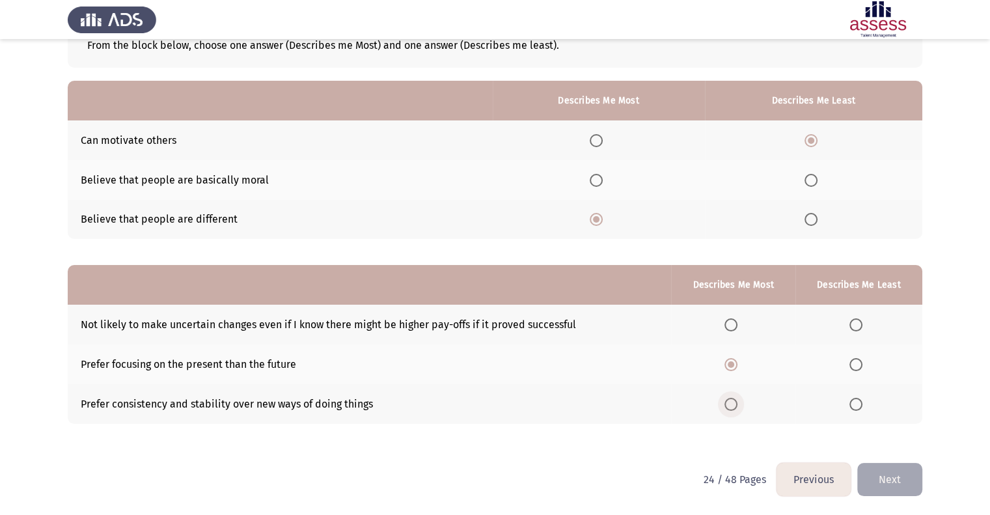
click at [736, 406] on span "Select an option" at bounding box center [731, 404] width 13 height 13
click at [736, 406] on input "Select an option" at bounding box center [731, 404] width 13 height 13
click at [857, 318] on mat-radio-button "Select an option" at bounding box center [859, 325] width 18 height 14
click at [858, 366] on span "Select an option" at bounding box center [856, 364] width 13 height 13
click at [858, 366] on input "Select an option" at bounding box center [856, 364] width 13 height 13
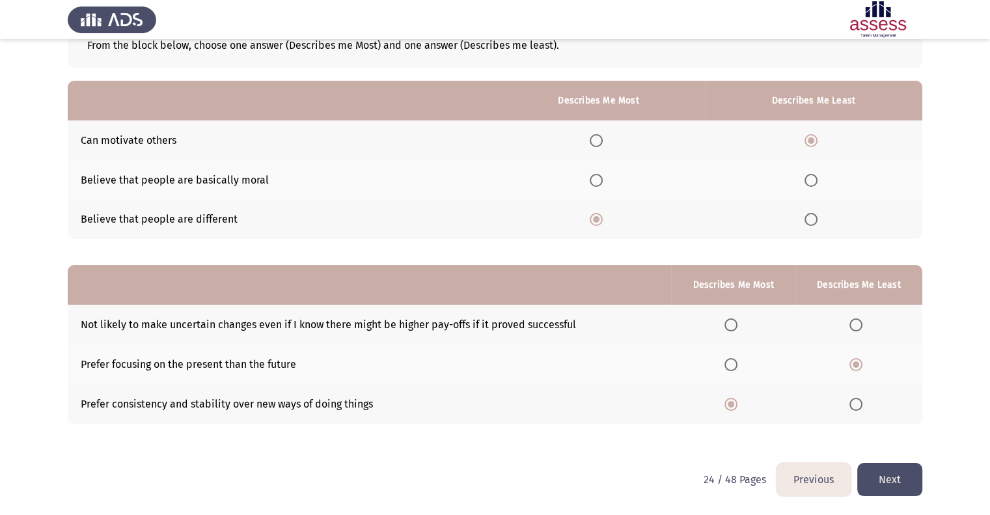
click at [893, 475] on button "Next" at bounding box center [890, 479] width 65 height 33
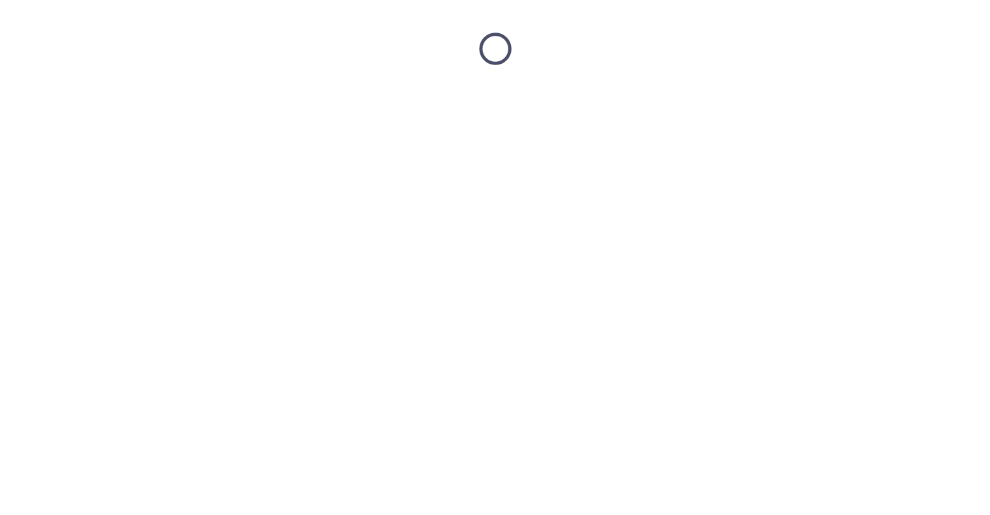
scroll to position [0, 0]
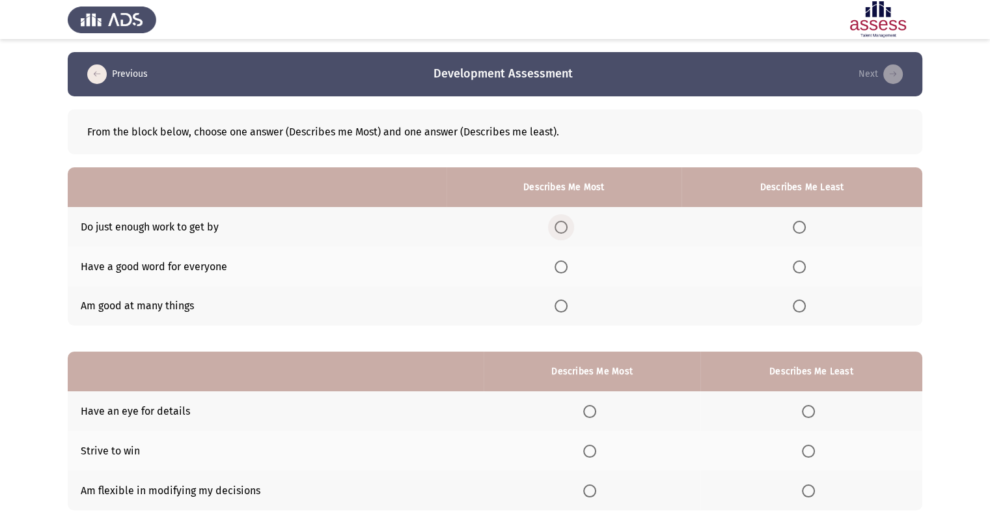
click at [568, 221] on span "Select an option" at bounding box center [561, 227] width 13 height 13
click at [568, 221] on input "Select an option" at bounding box center [561, 227] width 13 height 13
click at [567, 303] on span "Select an option" at bounding box center [561, 306] width 13 height 13
click at [567, 303] on input "Select an option" at bounding box center [561, 306] width 13 height 13
click at [794, 265] on span "Select an option" at bounding box center [799, 266] width 13 height 13
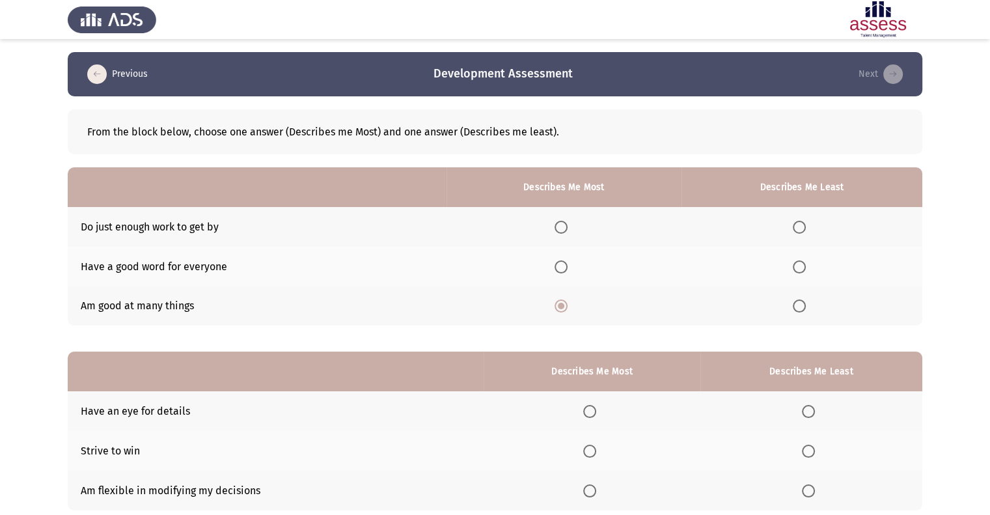
click at [794, 265] on input "Select an option" at bounding box center [799, 266] width 13 height 13
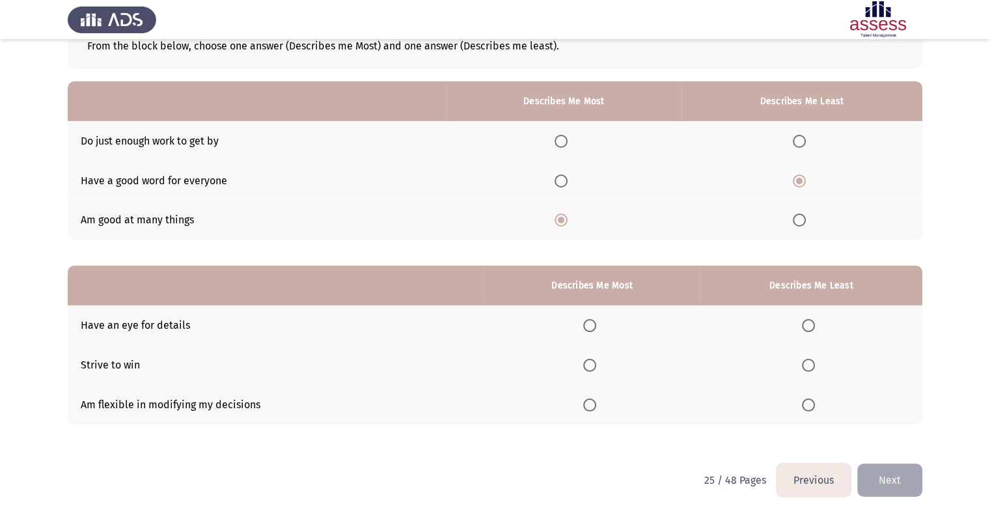
scroll to position [87, 0]
click at [590, 326] on span "Select an option" at bounding box center [589, 324] width 13 height 13
click at [590, 326] on input "Select an option" at bounding box center [589, 324] width 13 height 13
click at [811, 371] on span "Select an option" at bounding box center [808, 364] width 13 height 13
click at [811, 371] on input "Select an option" at bounding box center [808, 364] width 13 height 13
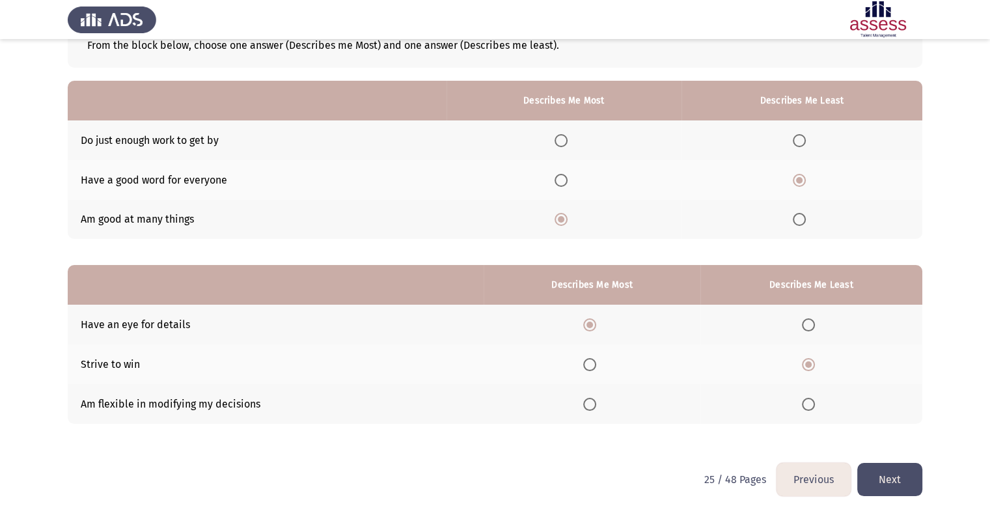
click at [885, 473] on button "Next" at bounding box center [890, 479] width 65 height 33
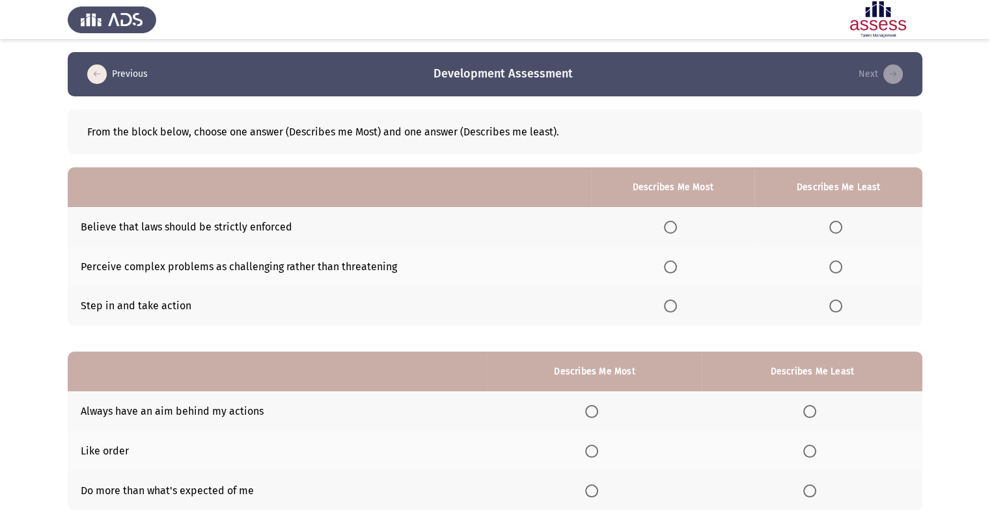
click at [673, 229] on span "Select an option" at bounding box center [670, 227] width 13 height 13
click at [673, 229] on input "Select an option" at bounding box center [670, 227] width 13 height 13
click at [839, 264] on span "Select an option" at bounding box center [836, 266] width 13 height 13
click at [839, 264] on input "Select an option" at bounding box center [836, 266] width 13 height 13
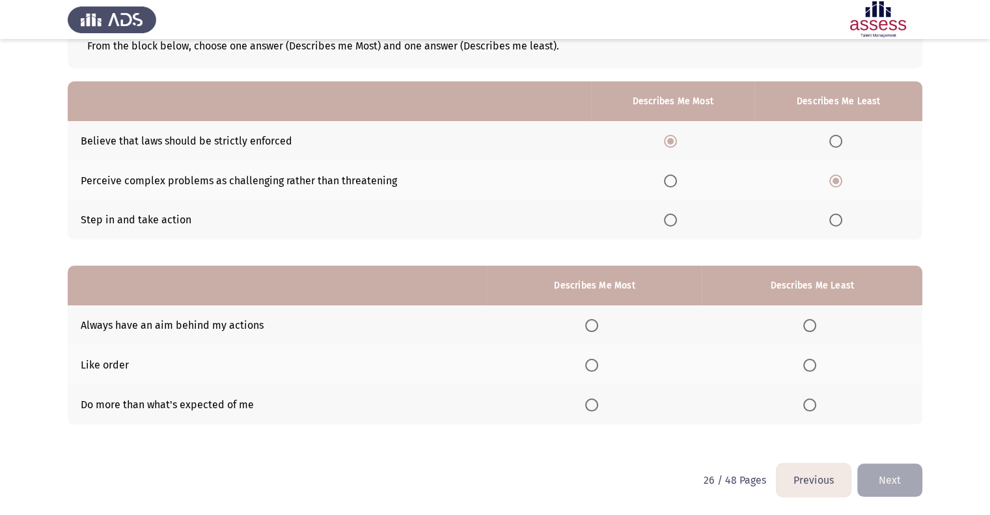
scroll to position [87, 0]
click at [593, 366] on span "Select an option" at bounding box center [591, 364] width 13 height 13
click at [593, 366] on input "Select an option" at bounding box center [591, 364] width 13 height 13
click at [807, 401] on span "Select an option" at bounding box center [810, 404] width 13 height 13
click at [807, 401] on input "Select an option" at bounding box center [810, 404] width 13 height 13
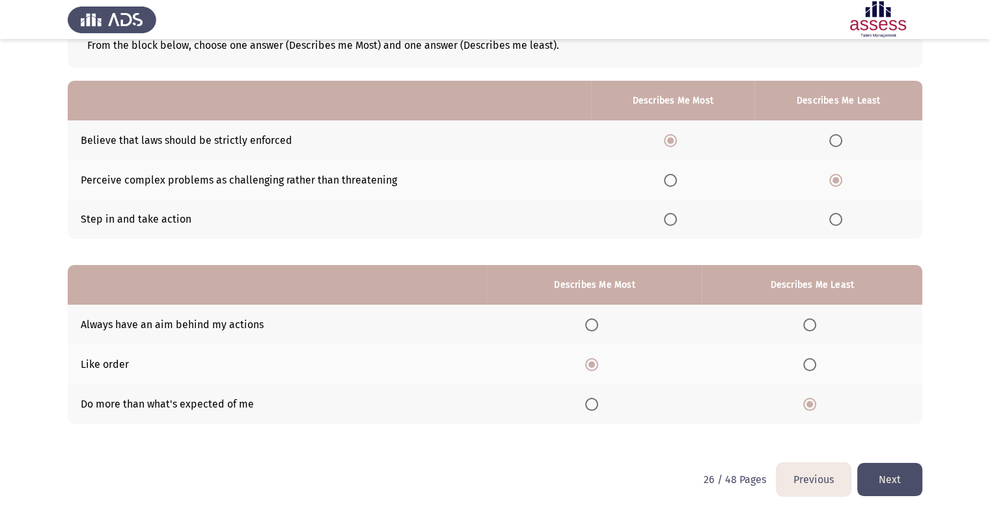
click at [895, 466] on button "Next" at bounding box center [890, 479] width 65 height 33
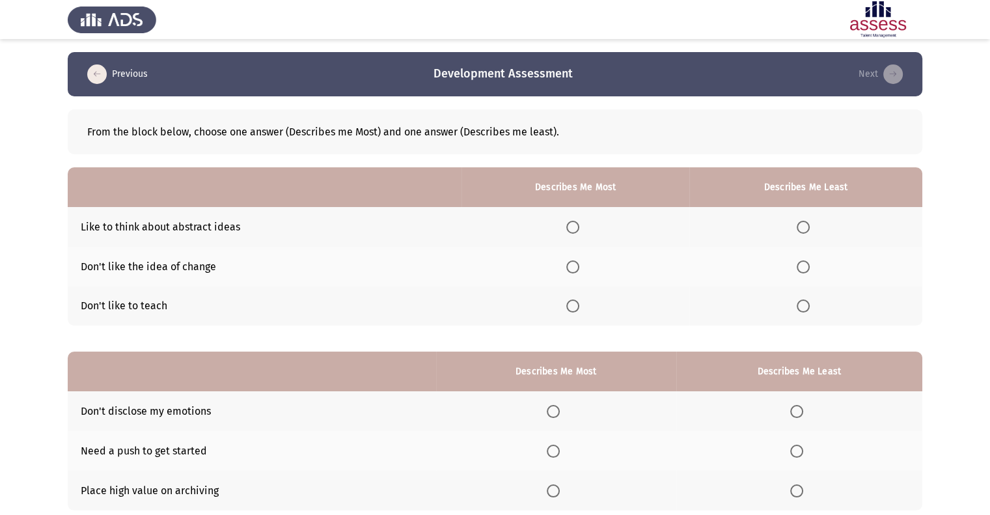
click at [578, 262] on span "Select an option" at bounding box center [573, 266] width 13 height 13
click at [578, 262] on input "Select an option" at bounding box center [573, 266] width 13 height 13
click at [800, 227] on span "Select an option" at bounding box center [803, 227] width 13 height 13
click at [800, 227] on input "Select an option" at bounding box center [803, 227] width 13 height 13
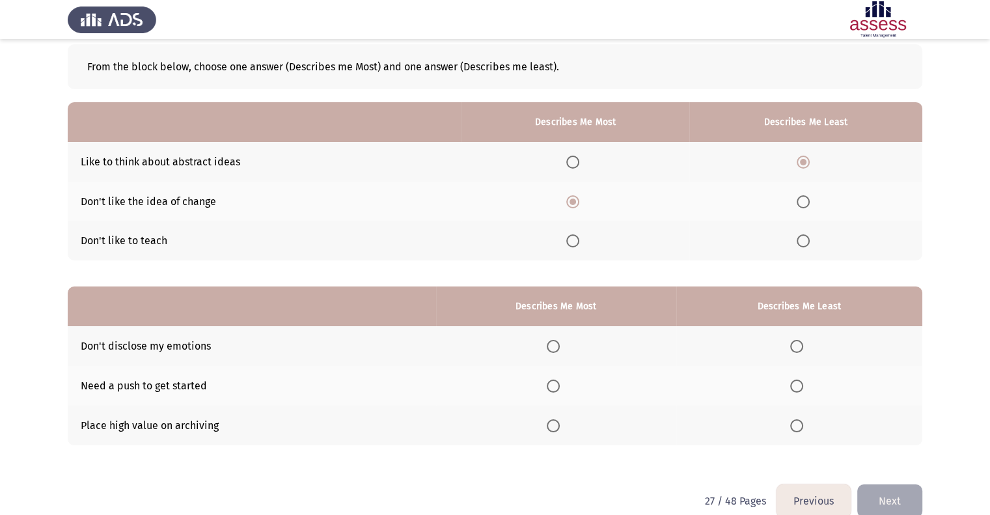
click at [802, 350] on span "Select an option" at bounding box center [797, 346] width 13 height 13
click at [802, 350] on input "Select an option" at bounding box center [797, 346] width 13 height 13
click at [551, 386] on span "Select an option" at bounding box center [553, 386] width 13 height 13
click at [551, 386] on input "Select an option" at bounding box center [553, 386] width 13 height 13
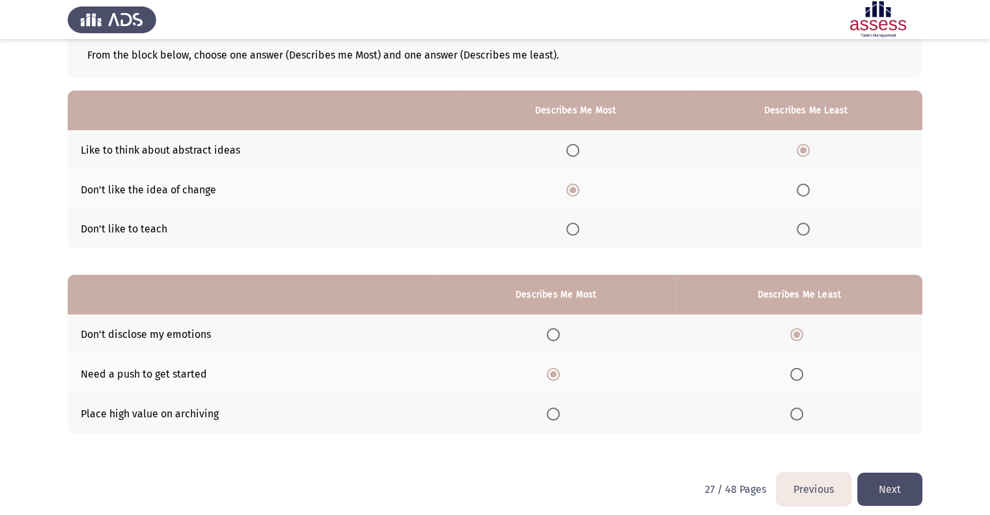
scroll to position [87, 0]
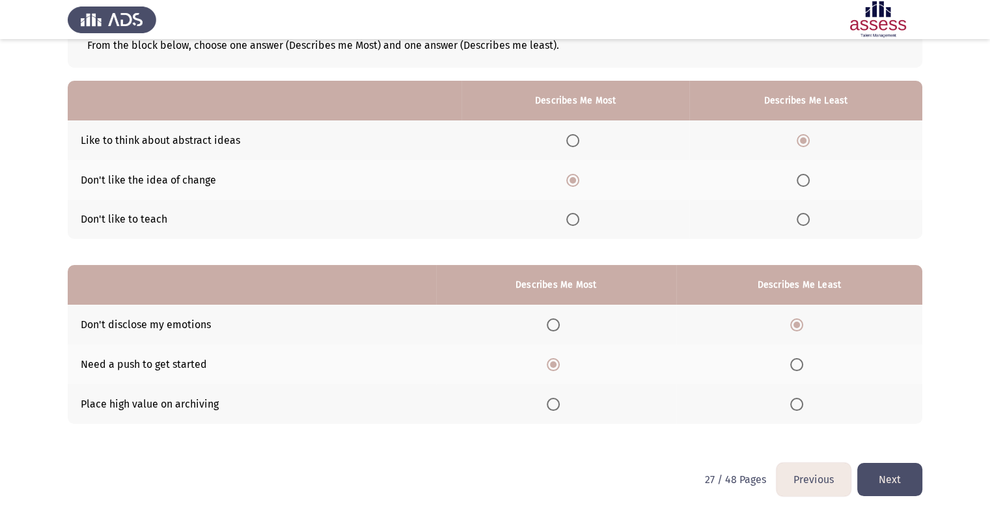
click at [891, 476] on button "Next" at bounding box center [890, 479] width 65 height 33
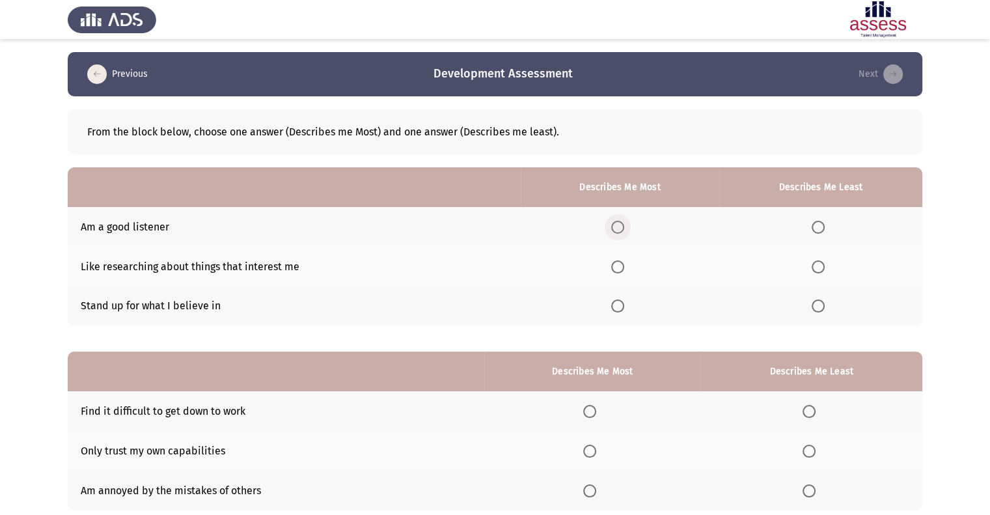
click at [623, 227] on span "Select an option" at bounding box center [617, 227] width 13 height 13
click at [623, 227] on input "Select an option" at bounding box center [617, 227] width 13 height 13
click at [816, 270] on span "Select an option" at bounding box center [818, 266] width 13 height 13
click at [816, 270] on input "Select an option" at bounding box center [818, 266] width 13 height 13
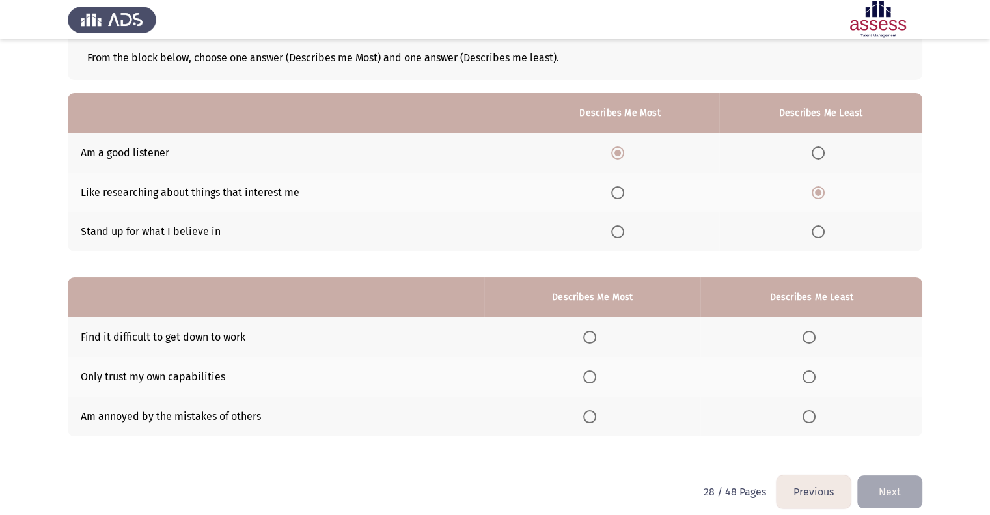
scroll to position [87, 0]
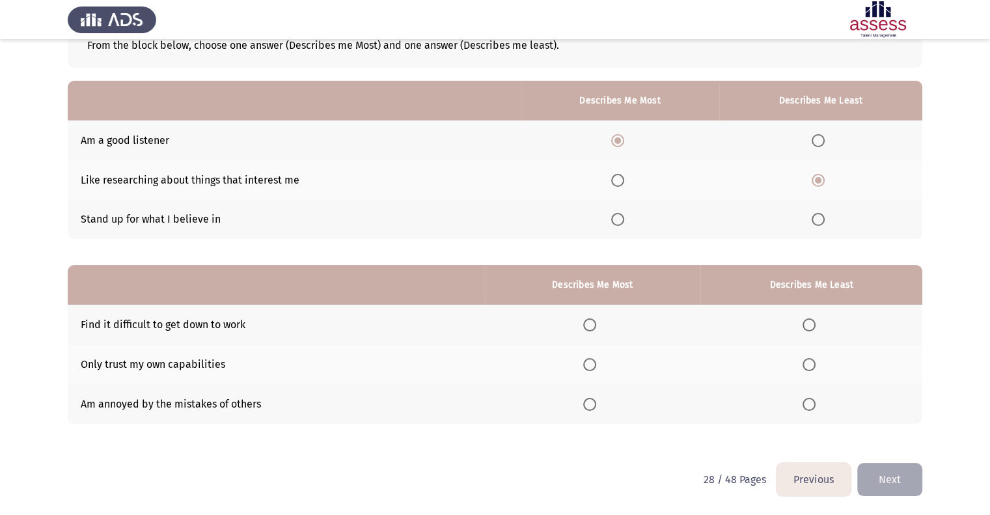
click at [596, 326] on span "Select an option" at bounding box center [589, 324] width 13 height 13
click at [596, 326] on input "Select an option" at bounding box center [589, 324] width 13 height 13
click at [821, 364] on label "Select an option" at bounding box center [812, 364] width 18 height 13
click at [816, 364] on input "Select an option" at bounding box center [809, 364] width 13 height 13
click at [893, 473] on button "Next" at bounding box center [890, 479] width 65 height 33
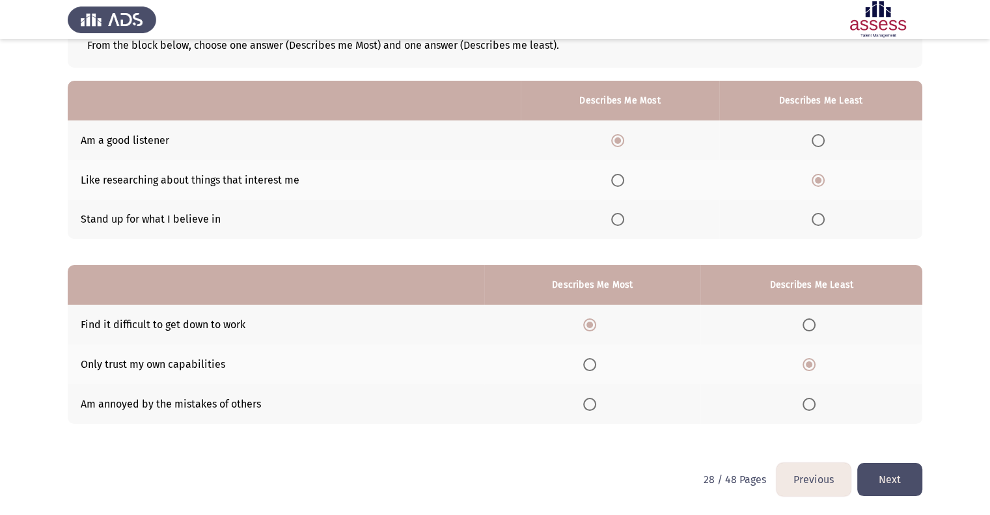
scroll to position [0, 0]
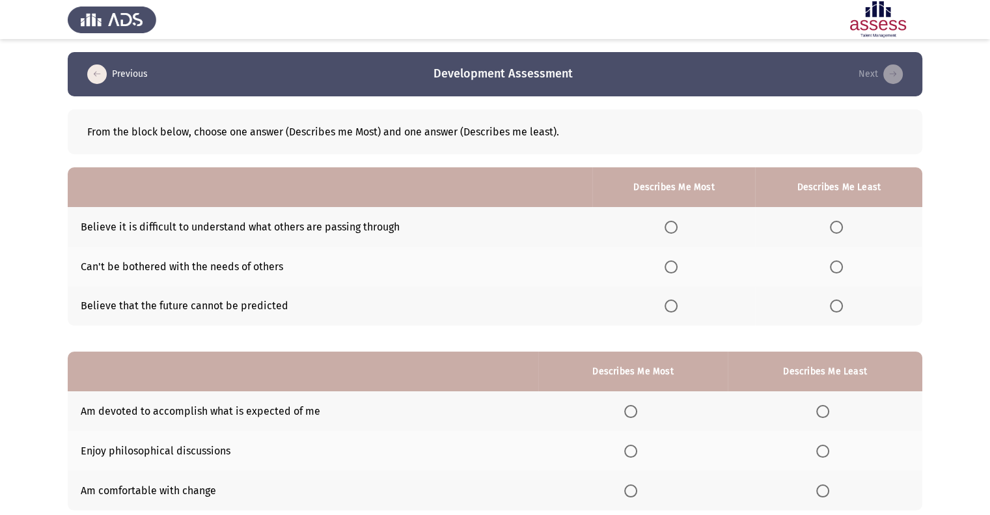
click at [840, 227] on span "Select an option" at bounding box center [836, 227] width 13 height 13
click at [840, 227] on input "Select an option" at bounding box center [836, 227] width 13 height 13
click at [669, 305] on span "Select an option" at bounding box center [671, 306] width 13 height 13
click at [669, 305] on input "Select an option" at bounding box center [671, 306] width 13 height 13
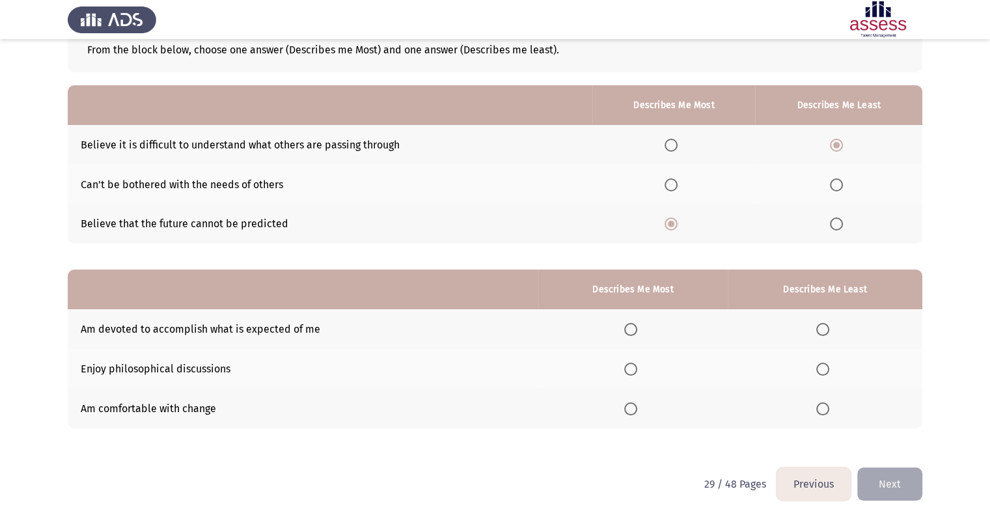
scroll to position [87, 0]
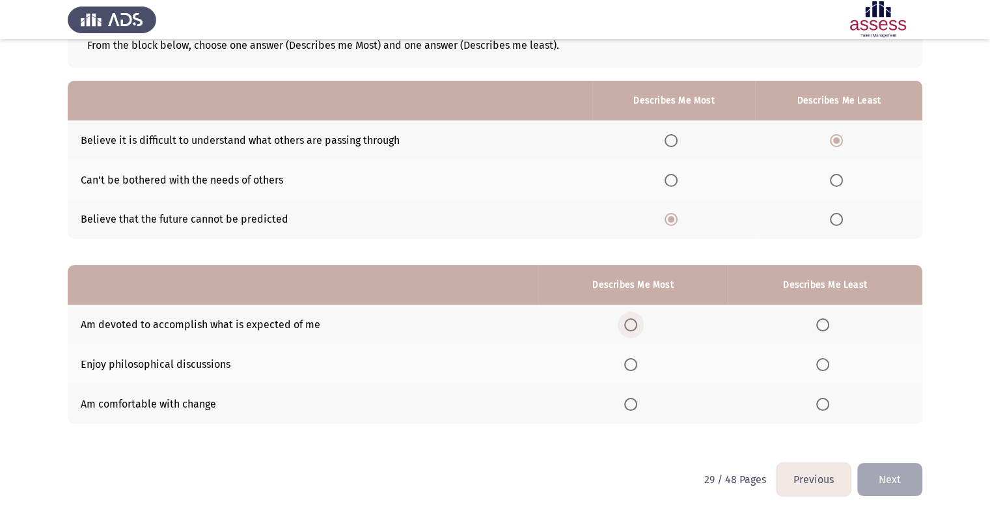
click at [636, 326] on span "Select an option" at bounding box center [631, 324] width 13 height 13
click at [636, 326] on input "Select an option" at bounding box center [631, 324] width 13 height 13
click at [821, 408] on span "Select an option" at bounding box center [823, 404] width 13 height 13
click at [821, 408] on input "Select an option" at bounding box center [823, 404] width 13 height 13
click at [900, 486] on button "Next" at bounding box center [890, 479] width 65 height 33
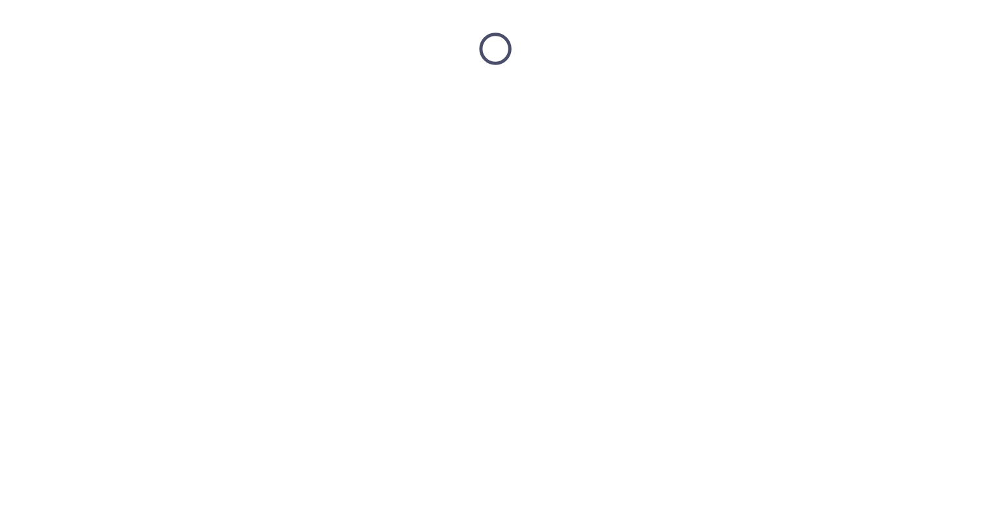
scroll to position [0, 0]
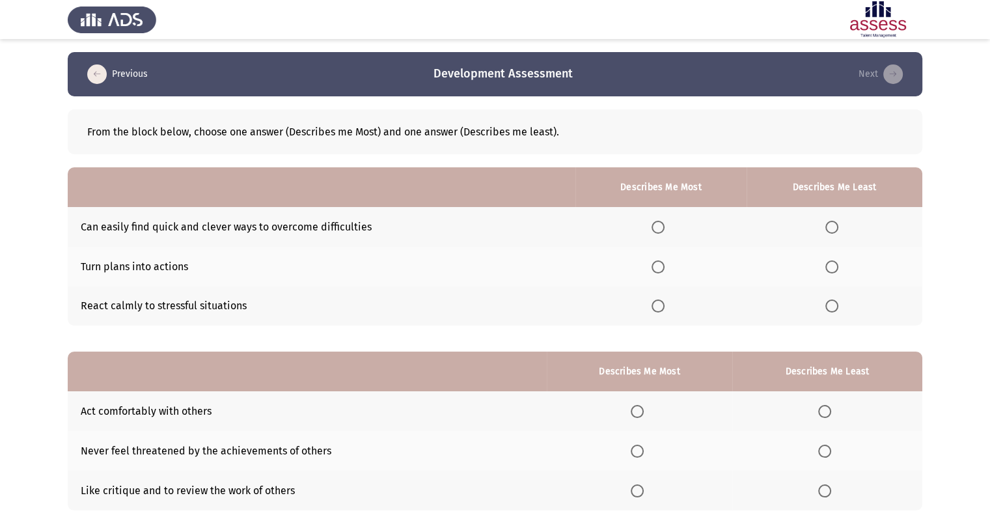
click at [664, 278] on th at bounding box center [661, 267] width 171 height 40
click at [662, 272] on span "Select an option" at bounding box center [658, 266] width 13 height 13
click at [662, 272] on input "Select an option" at bounding box center [658, 266] width 13 height 13
click at [828, 309] on span "Select an option" at bounding box center [832, 306] width 13 height 13
click at [828, 309] on input "Select an option" at bounding box center [832, 306] width 13 height 13
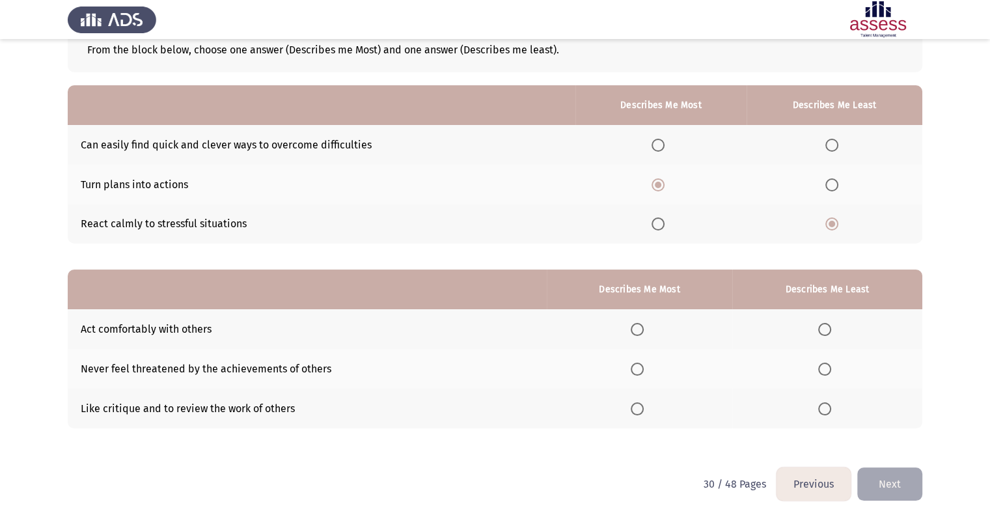
scroll to position [87, 0]
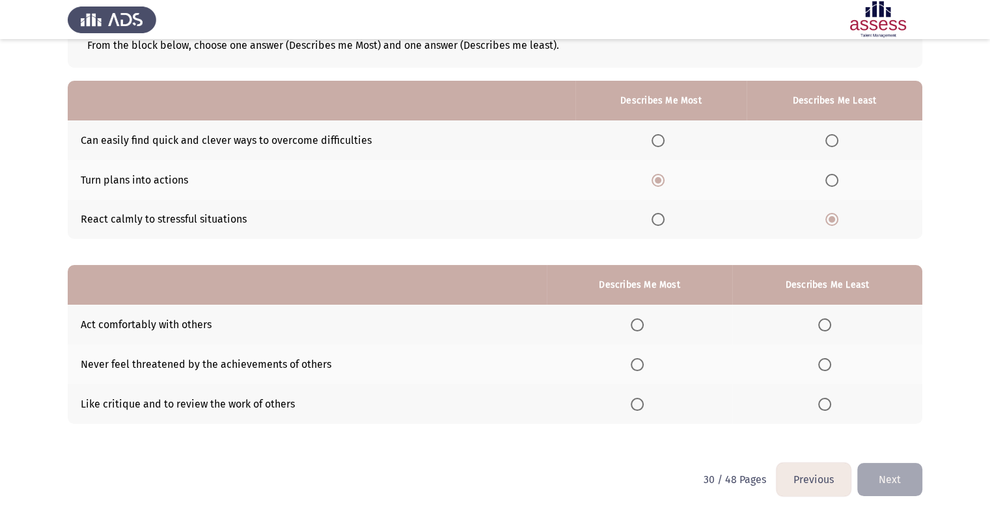
click at [635, 330] on span "Select an option" at bounding box center [637, 324] width 13 height 13
click at [635, 330] on input "Select an option" at bounding box center [637, 324] width 13 height 13
click at [827, 372] on th at bounding box center [828, 364] width 190 height 40
click at [826, 371] on span "Select an option" at bounding box center [825, 364] width 13 height 13
click at [826, 371] on input "Select an option" at bounding box center [825, 364] width 13 height 13
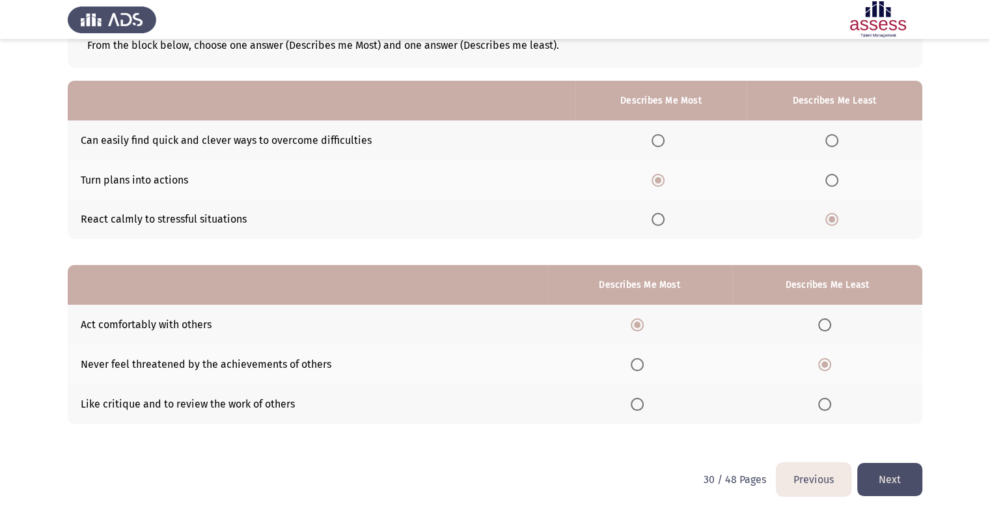
click at [877, 469] on button "Next" at bounding box center [890, 479] width 65 height 33
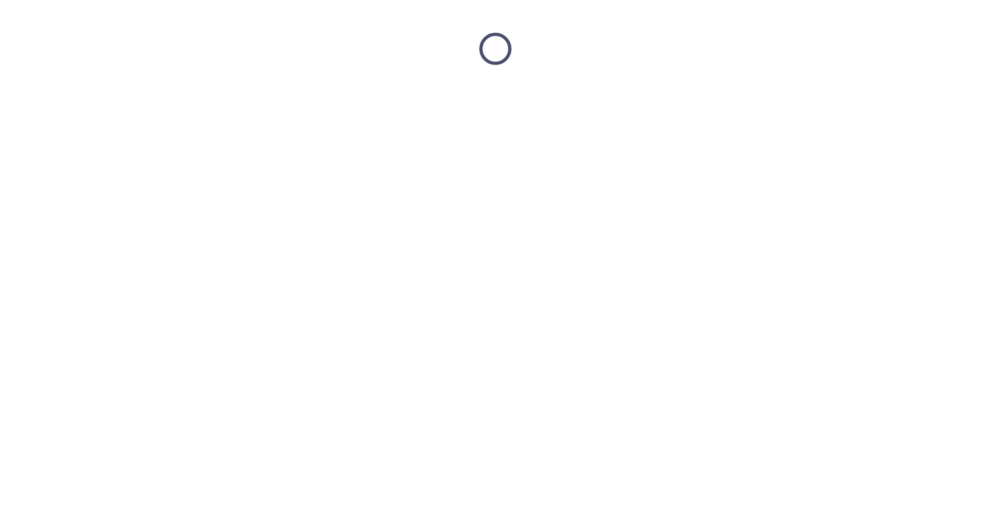
scroll to position [0, 0]
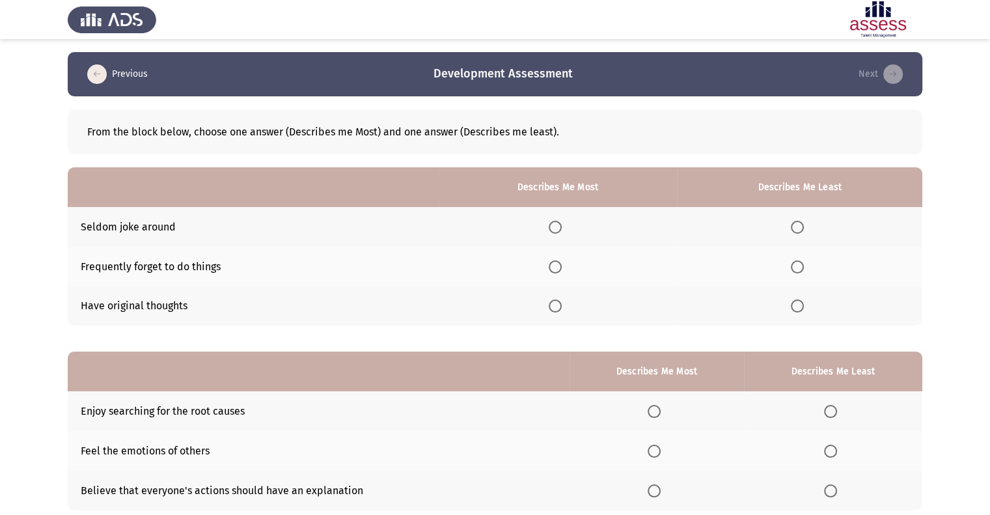
click at [798, 267] on span "Select an option" at bounding box center [797, 266] width 13 height 13
click at [798, 267] on input "Select an option" at bounding box center [797, 266] width 13 height 13
click at [555, 231] on span "Select an option" at bounding box center [555, 227] width 13 height 13
click at [555, 231] on input "Select an option" at bounding box center [555, 227] width 13 height 13
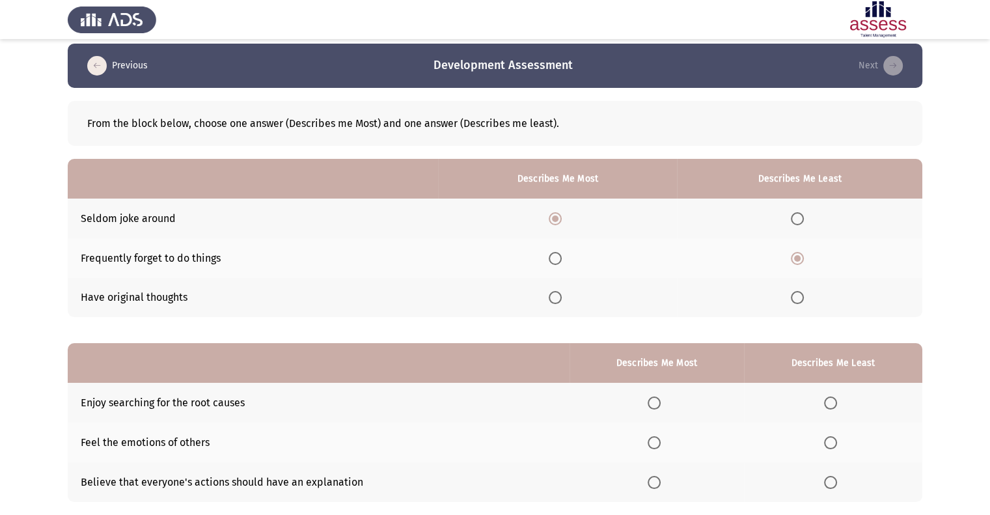
scroll to position [65, 0]
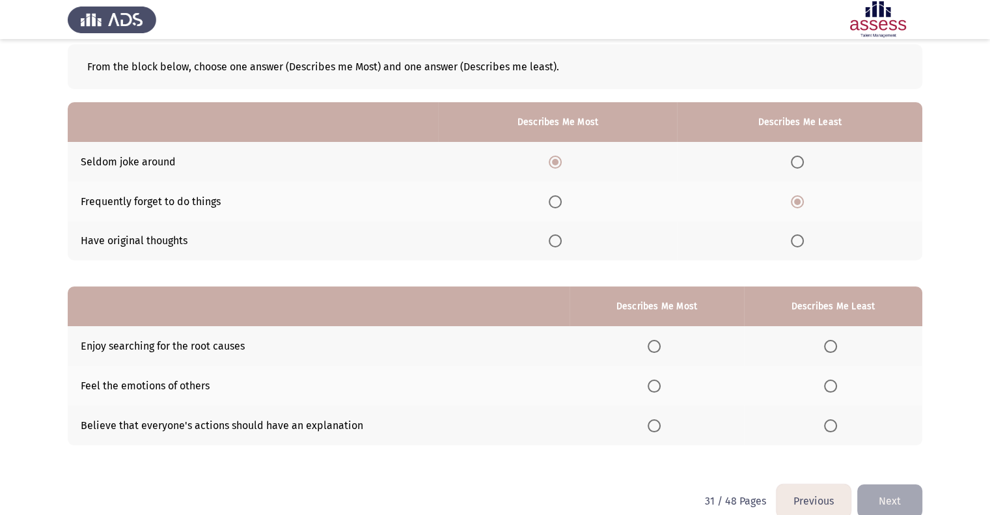
click at [658, 387] on span "Select an option" at bounding box center [654, 386] width 13 height 13
click at [658, 387] on input "Select an option" at bounding box center [654, 386] width 13 height 13
click at [832, 344] on span "Select an option" at bounding box center [830, 346] width 13 height 13
click at [832, 344] on input "Select an option" at bounding box center [830, 346] width 13 height 13
click at [906, 503] on button "Next" at bounding box center [890, 500] width 65 height 33
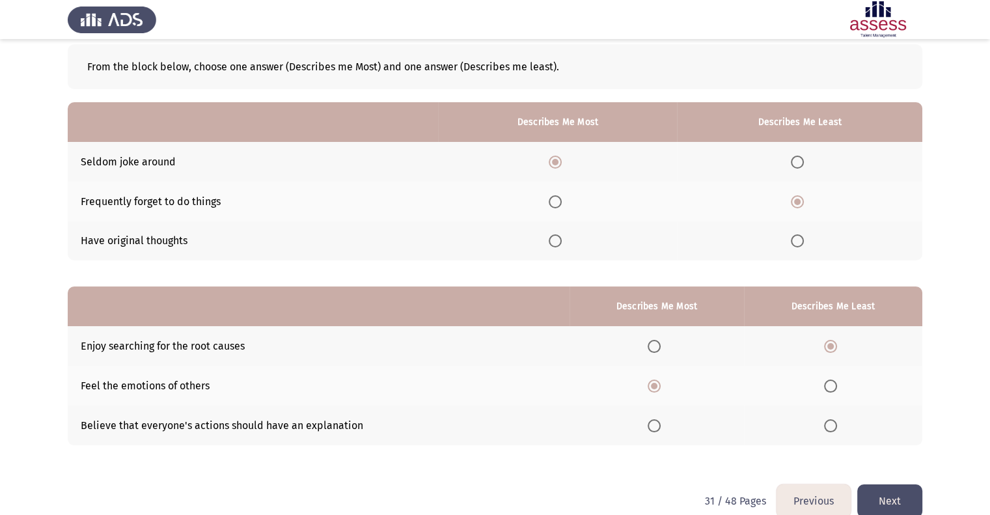
scroll to position [0, 0]
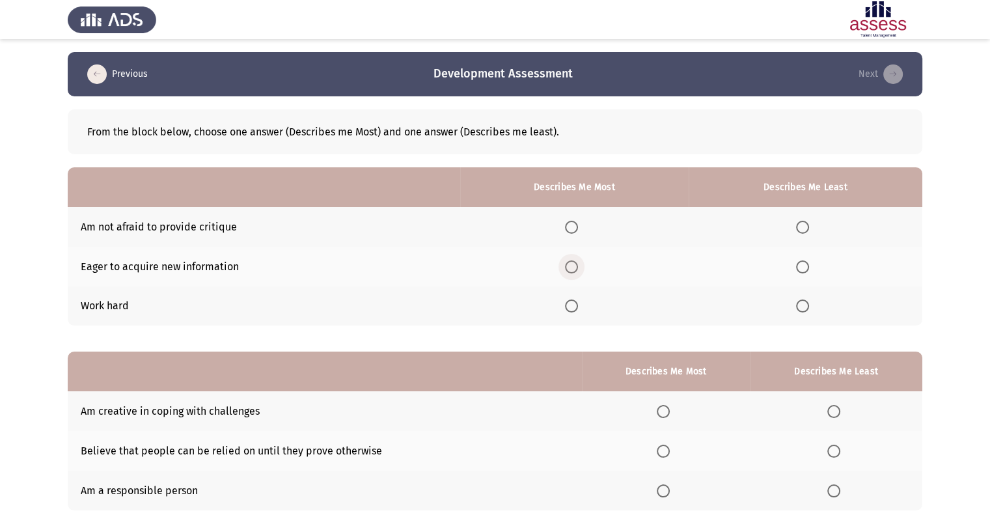
click at [578, 268] on span "Select an option" at bounding box center [571, 266] width 13 height 13
click at [578, 268] on input "Select an option" at bounding box center [571, 266] width 13 height 13
click at [813, 224] on label "Select an option" at bounding box center [805, 227] width 18 height 13
click at [809, 224] on input "Select an option" at bounding box center [802, 227] width 13 height 13
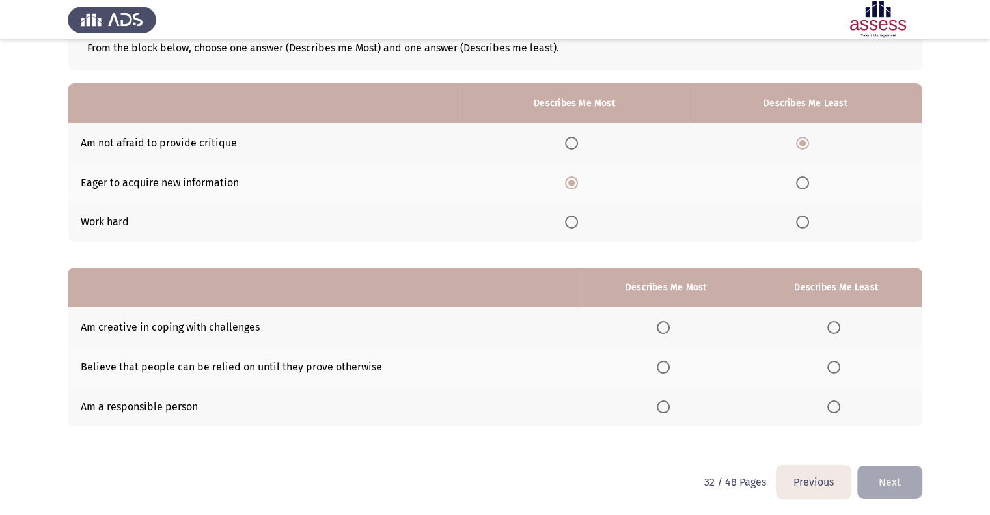
scroll to position [87, 0]
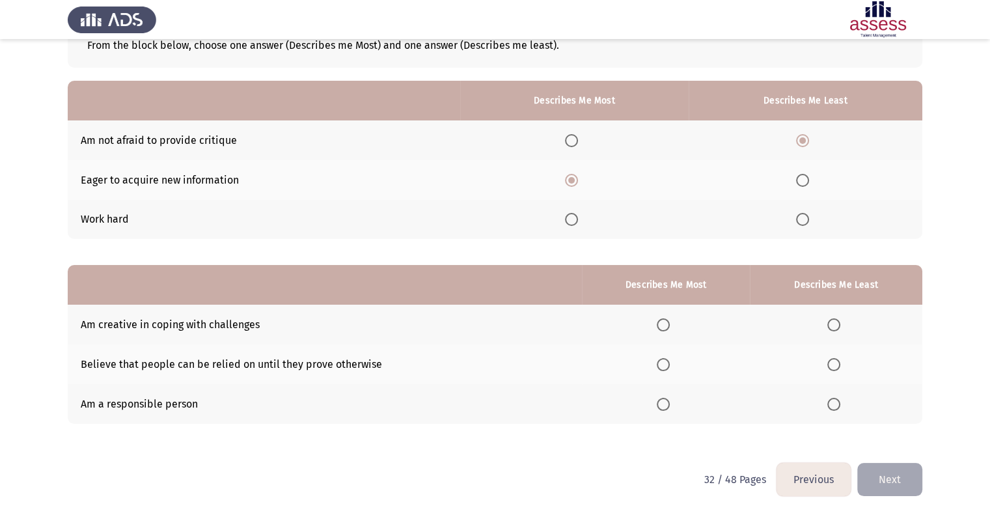
click at [666, 406] on span "Select an option" at bounding box center [663, 404] width 13 height 13
click at [666, 406] on input "Select an option" at bounding box center [663, 404] width 13 height 13
click at [670, 363] on span "Select an option" at bounding box center [663, 364] width 13 height 13
click at [670, 363] on input "Select an option" at bounding box center [663, 364] width 13 height 13
click at [833, 325] on span "Select an option" at bounding box center [834, 324] width 13 height 13
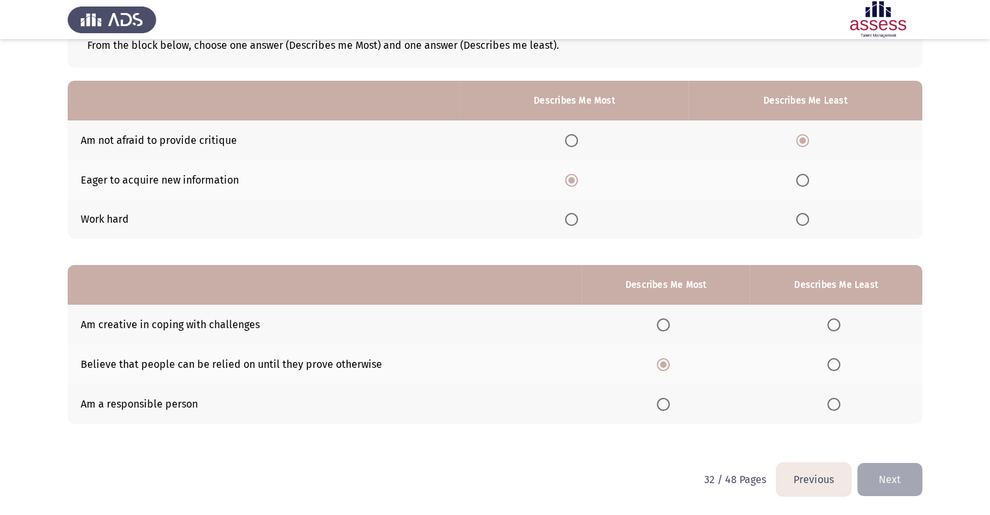
click at [833, 325] on input "Select an option" at bounding box center [834, 324] width 13 height 13
click at [886, 477] on button "Next" at bounding box center [890, 479] width 65 height 33
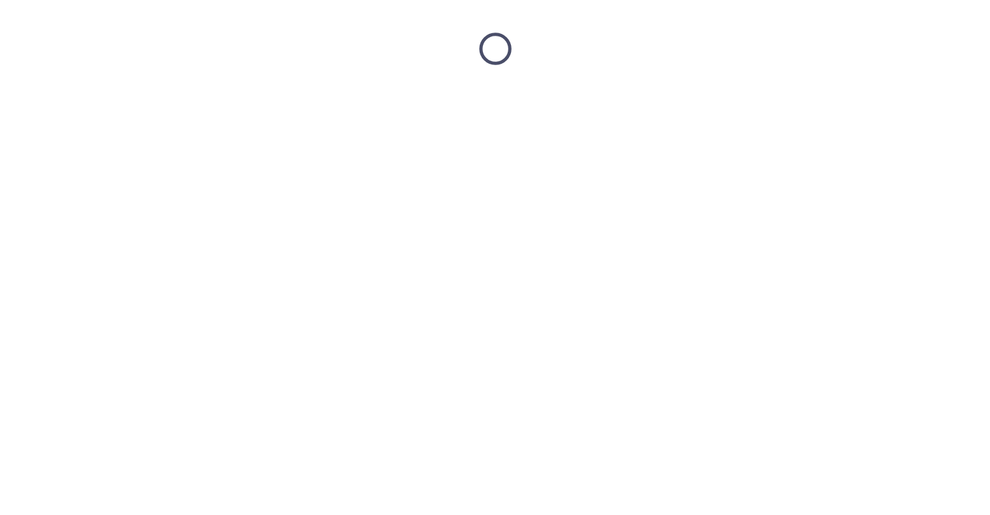
scroll to position [0, 0]
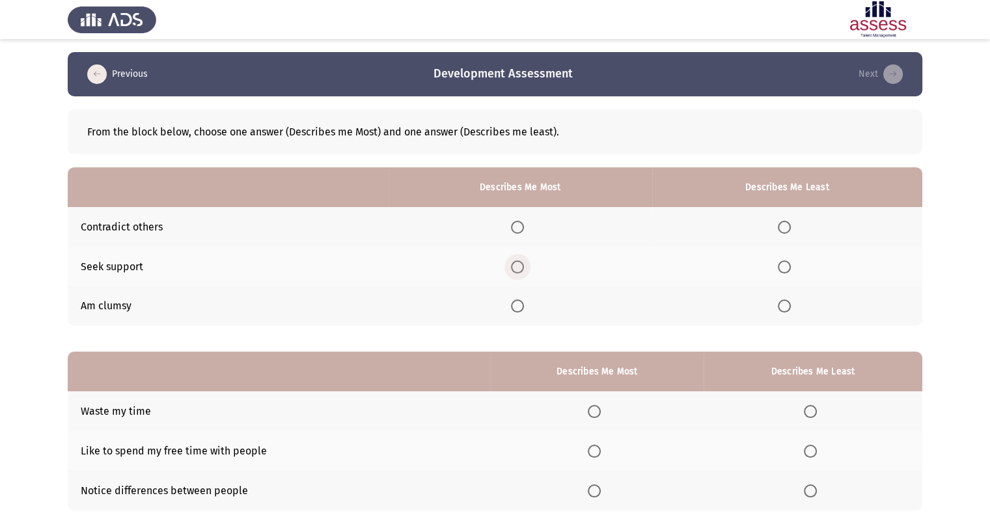
click at [523, 266] on span "Select an option" at bounding box center [517, 266] width 13 height 13
click at [523, 266] on input "Select an option" at bounding box center [517, 266] width 13 height 13
click at [785, 220] on mat-radio-button "Select an option" at bounding box center [787, 227] width 18 height 14
click at [781, 234] on th at bounding box center [788, 227] width 270 height 40
click at [783, 228] on span "Select an option" at bounding box center [784, 227] width 13 height 13
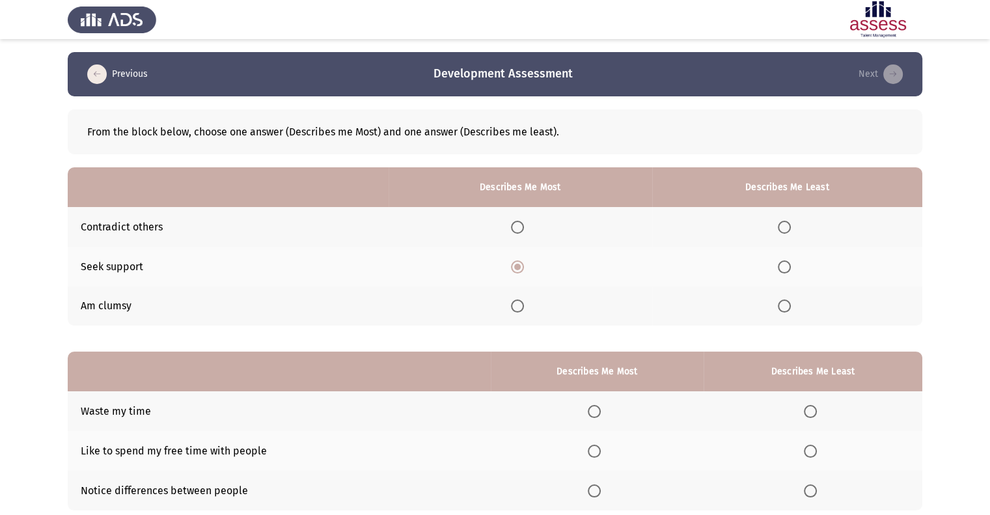
click at [783, 228] on input "Select an option" at bounding box center [784, 227] width 13 height 13
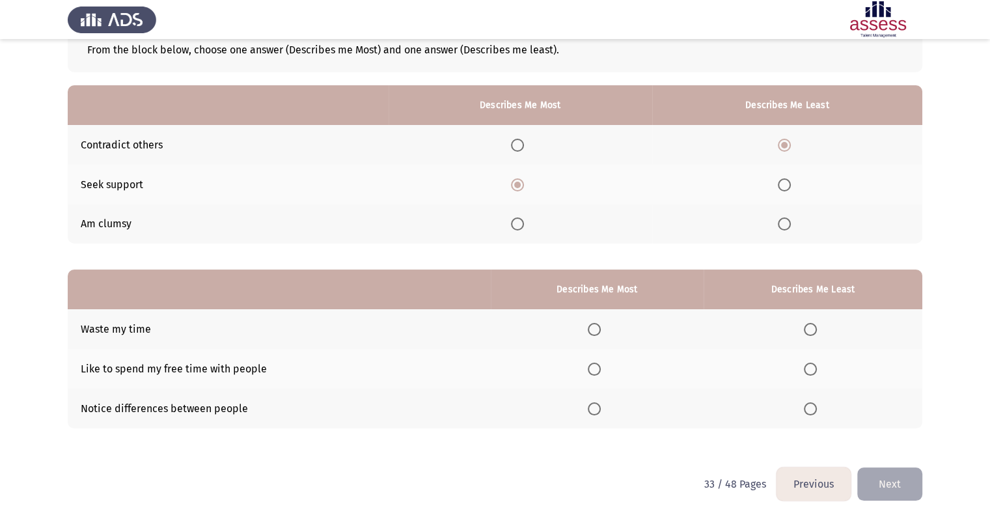
scroll to position [87, 0]
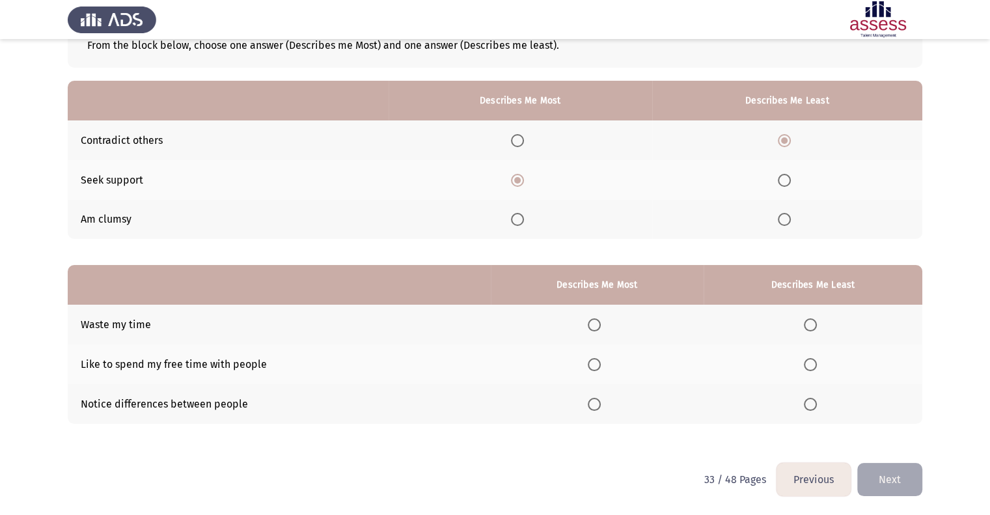
click at [816, 326] on span "Select an option" at bounding box center [810, 324] width 13 height 13
click at [816, 326] on input "Select an option" at bounding box center [810, 324] width 13 height 13
click at [601, 361] on span "Select an option" at bounding box center [594, 364] width 13 height 13
click at [601, 361] on input "Select an option" at bounding box center [594, 364] width 13 height 13
click at [893, 489] on button "Next" at bounding box center [890, 479] width 65 height 33
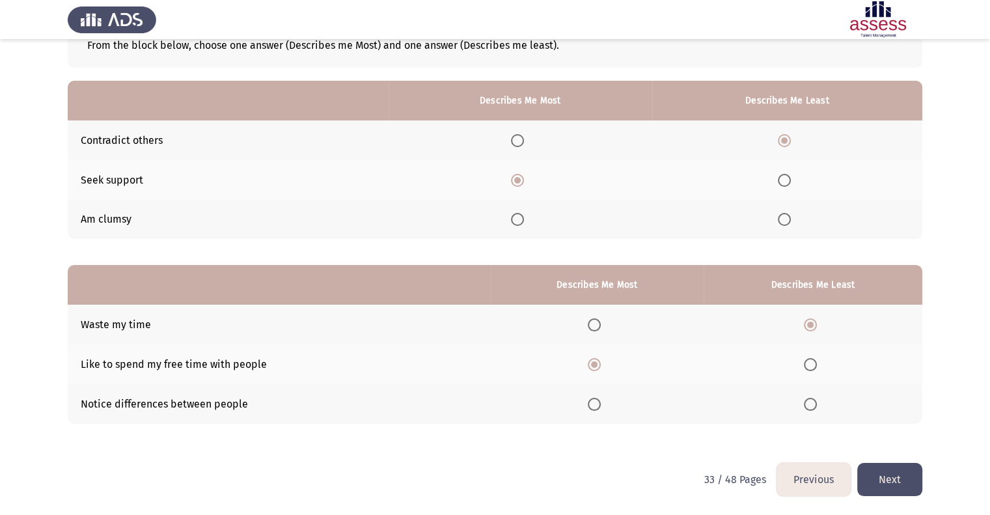
scroll to position [0, 0]
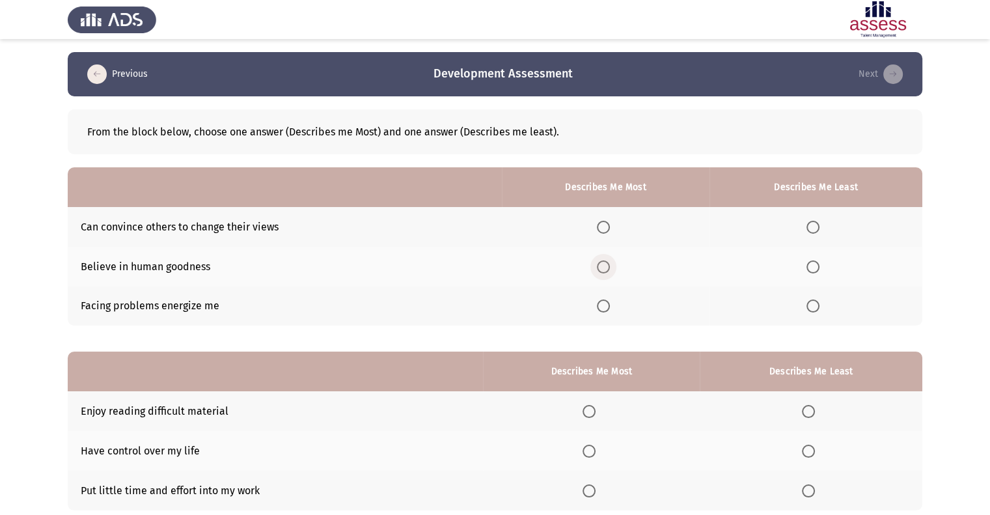
click at [607, 265] on span "Select an option" at bounding box center [603, 266] width 13 height 13
click at [607, 265] on input "Select an option" at bounding box center [603, 266] width 13 height 13
click at [810, 225] on span "Select an option" at bounding box center [813, 227] width 13 height 13
click at [810, 225] on input "Select an option" at bounding box center [813, 227] width 13 height 13
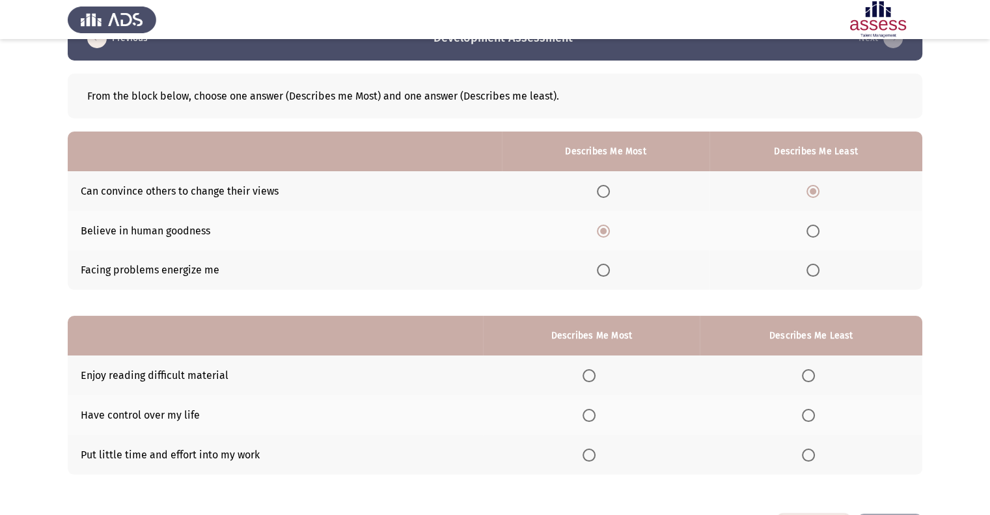
scroll to position [87, 0]
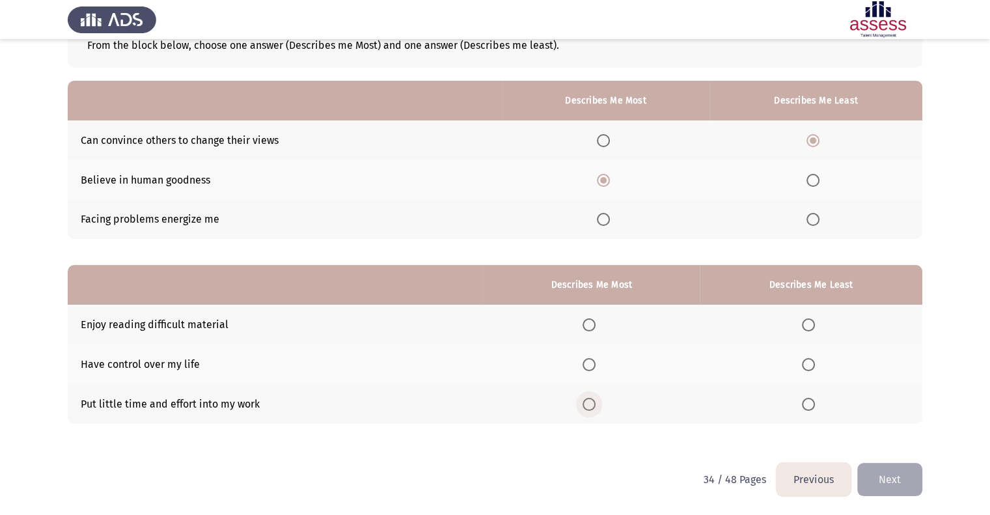
click at [596, 400] on span "Select an option" at bounding box center [589, 404] width 13 height 13
click at [596, 400] on input "Select an option" at bounding box center [589, 404] width 13 height 13
click at [806, 359] on span "Select an option" at bounding box center [808, 364] width 13 height 13
click at [806, 359] on input "Select an option" at bounding box center [808, 364] width 13 height 13
click at [896, 473] on button "Next" at bounding box center [890, 479] width 65 height 33
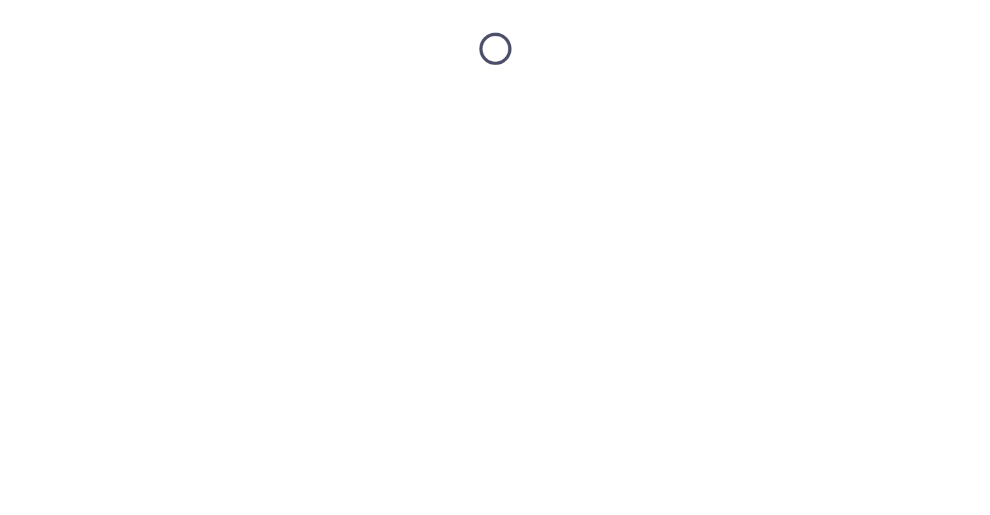
scroll to position [0, 0]
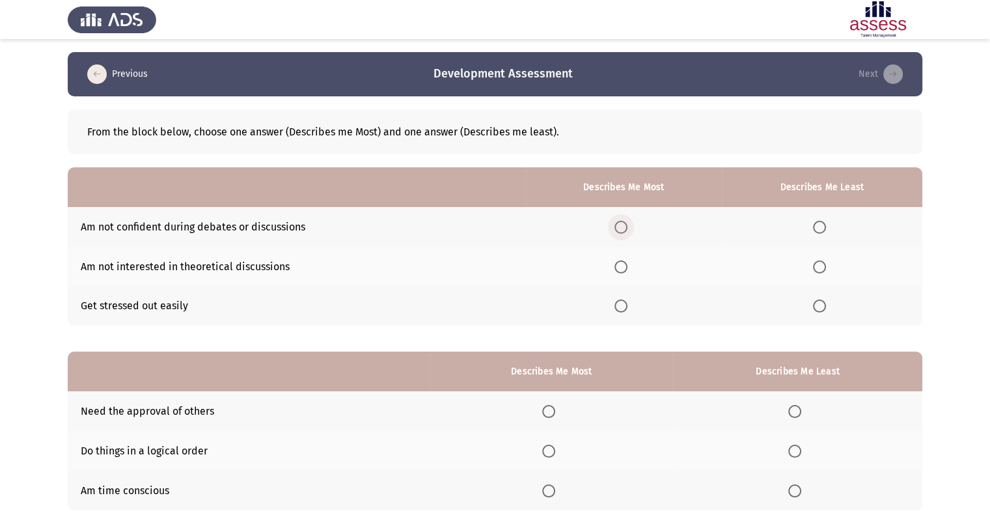
click at [628, 226] on span "Select an option" at bounding box center [621, 227] width 13 height 13
click at [628, 226] on input "Select an option" at bounding box center [621, 227] width 13 height 13
click at [628, 309] on span "Select an option" at bounding box center [621, 306] width 13 height 13
click at [628, 309] on input "Select an option" at bounding box center [621, 306] width 13 height 13
click at [822, 227] on span "Select an option" at bounding box center [819, 227] width 13 height 13
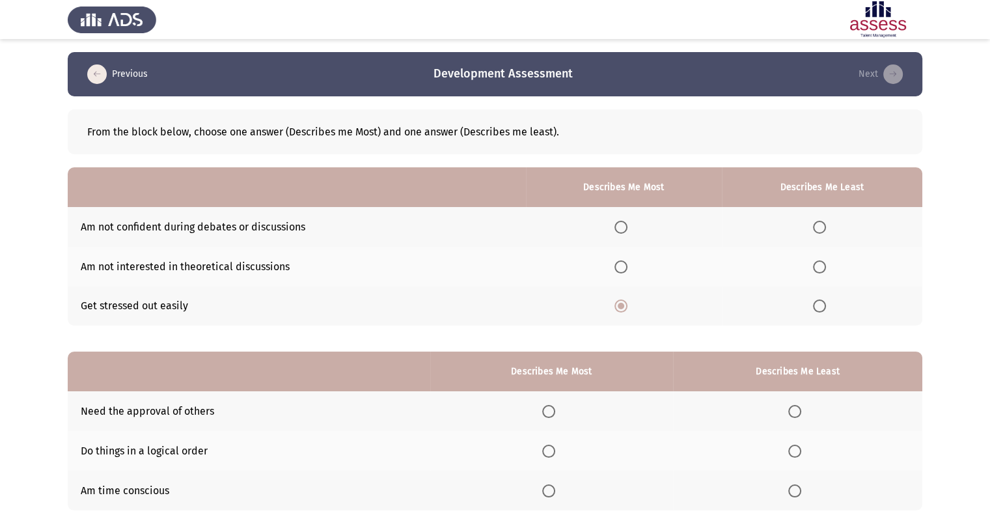
click at [822, 227] on input "Select an option" at bounding box center [819, 227] width 13 height 13
click at [821, 265] on span "Select an option" at bounding box center [819, 266] width 13 height 13
click at [821, 265] on input "Select an option" at bounding box center [819, 266] width 13 height 13
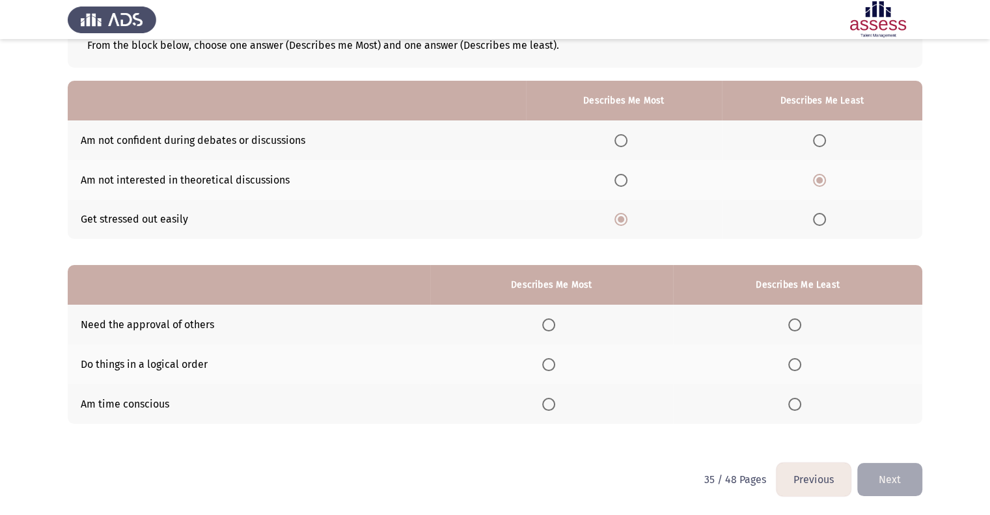
click at [555, 326] on span "Select an option" at bounding box center [548, 324] width 13 height 13
click at [555, 326] on input "Select an option" at bounding box center [548, 324] width 13 height 13
click at [803, 407] on label "Select an option" at bounding box center [798, 404] width 18 height 13
click at [802, 407] on input "Select an option" at bounding box center [795, 404] width 13 height 13
click at [886, 481] on button "Next" at bounding box center [890, 479] width 65 height 33
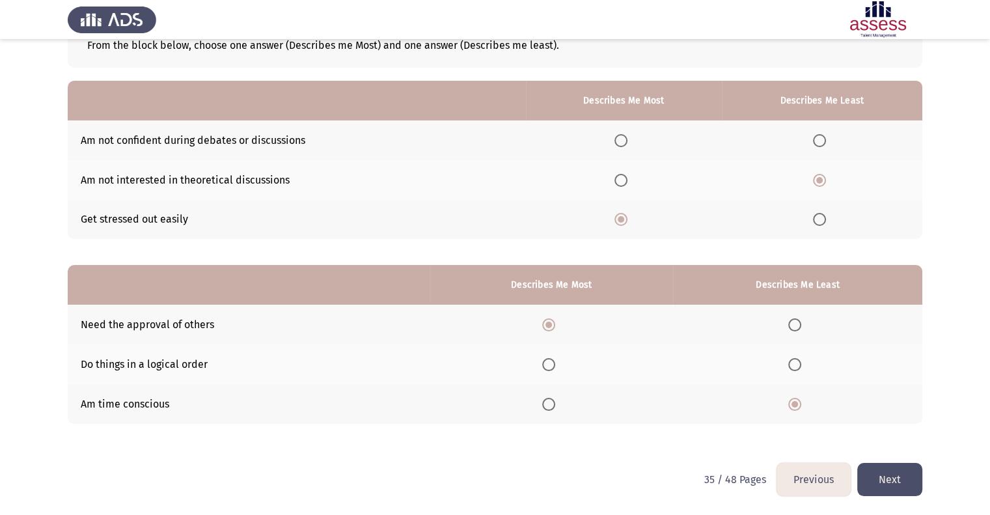
scroll to position [0, 0]
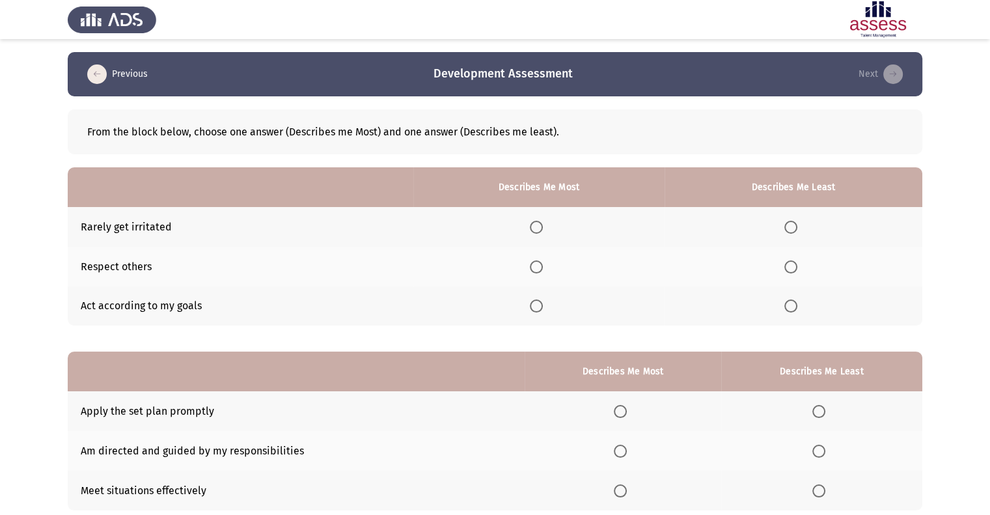
click at [548, 272] on label "Select an option" at bounding box center [539, 266] width 18 height 13
click at [543, 272] on input "Select an option" at bounding box center [536, 266] width 13 height 13
click at [796, 229] on span "Select an option" at bounding box center [791, 227] width 13 height 13
click at [796, 229] on input "Select an option" at bounding box center [791, 227] width 13 height 13
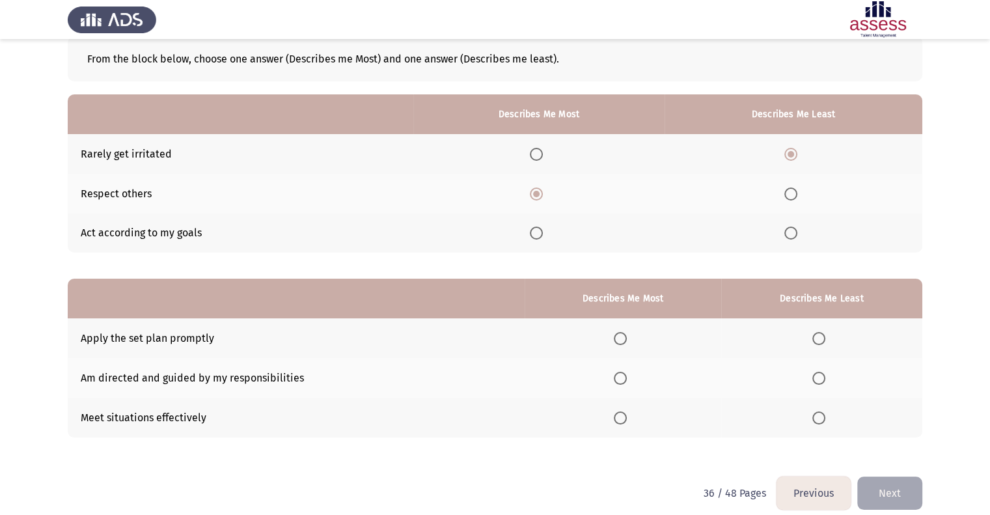
scroll to position [87, 0]
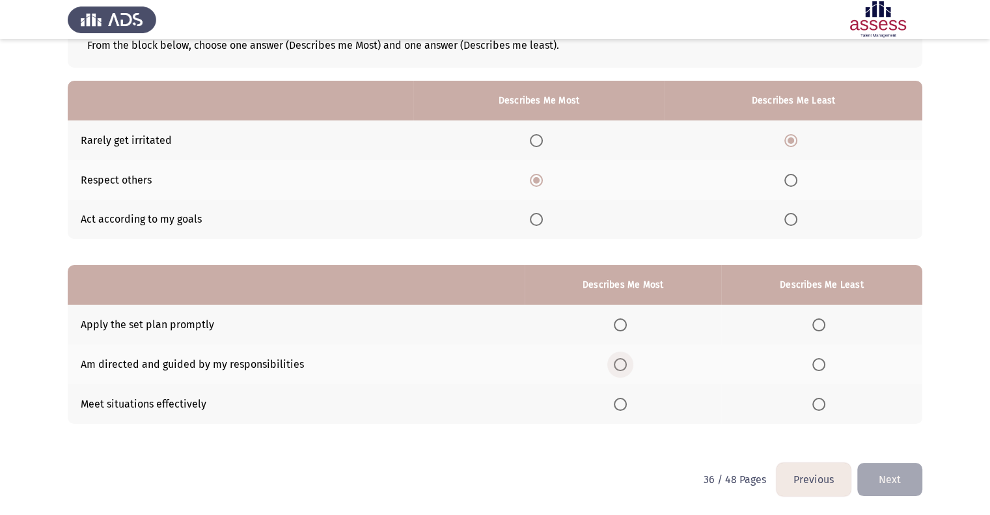
click at [623, 365] on span "Select an option" at bounding box center [620, 364] width 13 height 13
click at [623, 365] on input "Select an option" at bounding box center [620, 364] width 13 height 13
click at [818, 406] on span "Select an option" at bounding box center [819, 404] width 13 height 13
click at [818, 406] on input "Select an option" at bounding box center [819, 404] width 13 height 13
click at [624, 327] on span "Select an option" at bounding box center [620, 324] width 13 height 13
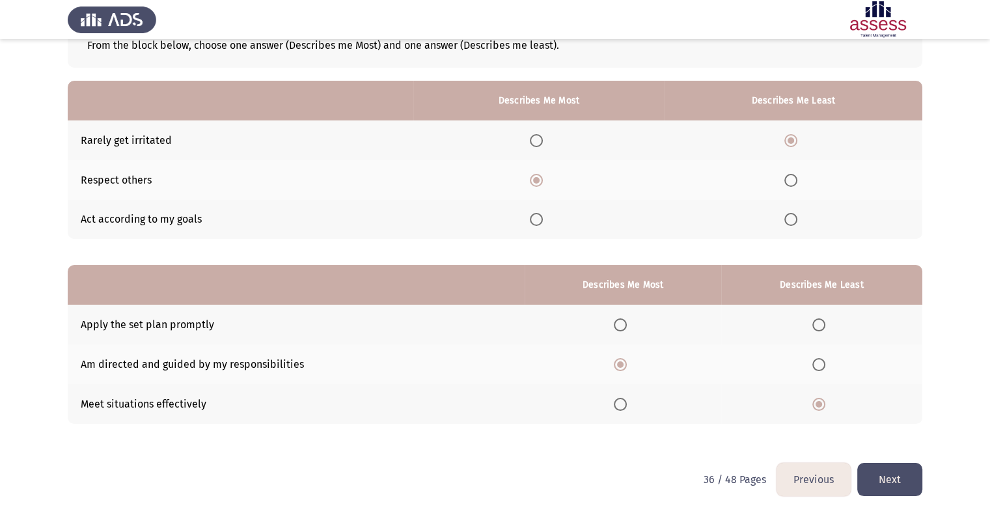
click at [624, 327] on input "Select an option" at bounding box center [620, 324] width 13 height 13
click at [883, 476] on button "Next" at bounding box center [890, 479] width 65 height 33
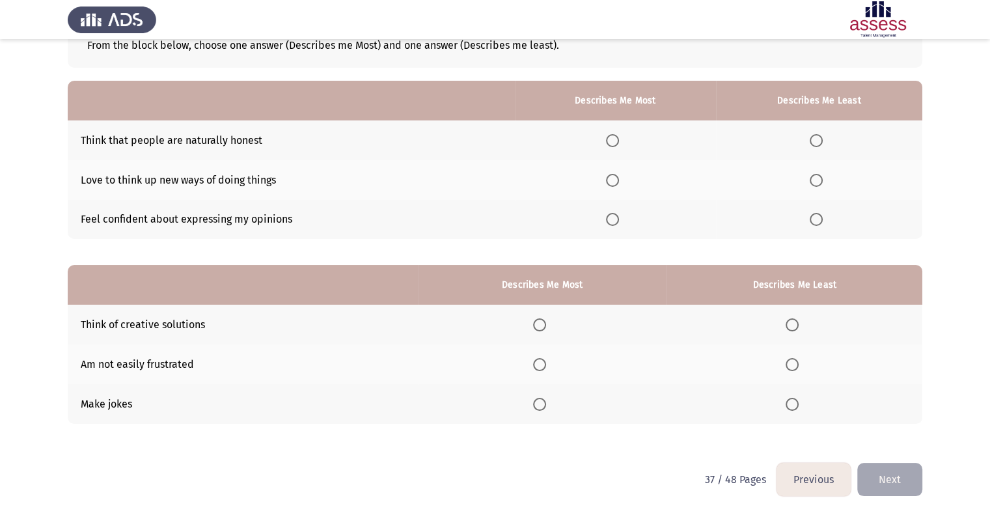
scroll to position [0, 0]
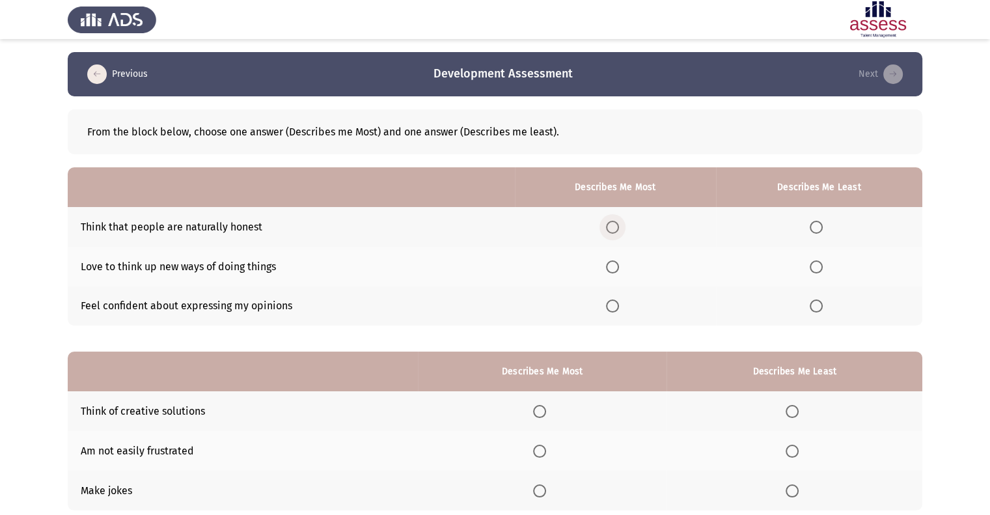
click at [613, 225] on span "Select an option" at bounding box center [612, 227] width 13 height 13
click at [613, 225] on input "Select an option" at bounding box center [612, 227] width 13 height 13
click at [811, 265] on th at bounding box center [819, 267] width 206 height 40
click at [814, 270] on span "Select an option" at bounding box center [816, 266] width 13 height 13
click at [814, 270] on input "Select an option" at bounding box center [816, 266] width 13 height 13
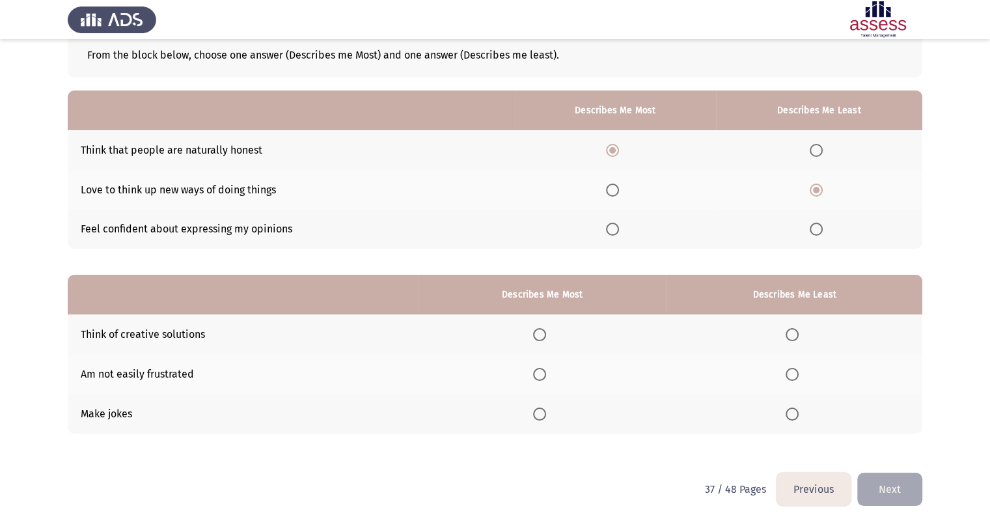
scroll to position [87, 0]
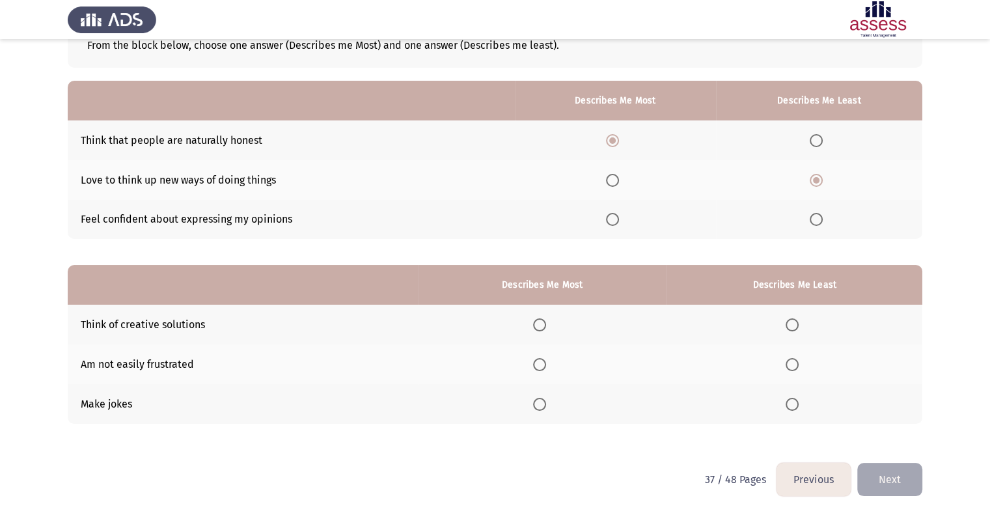
click at [546, 366] on span "Select an option" at bounding box center [539, 364] width 13 height 13
click at [546, 366] on input "Select an option" at bounding box center [539, 364] width 13 height 13
click at [791, 326] on span "Select an option" at bounding box center [792, 324] width 13 height 13
click at [791, 326] on input "Select an option" at bounding box center [792, 324] width 13 height 13
click at [882, 487] on button "Next" at bounding box center [890, 479] width 65 height 33
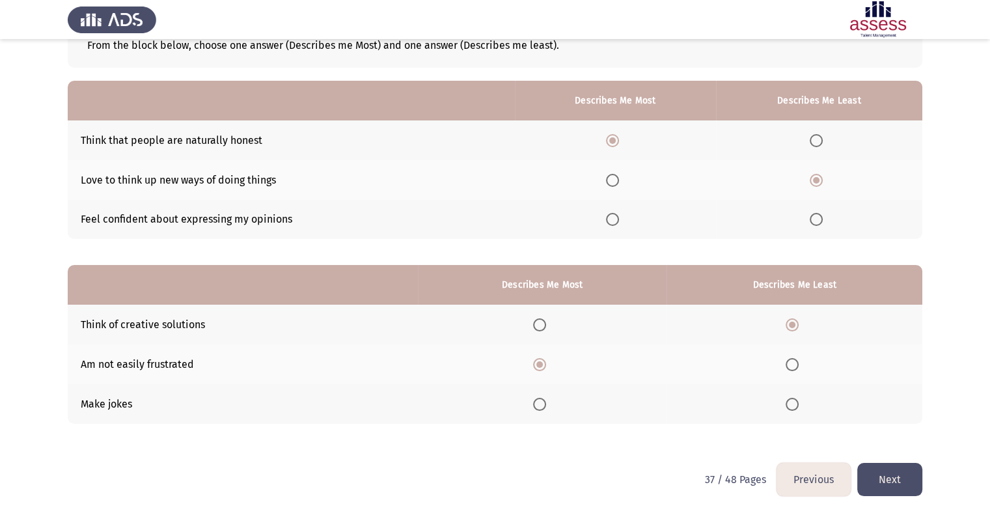
scroll to position [0, 0]
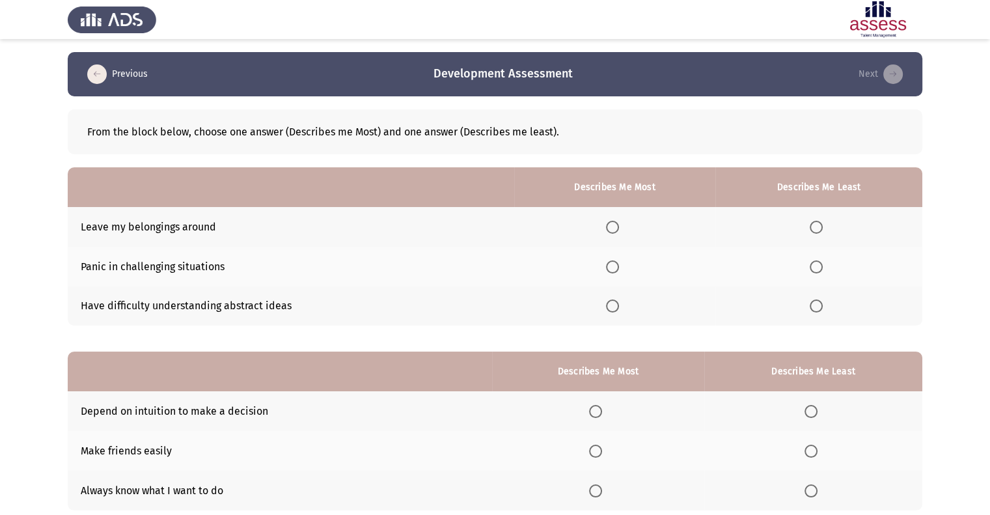
click at [817, 227] on span "Select an option" at bounding box center [816, 227] width 13 height 13
click at [817, 227] on input "Select an option" at bounding box center [816, 227] width 13 height 13
click at [613, 262] on span "Select an option" at bounding box center [612, 266] width 13 height 13
click at [613, 262] on input "Select an option" at bounding box center [612, 266] width 13 height 13
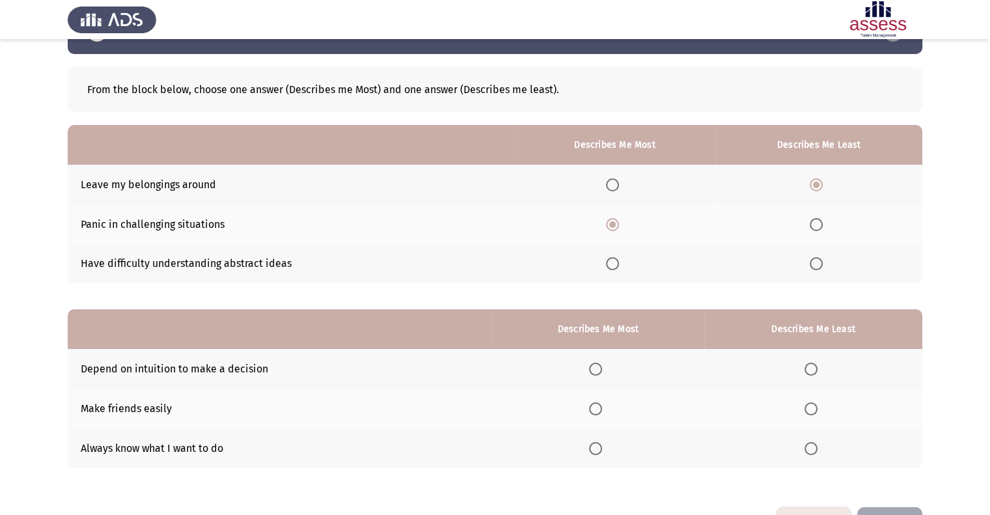
scroll to position [65, 0]
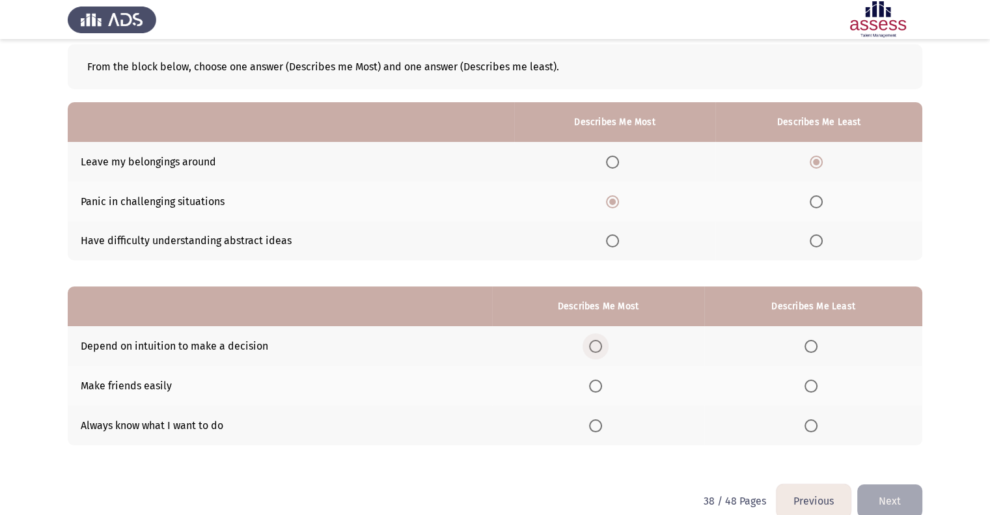
click at [599, 351] on span "Select an option" at bounding box center [595, 346] width 13 height 13
click at [599, 351] on input "Select an option" at bounding box center [595, 346] width 13 height 13
click at [807, 383] on span "Select an option" at bounding box center [811, 386] width 13 height 13
click at [807, 383] on input "Select an option" at bounding box center [811, 386] width 13 height 13
click at [884, 505] on button "Next" at bounding box center [890, 500] width 65 height 33
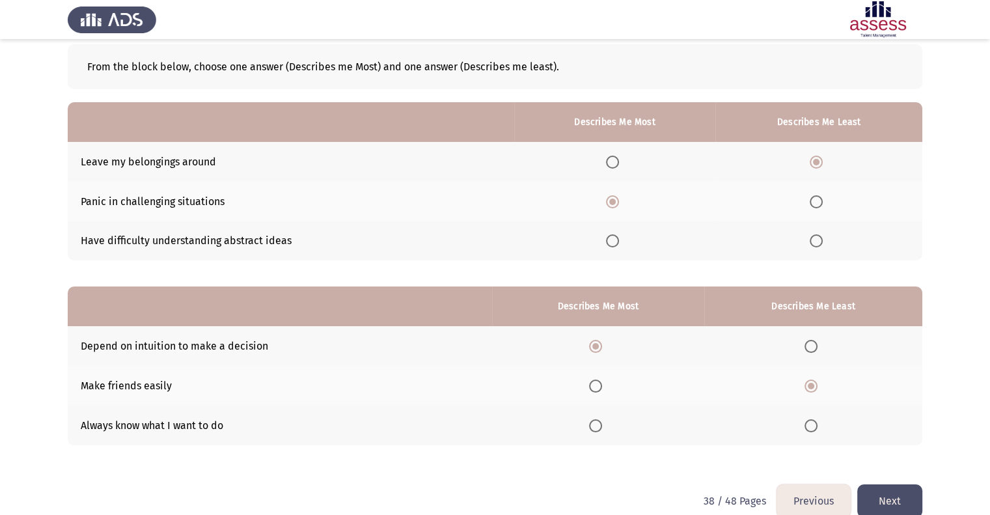
scroll to position [0, 0]
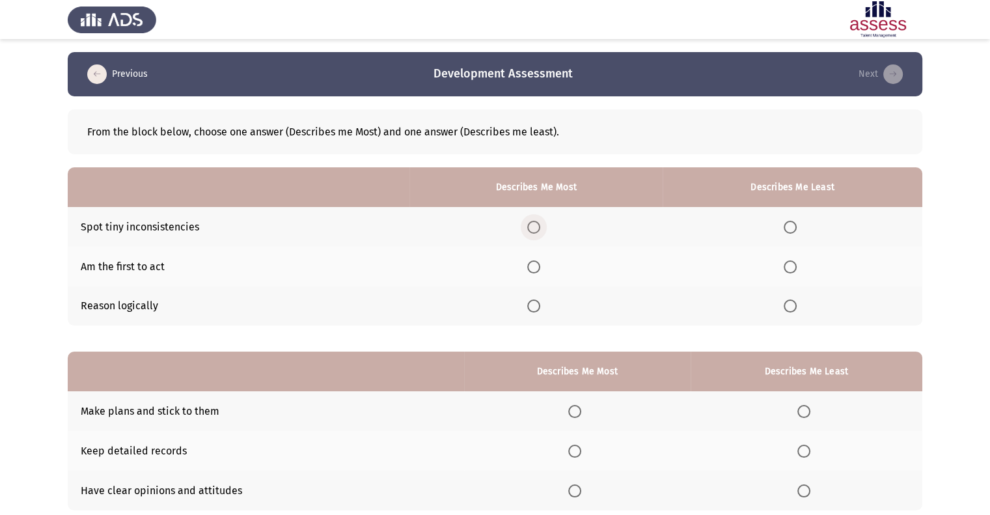
click at [533, 226] on span "Select an option" at bounding box center [533, 227] width 13 height 13
click at [533, 226] on input "Select an option" at bounding box center [533, 227] width 13 height 13
click at [790, 275] on th at bounding box center [793, 267] width 260 height 40
click at [793, 262] on span "Select an option" at bounding box center [790, 266] width 13 height 13
click at [793, 262] on input "Select an option" at bounding box center [790, 266] width 13 height 13
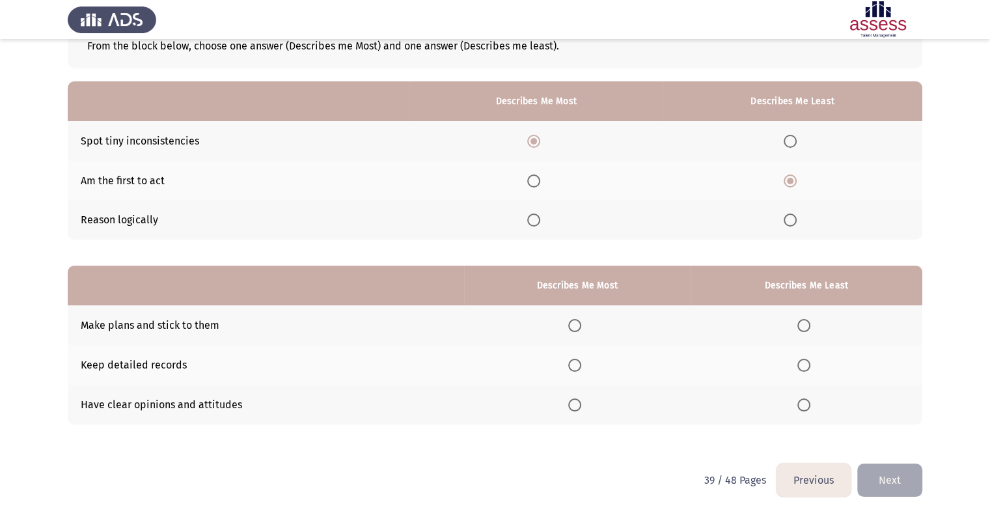
scroll to position [87, 0]
click at [578, 364] on span "Select an option" at bounding box center [574, 364] width 13 height 13
click at [578, 364] on input "Select an option" at bounding box center [574, 364] width 13 height 13
click at [581, 324] on span "Select an option" at bounding box center [574, 324] width 13 height 13
click at [581, 324] on input "Select an option" at bounding box center [574, 324] width 13 height 13
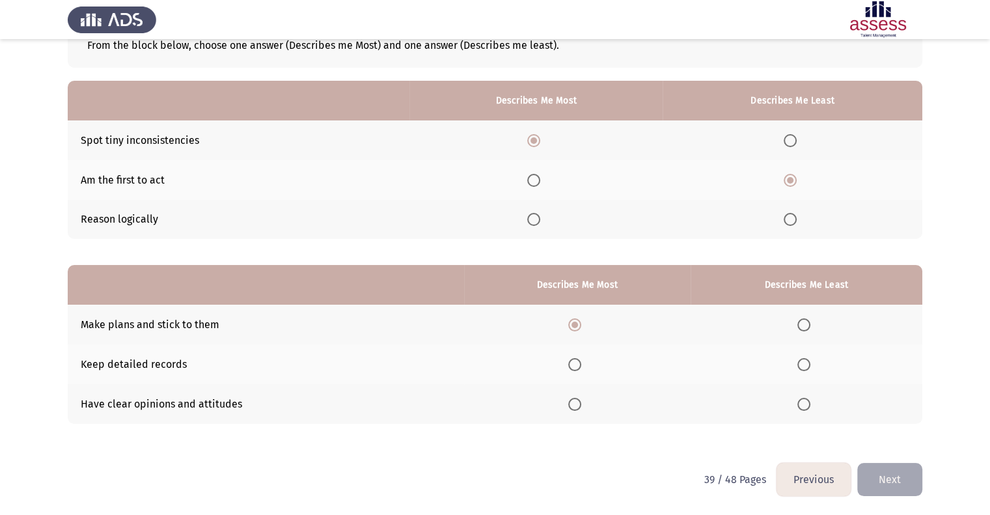
click at [805, 409] on span "Select an option" at bounding box center [804, 404] width 13 height 13
click at [805, 409] on input "Select an option" at bounding box center [804, 404] width 13 height 13
click at [580, 366] on span "Select an option" at bounding box center [574, 364] width 13 height 13
click at [580, 366] on input "Select an option" at bounding box center [574, 364] width 13 height 13
click at [892, 484] on button "Next" at bounding box center [890, 479] width 65 height 33
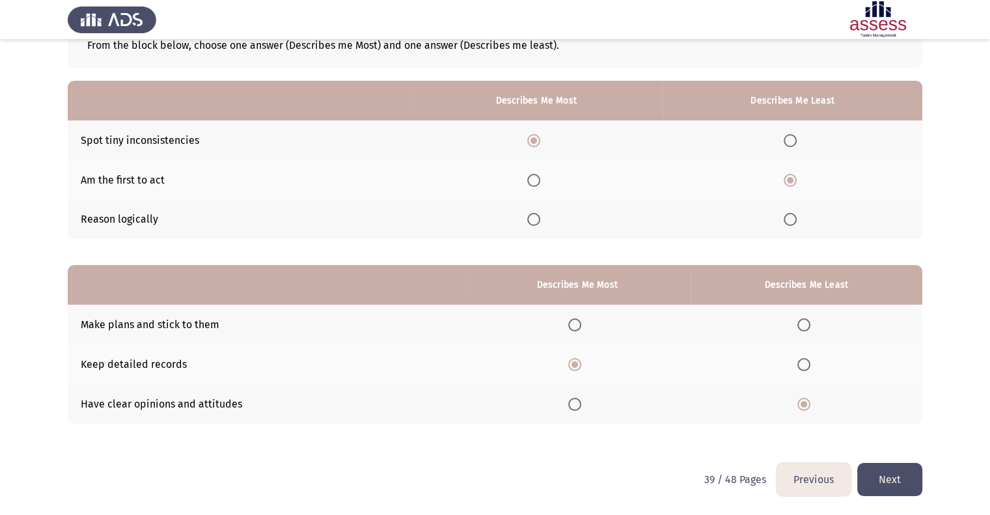
scroll to position [0, 0]
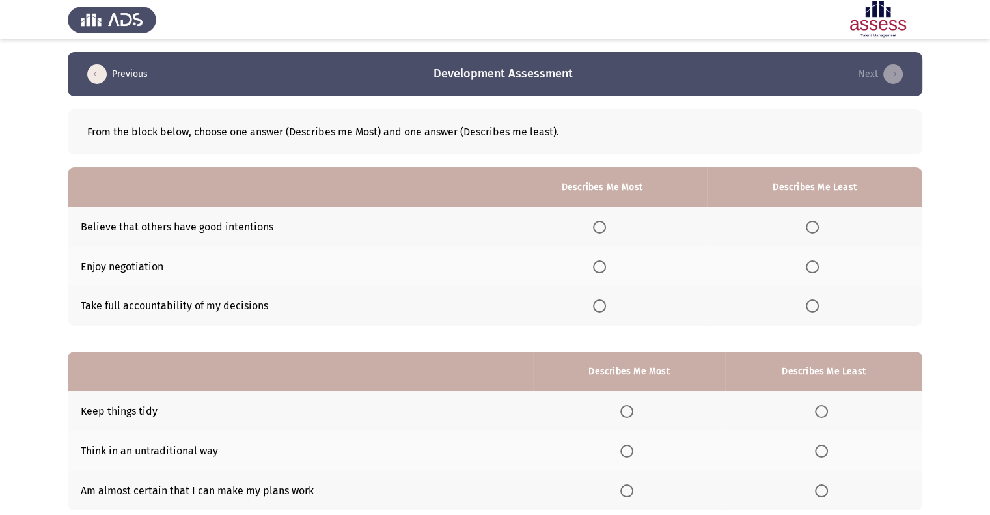
click at [604, 229] on span "Select an option" at bounding box center [599, 227] width 13 height 13
click at [604, 229] on input "Select an option" at bounding box center [599, 227] width 13 height 13
click at [807, 267] on span "Select an option" at bounding box center [812, 266] width 13 height 13
click at [807, 267] on input "Select an option" at bounding box center [812, 266] width 13 height 13
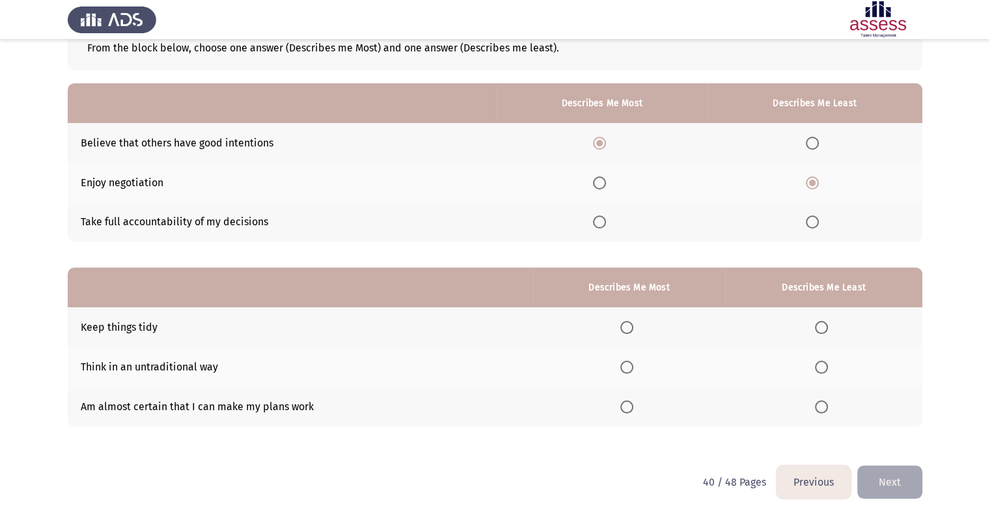
scroll to position [87, 0]
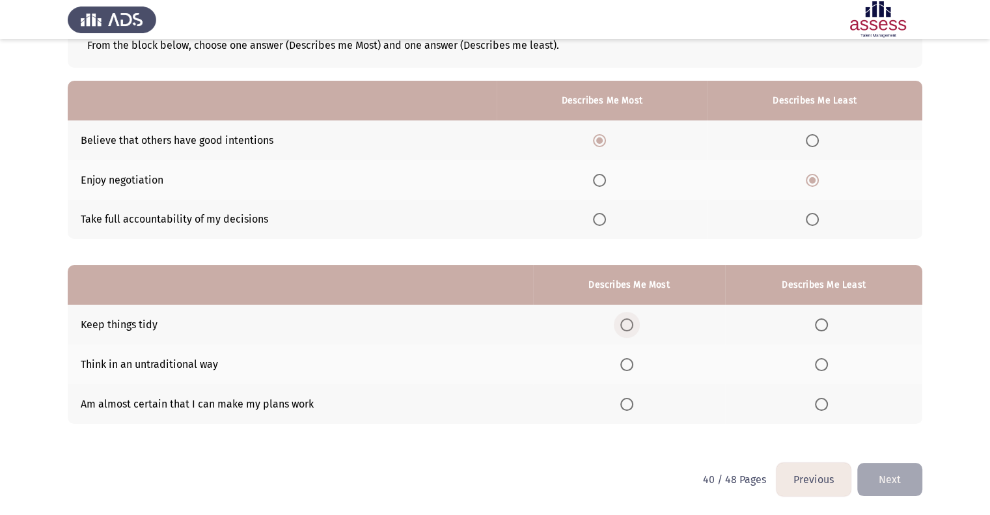
click at [625, 326] on span "Select an option" at bounding box center [627, 324] width 13 height 13
click at [625, 326] on input "Select an option" at bounding box center [627, 324] width 13 height 13
click at [819, 364] on span "Select an option" at bounding box center [821, 364] width 13 height 13
click at [819, 364] on input "Select an option" at bounding box center [821, 364] width 13 height 13
click at [890, 479] on button "Next" at bounding box center [890, 479] width 65 height 33
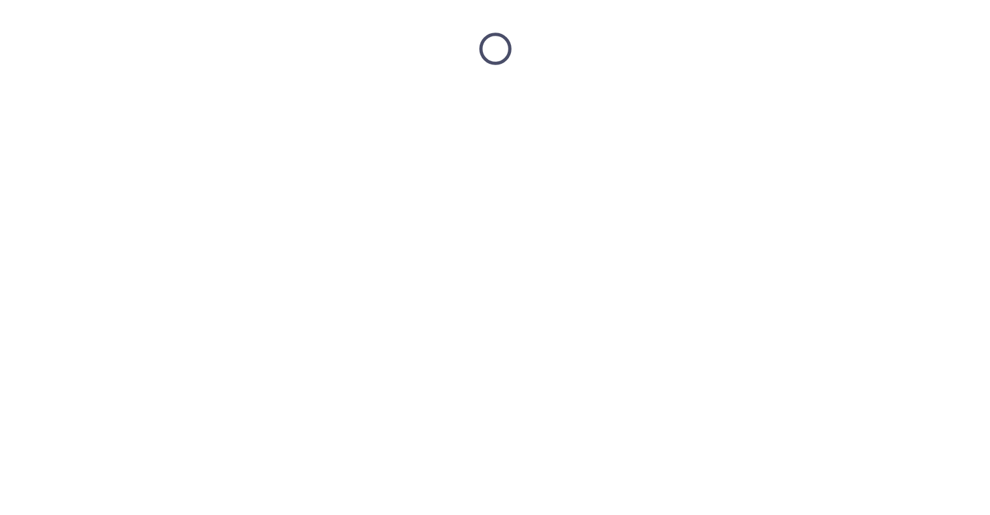
scroll to position [0, 0]
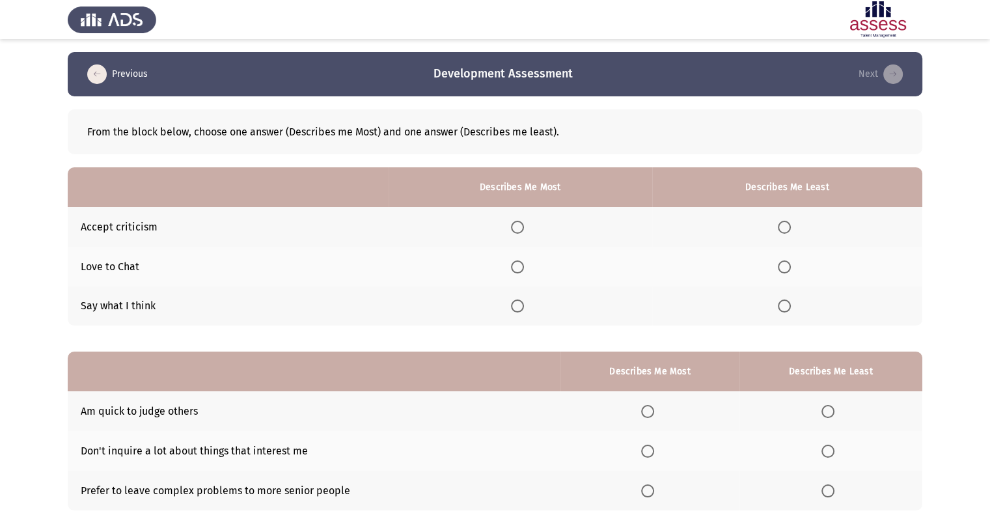
click at [516, 307] on span "Select an option" at bounding box center [517, 306] width 13 height 13
click at [516, 307] on input "Select an option" at bounding box center [517, 306] width 13 height 13
click at [781, 225] on span "Select an option" at bounding box center [784, 227] width 13 height 13
click at [781, 225] on input "Select an option" at bounding box center [784, 227] width 13 height 13
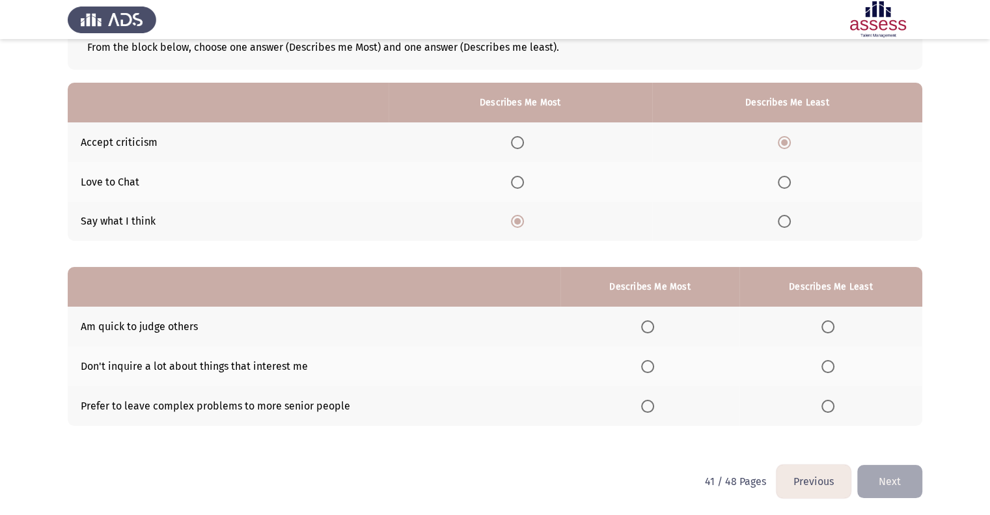
scroll to position [87, 0]
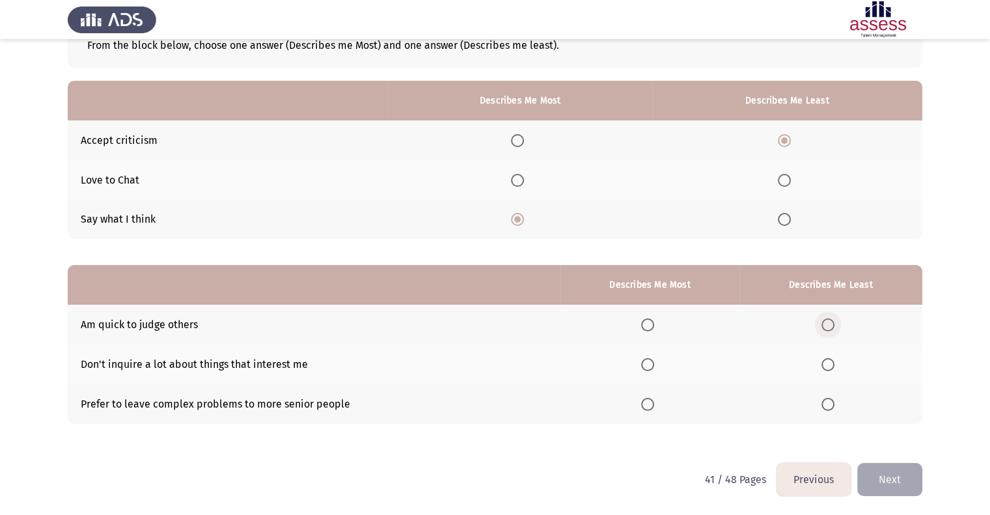
click at [826, 323] on span "Select an option" at bounding box center [828, 324] width 13 height 13
click at [826, 323] on input "Select an option" at bounding box center [828, 324] width 13 height 13
click at [650, 364] on span "Select an option" at bounding box center [647, 364] width 13 height 13
click at [650, 364] on input "Select an option" at bounding box center [647, 364] width 13 height 13
click at [651, 396] on th at bounding box center [650, 404] width 178 height 40
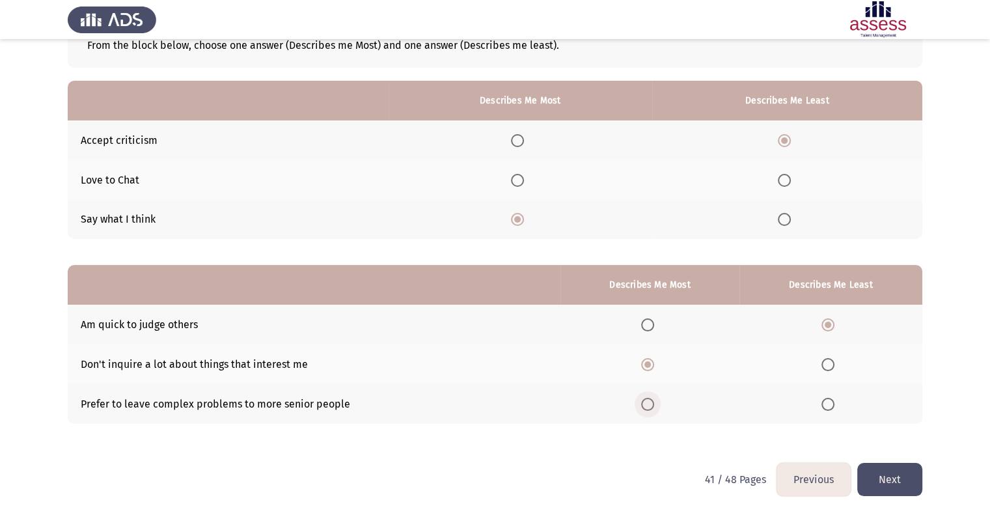
click at [651, 401] on span "Select an option" at bounding box center [647, 404] width 13 height 13
click at [651, 401] on input "Select an option" at bounding box center [647, 404] width 13 height 13
click at [914, 484] on button "Next" at bounding box center [890, 479] width 65 height 33
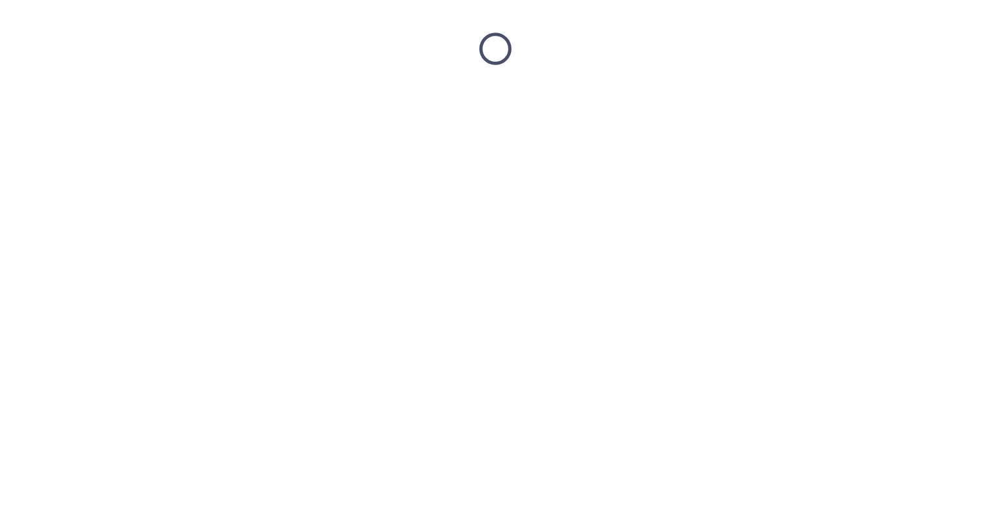
scroll to position [0, 0]
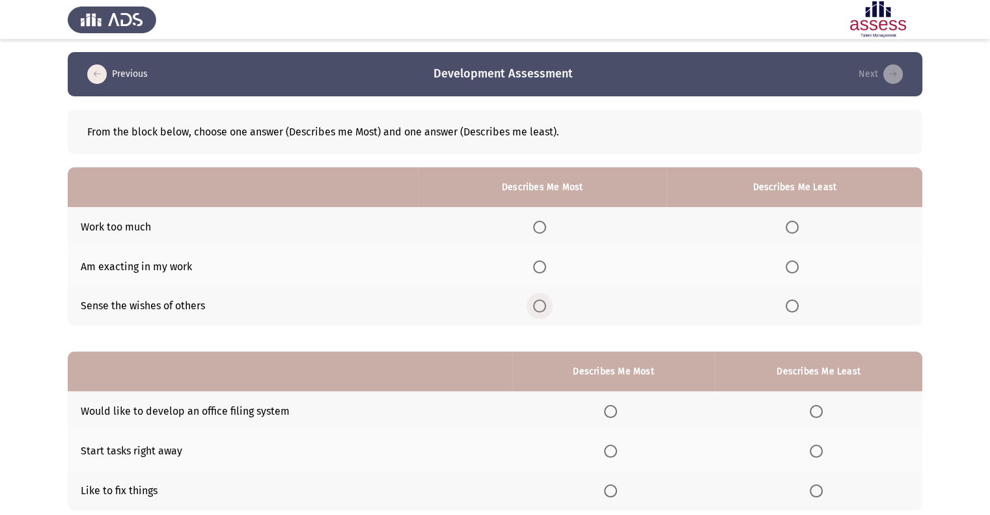
click at [546, 309] on span "Select an option" at bounding box center [539, 306] width 13 height 13
click at [546, 309] on input "Select an option" at bounding box center [539, 306] width 13 height 13
click at [546, 270] on span "Select an option" at bounding box center [539, 266] width 13 height 13
click at [546, 270] on input "Select an option" at bounding box center [539, 266] width 13 height 13
click at [799, 311] on span "Select an option" at bounding box center [792, 306] width 13 height 13
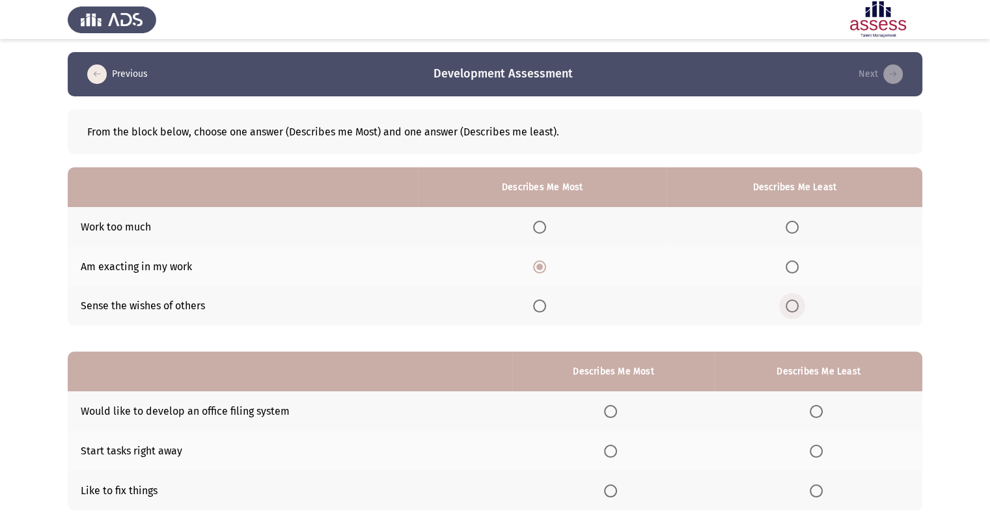
click at [799, 311] on input "Select an option" at bounding box center [792, 306] width 13 height 13
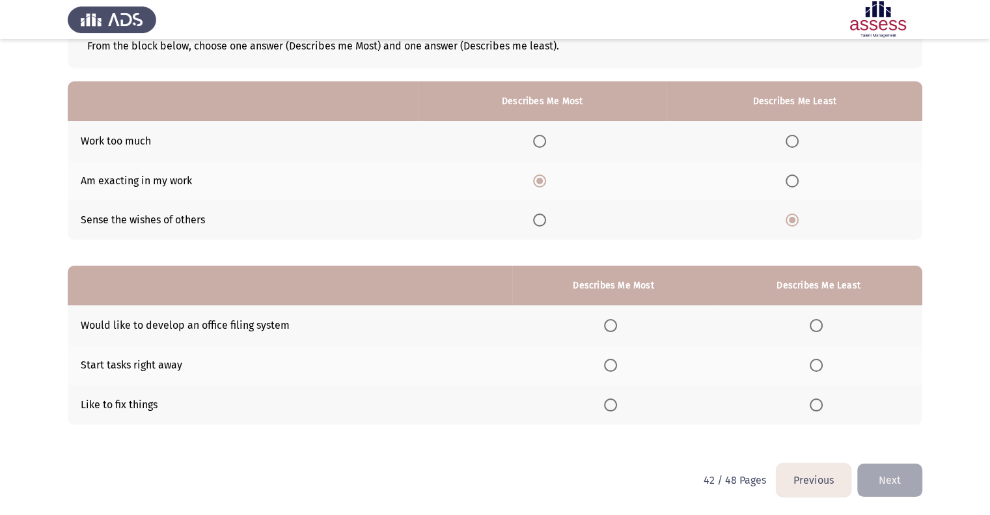
scroll to position [87, 0]
click at [613, 369] on span "Select an option" at bounding box center [610, 364] width 13 height 13
click at [613, 369] on input "Select an option" at bounding box center [610, 364] width 13 height 13
click at [824, 314] on th at bounding box center [819, 325] width 208 height 40
click at [821, 322] on span "Select an option" at bounding box center [816, 324] width 13 height 13
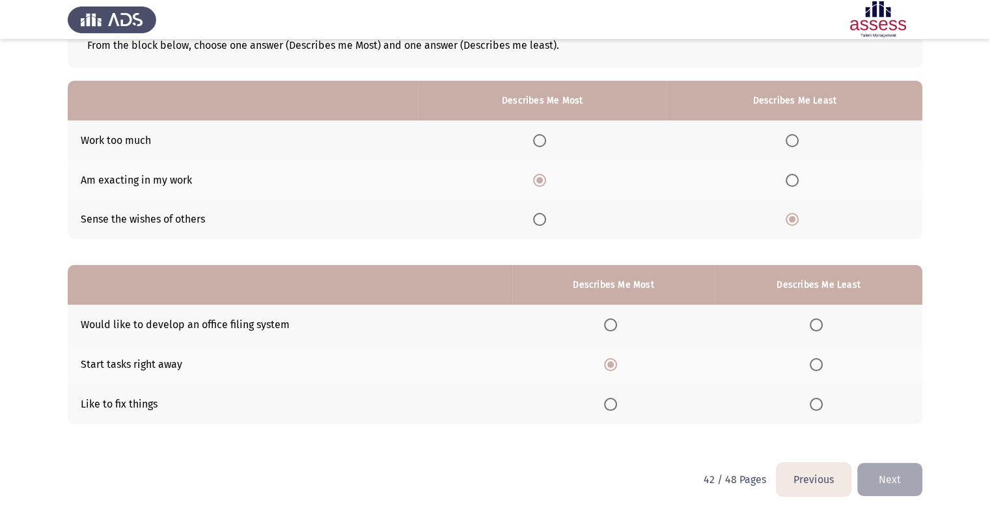
click at [821, 322] on input "Select an option" at bounding box center [816, 324] width 13 height 13
click at [882, 481] on button "Next" at bounding box center [890, 479] width 65 height 33
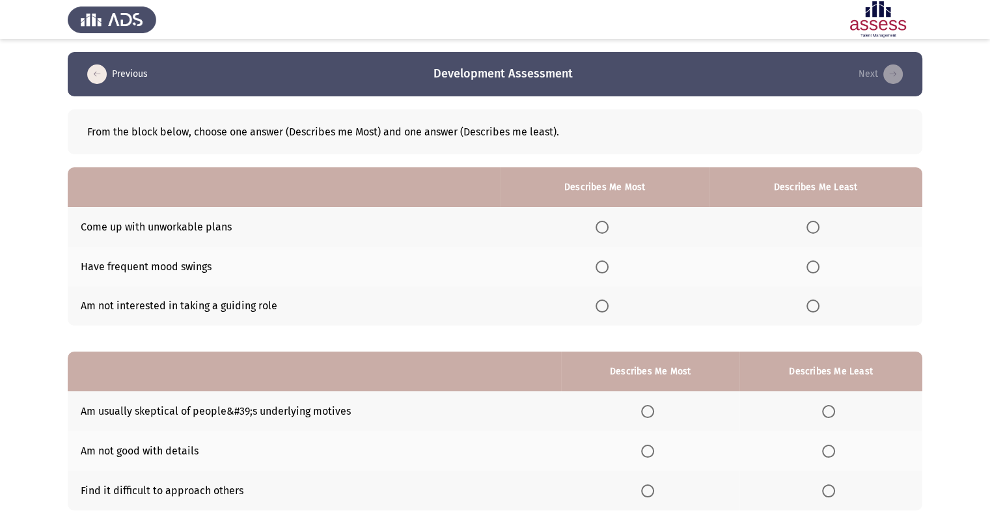
click at [821, 229] on label "Select an option" at bounding box center [816, 227] width 18 height 13
click at [820, 229] on input "Select an option" at bounding box center [813, 227] width 13 height 13
click at [596, 261] on th at bounding box center [605, 267] width 208 height 40
click at [604, 266] on span "Select an option" at bounding box center [602, 266] width 13 height 13
click at [604, 266] on input "Select an option" at bounding box center [602, 266] width 13 height 13
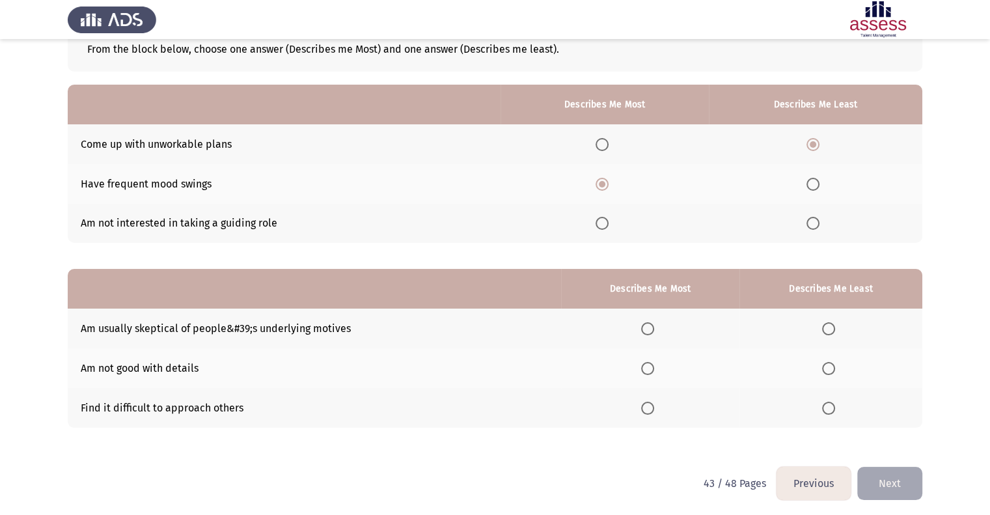
scroll to position [87, 0]
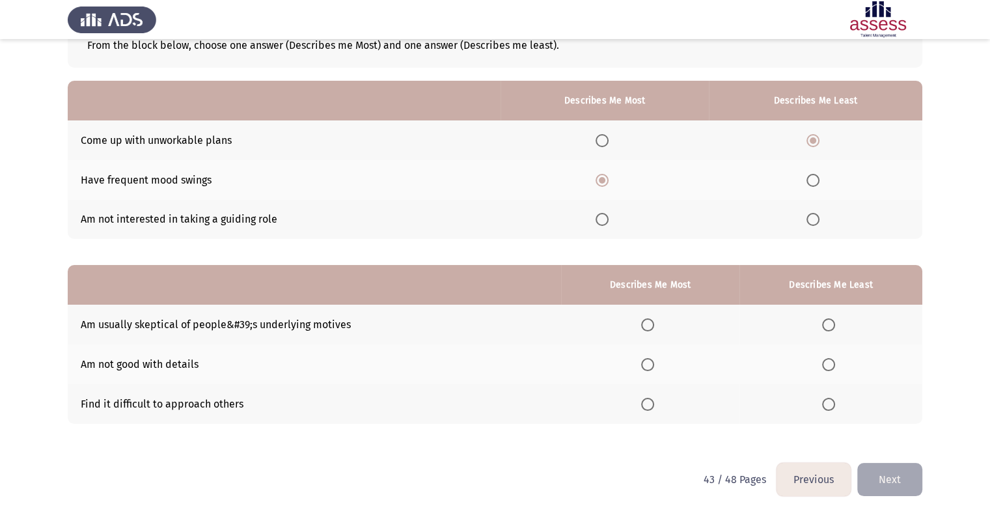
click at [822, 413] on th at bounding box center [831, 404] width 183 height 40
click at [827, 406] on span "Select an option" at bounding box center [828, 404] width 13 height 13
click at [827, 406] on input "Select an option" at bounding box center [828, 404] width 13 height 13
click at [643, 329] on th at bounding box center [650, 325] width 178 height 40
click at [647, 320] on span "Select an option" at bounding box center [647, 324] width 13 height 13
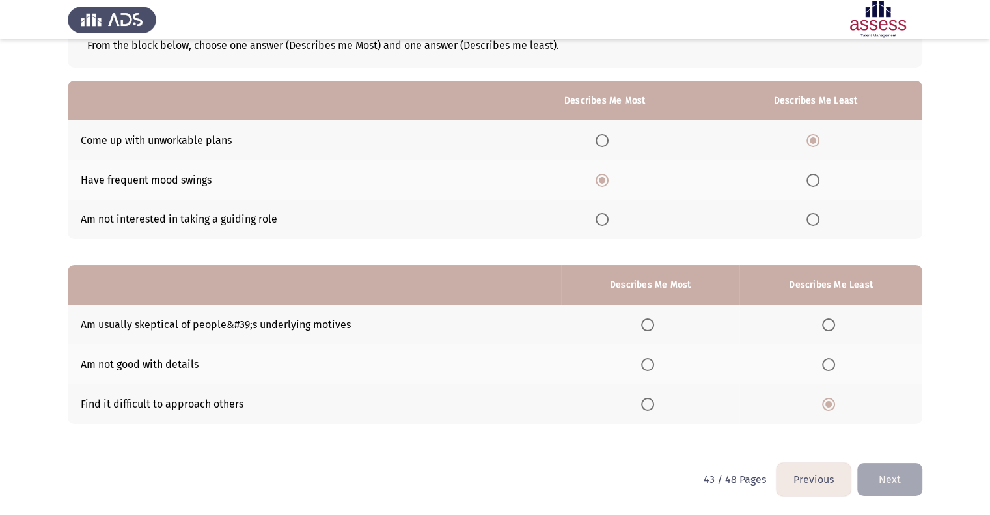
click at [647, 320] on input "Select an option" at bounding box center [647, 324] width 13 height 13
click at [908, 486] on button "Next" at bounding box center [890, 479] width 65 height 33
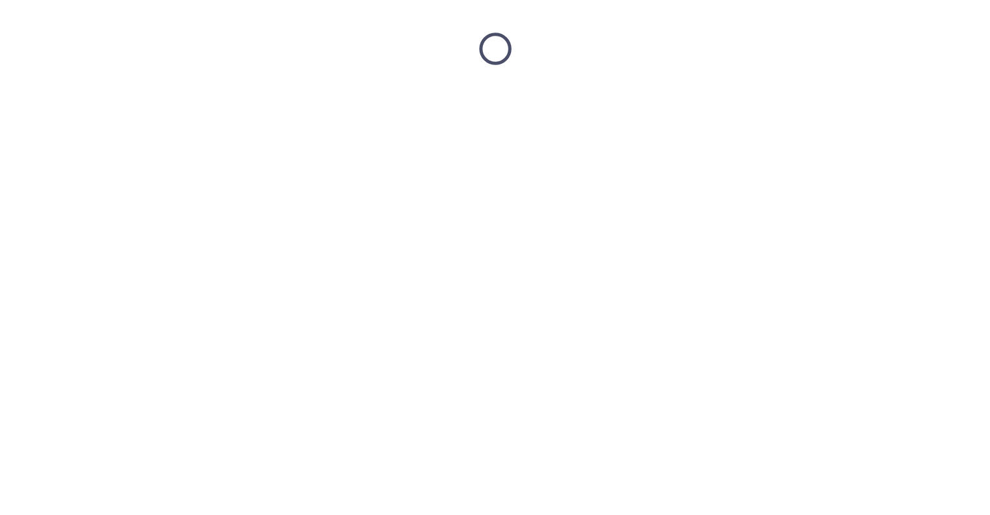
scroll to position [0, 0]
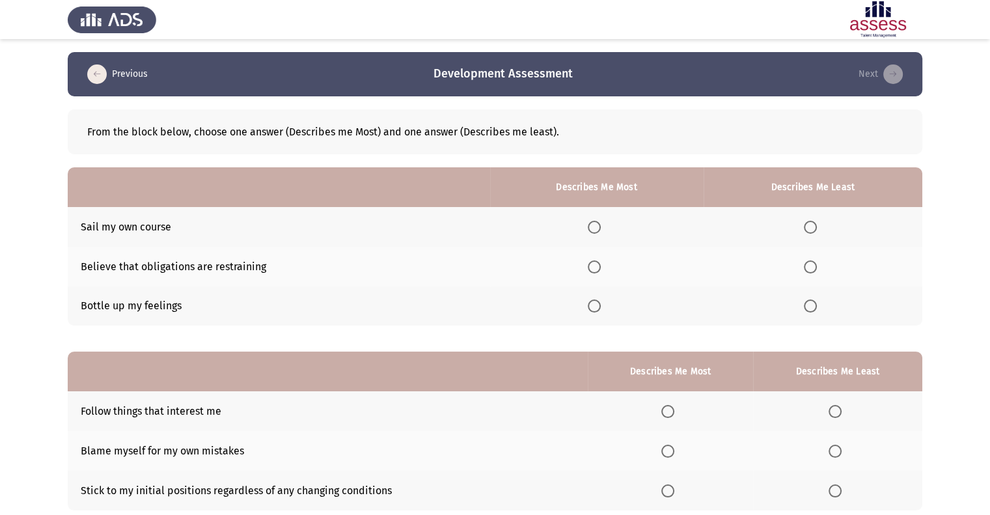
click at [596, 309] on span "Select an option" at bounding box center [594, 306] width 13 height 13
click at [596, 309] on input "Select an option" at bounding box center [594, 306] width 13 height 13
click at [811, 228] on span "Select an option" at bounding box center [810, 227] width 13 height 13
click at [811, 228] on input "Select an option" at bounding box center [810, 227] width 13 height 13
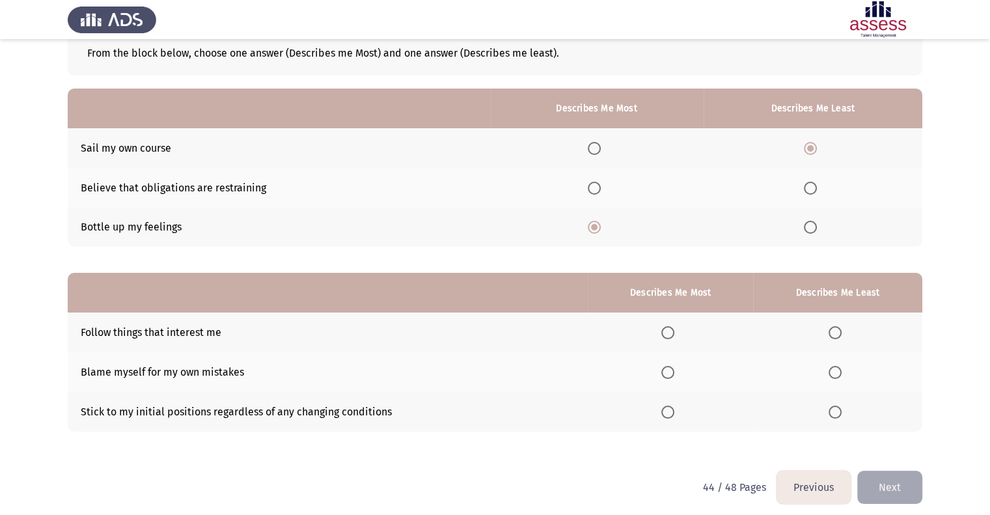
scroll to position [87, 0]
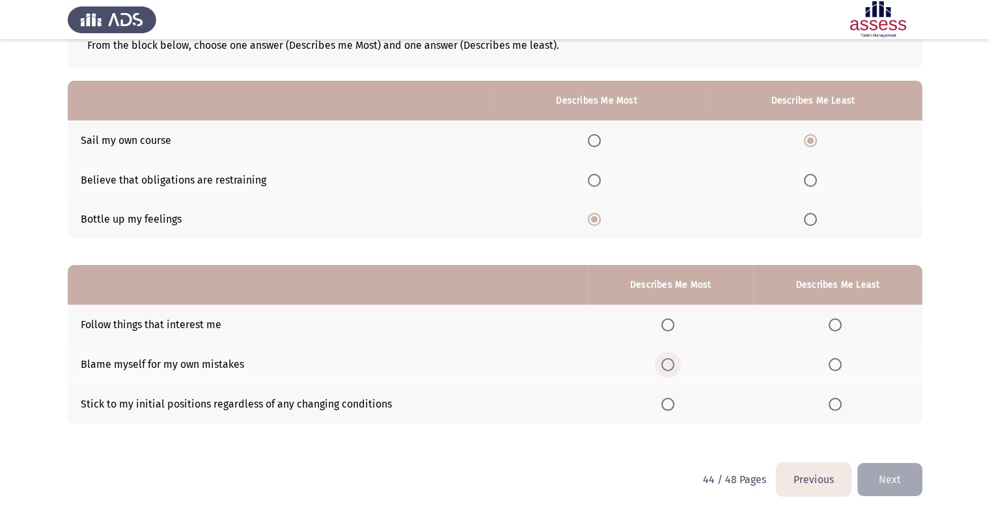
click at [672, 367] on span "Select an option" at bounding box center [668, 364] width 13 height 13
click at [672, 367] on input "Select an option" at bounding box center [668, 364] width 13 height 13
click at [834, 408] on span "Select an option" at bounding box center [835, 404] width 13 height 13
click at [834, 408] on input "Select an option" at bounding box center [835, 404] width 13 height 13
click at [890, 471] on button "Next" at bounding box center [890, 479] width 65 height 33
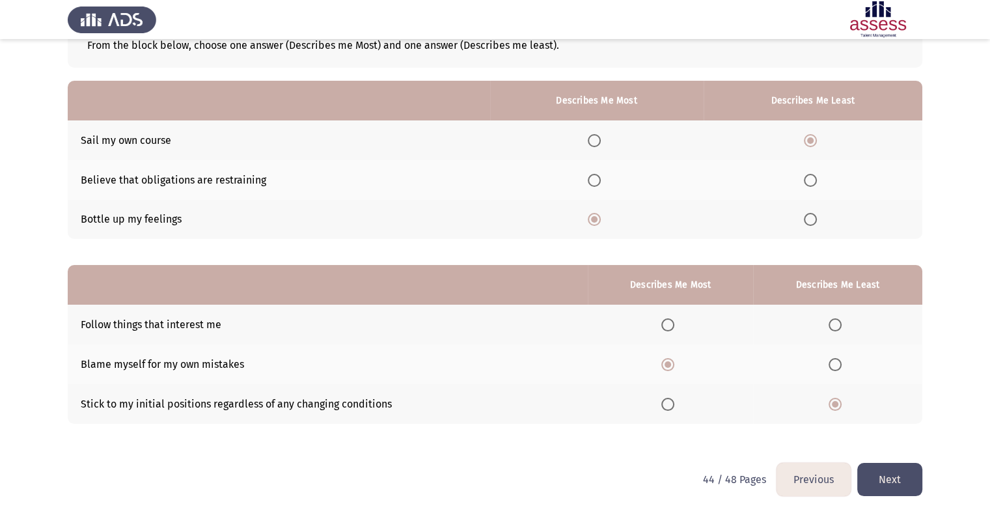
scroll to position [0, 0]
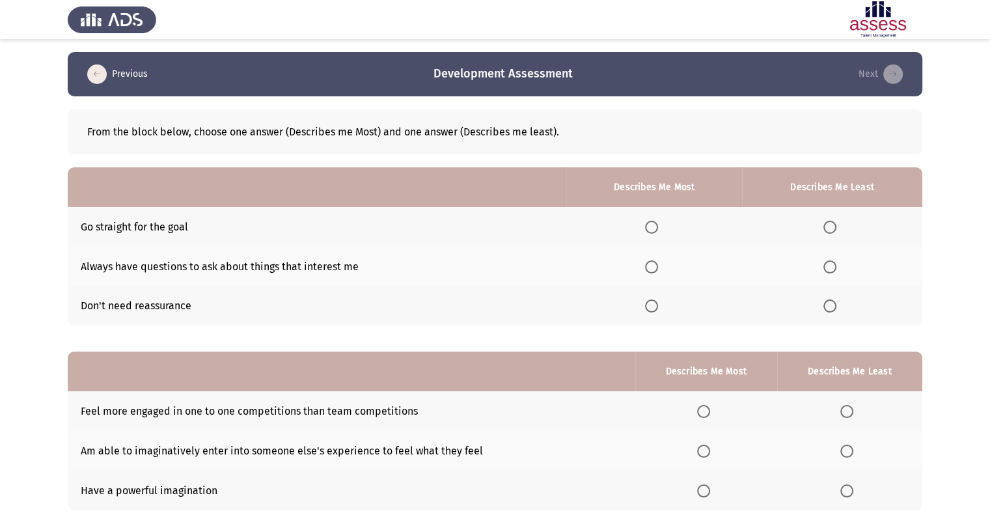
click at [839, 301] on label "Select an option" at bounding box center [833, 306] width 18 height 13
click at [837, 301] on input "Select an option" at bounding box center [830, 306] width 13 height 13
click at [647, 266] on th at bounding box center [655, 267] width 176 height 40
click at [654, 266] on span "Select an option" at bounding box center [651, 266] width 13 height 13
click at [654, 266] on input "Select an option" at bounding box center [651, 266] width 13 height 13
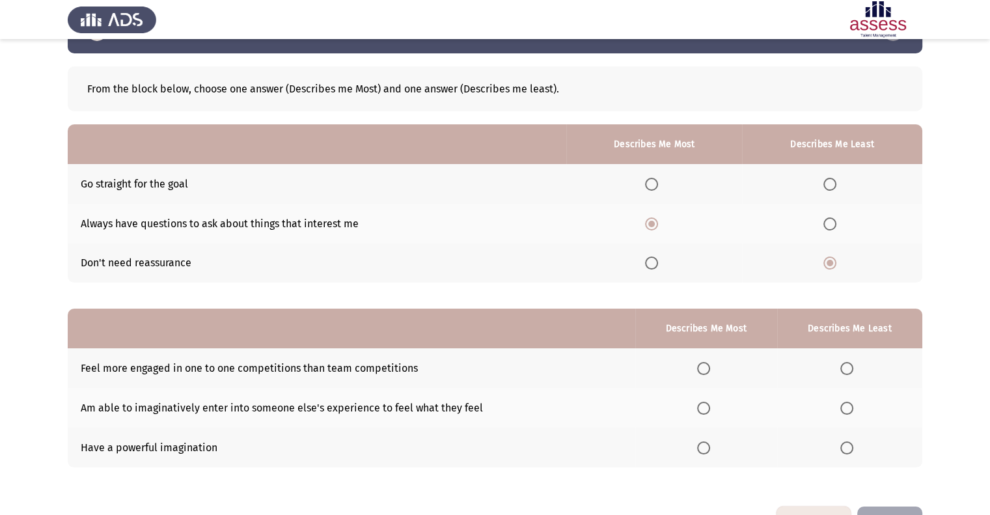
scroll to position [87, 0]
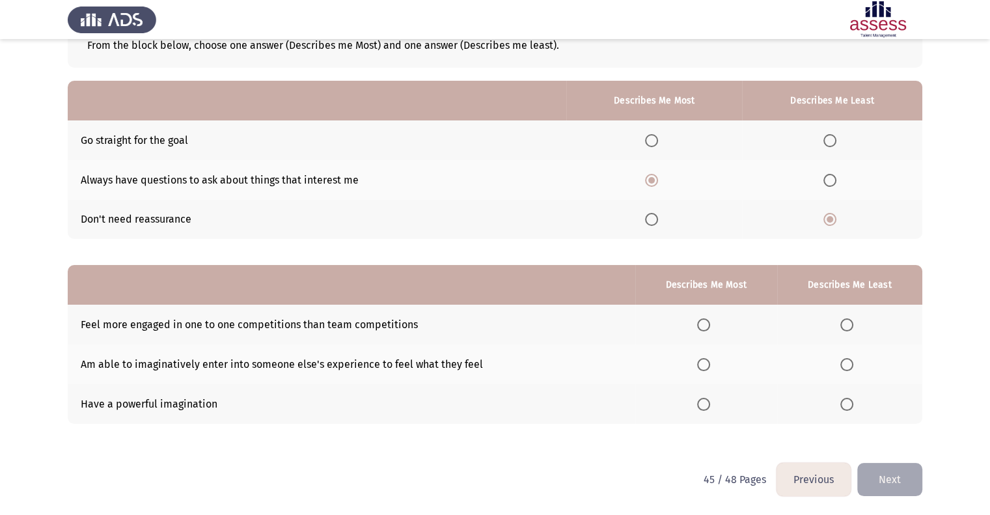
click at [846, 325] on span "Select an option" at bounding box center [847, 324] width 13 height 13
click at [846, 325] on input "Select an option" at bounding box center [847, 324] width 13 height 13
click at [709, 365] on span "Select an option" at bounding box center [703, 364] width 13 height 13
click at [709, 365] on input "Select an option" at bounding box center [703, 364] width 13 height 13
click at [882, 470] on button "Next" at bounding box center [890, 479] width 65 height 33
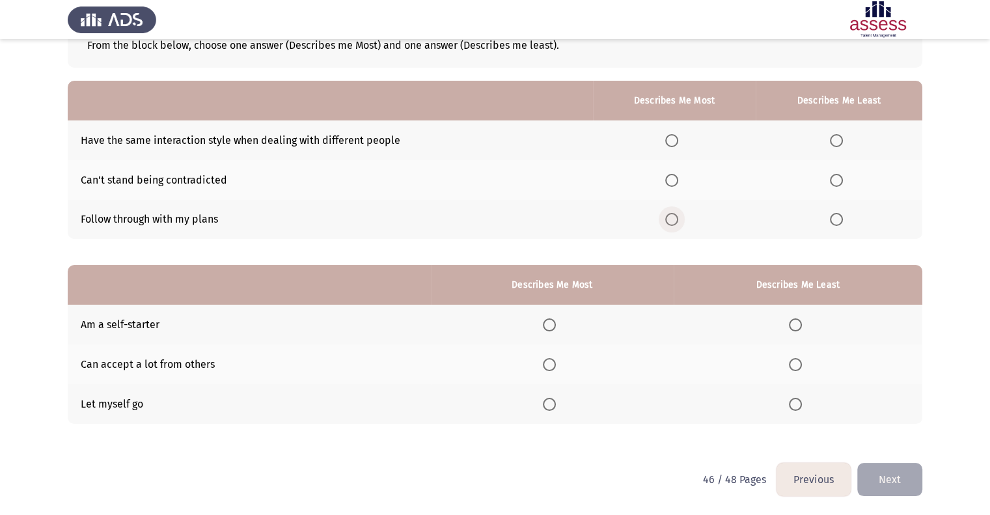
click at [669, 215] on span "Select an option" at bounding box center [672, 219] width 13 height 13
click at [669, 215] on input "Select an option" at bounding box center [672, 219] width 13 height 13
click at [839, 181] on span "Select an option" at bounding box center [836, 180] width 13 height 13
click at [839, 181] on input "Select an option" at bounding box center [836, 180] width 13 height 13
click at [555, 364] on span "Select an option" at bounding box center [549, 364] width 13 height 13
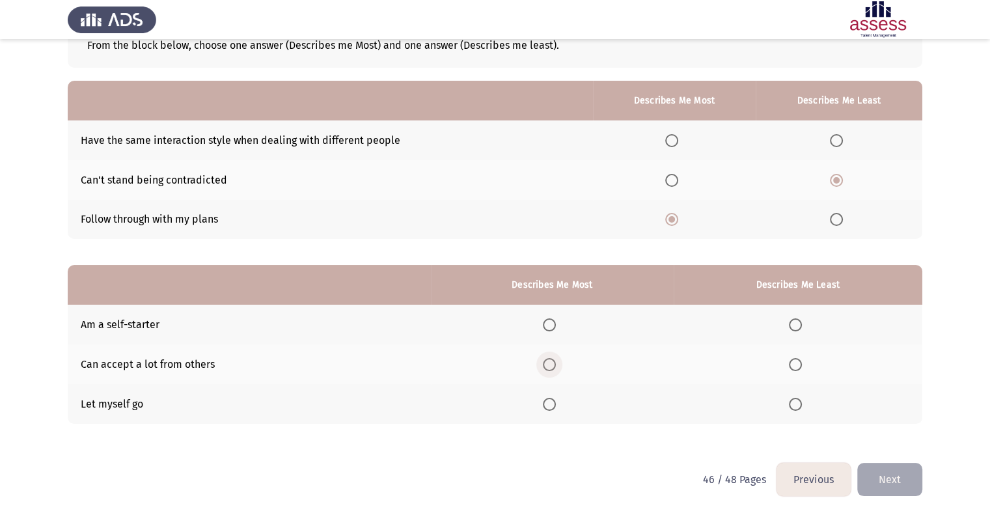
click at [555, 364] on input "Select an option" at bounding box center [549, 364] width 13 height 13
click at [800, 326] on span "Select an option" at bounding box center [795, 324] width 13 height 13
click at [800, 326] on input "Select an option" at bounding box center [795, 324] width 13 height 13
click at [795, 404] on span "Select an option" at bounding box center [795, 404] width 13 height 13
click at [795, 404] on input "Select an option" at bounding box center [795, 404] width 13 height 13
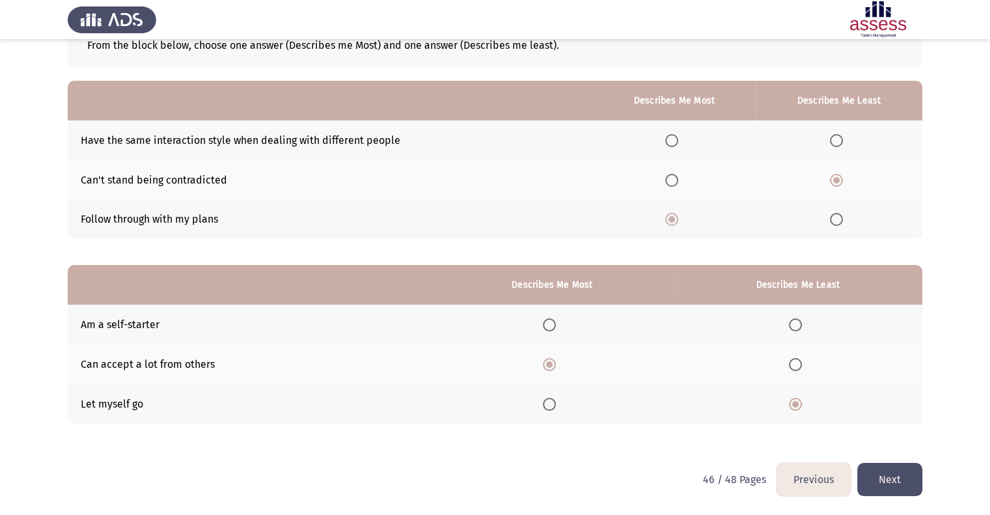
click at [878, 476] on button "Next" at bounding box center [890, 479] width 65 height 33
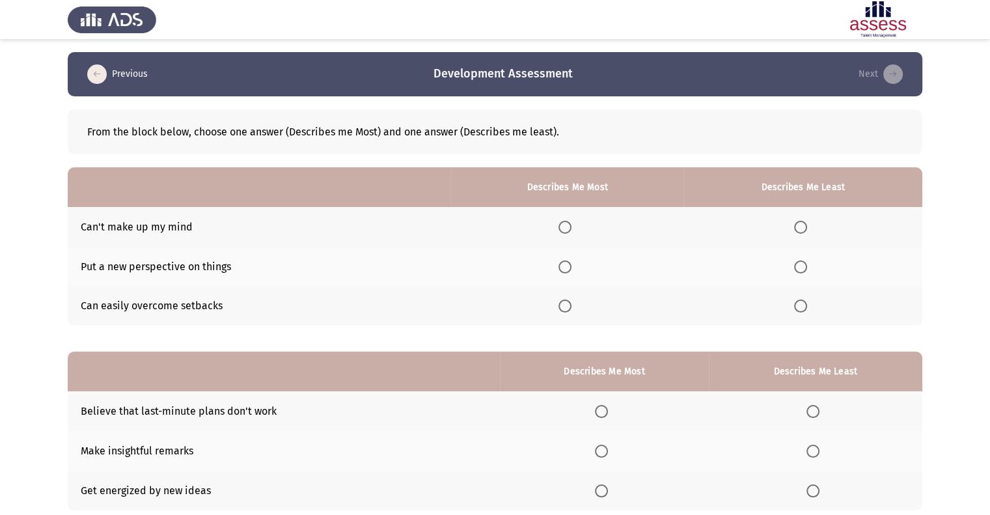
click at [809, 307] on label "Select an option" at bounding box center [803, 306] width 18 height 13
click at [807, 307] on input "Select an option" at bounding box center [800, 306] width 13 height 13
click at [565, 266] on span "Select an option" at bounding box center [565, 266] width 13 height 13
click at [565, 266] on input "Select an option" at bounding box center [565, 266] width 13 height 13
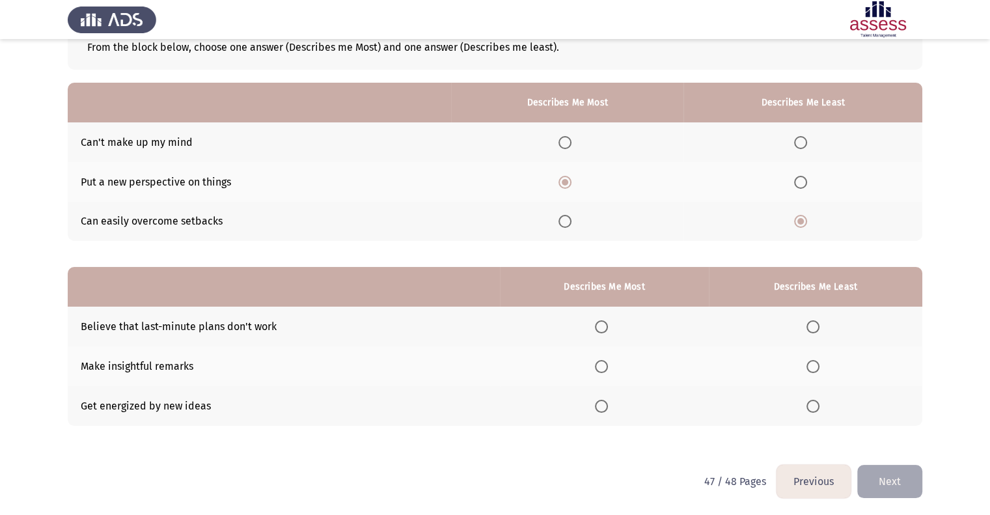
scroll to position [87, 0]
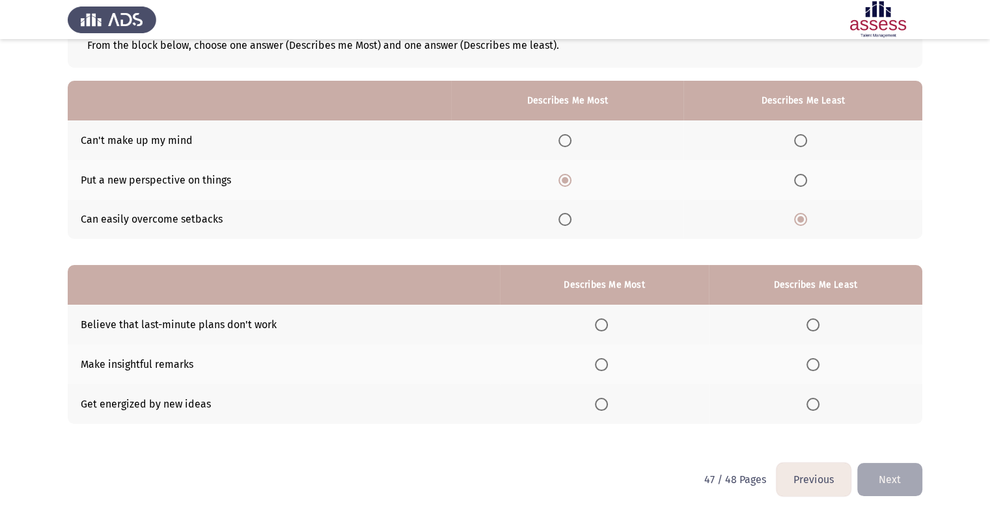
click at [816, 322] on span "Select an option" at bounding box center [813, 324] width 13 height 13
click at [816, 322] on input "Select an option" at bounding box center [813, 324] width 13 height 13
click at [602, 361] on span "Select an option" at bounding box center [601, 364] width 13 height 13
click at [602, 361] on input "Select an option" at bounding box center [601, 364] width 13 height 13
click at [880, 479] on button "Next" at bounding box center [890, 479] width 65 height 33
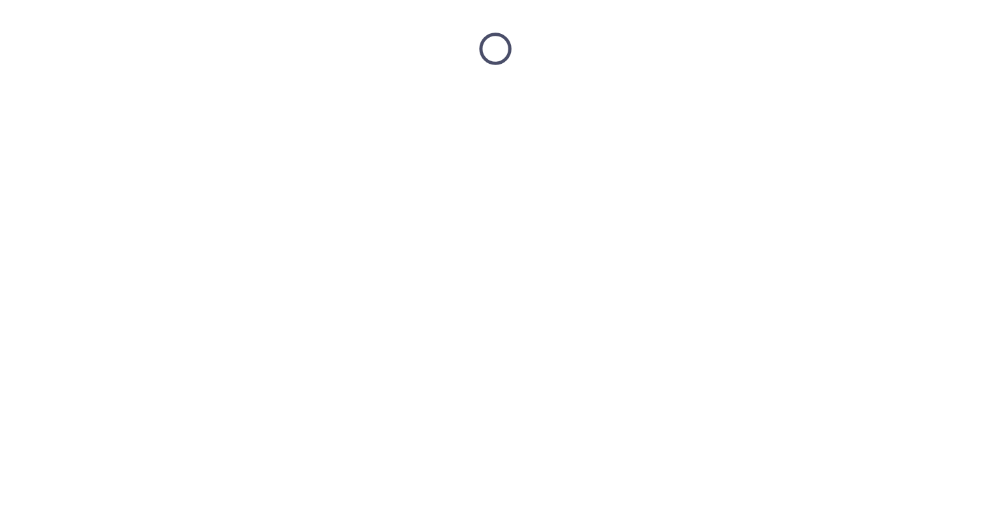
scroll to position [0, 0]
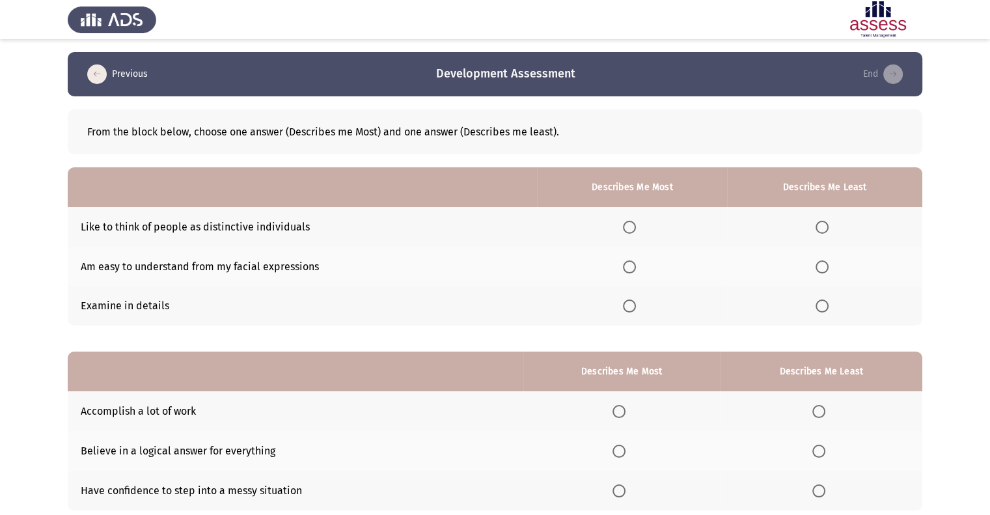
click at [633, 307] on span "Select an option" at bounding box center [629, 306] width 13 height 13
click at [633, 307] on input "Select an option" at bounding box center [629, 306] width 13 height 13
click at [828, 270] on span "Select an option" at bounding box center [822, 266] width 13 height 13
click at [828, 270] on input "Select an option" at bounding box center [822, 266] width 13 height 13
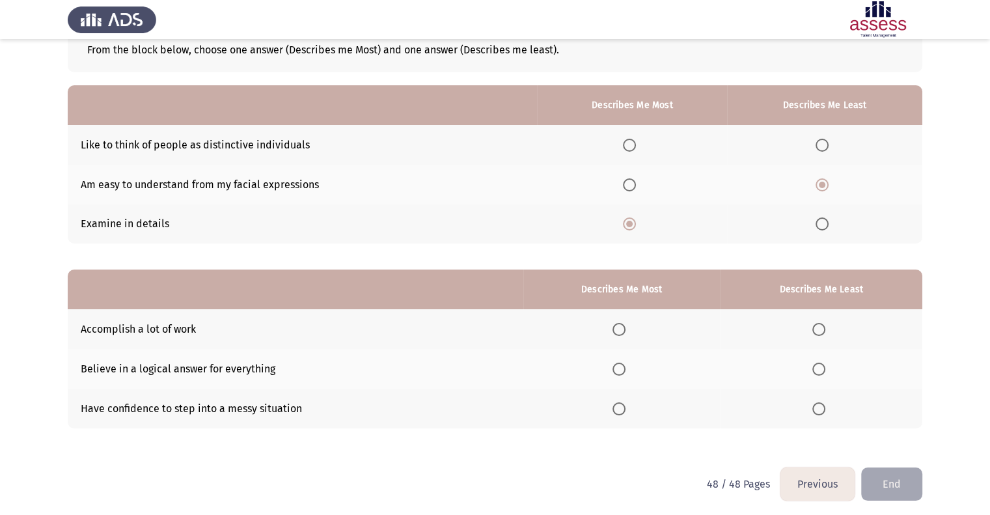
scroll to position [87, 0]
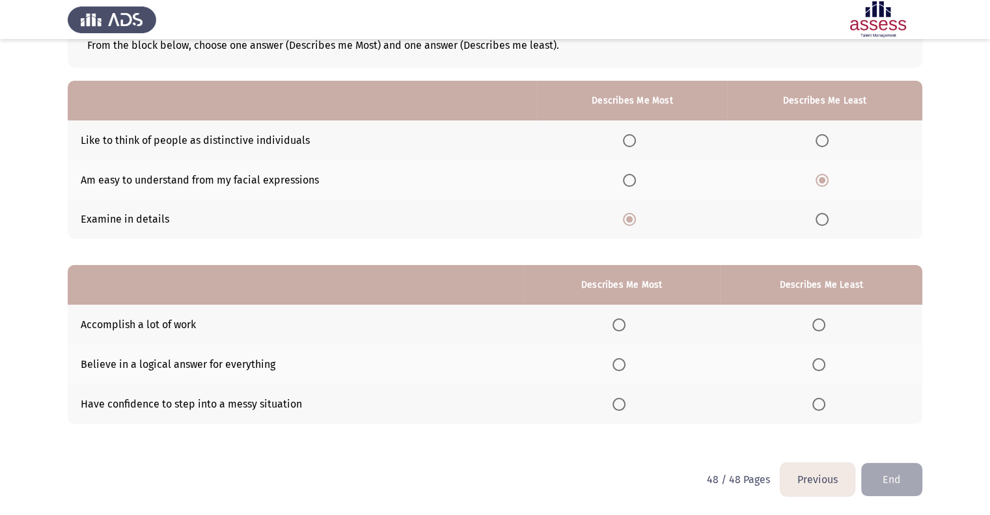
click at [623, 370] on span "Select an option" at bounding box center [619, 364] width 13 height 13
click at [623, 370] on input "Select an option" at bounding box center [619, 364] width 13 height 13
click at [827, 406] on label "Select an option" at bounding box center [822, 404] width 18 height 13
click at [826, 406] on input "Select an option" at bounding box center [819, 404] width 13 height 13
click at [891, 477] on button "End" at bounding box center [892, 479] width 61 height 33
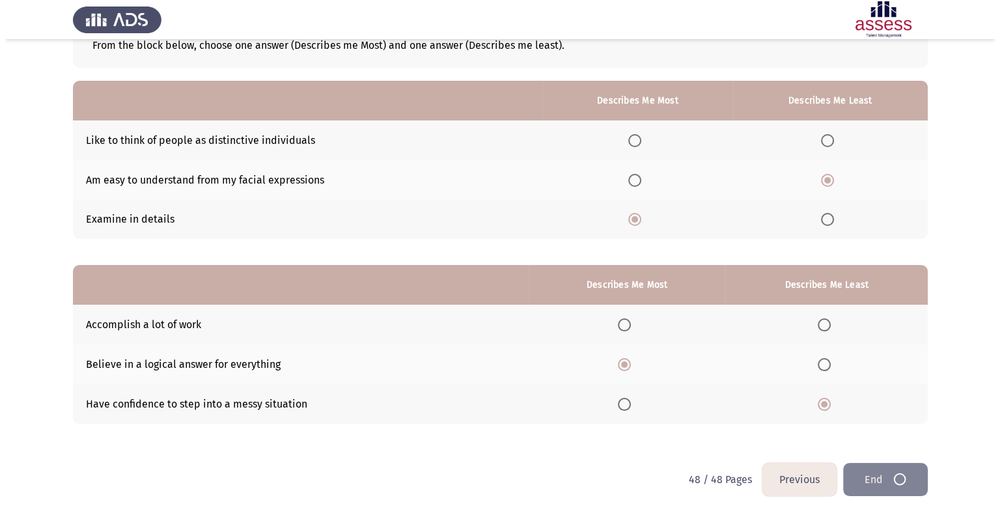
scroll to position [0, 0]
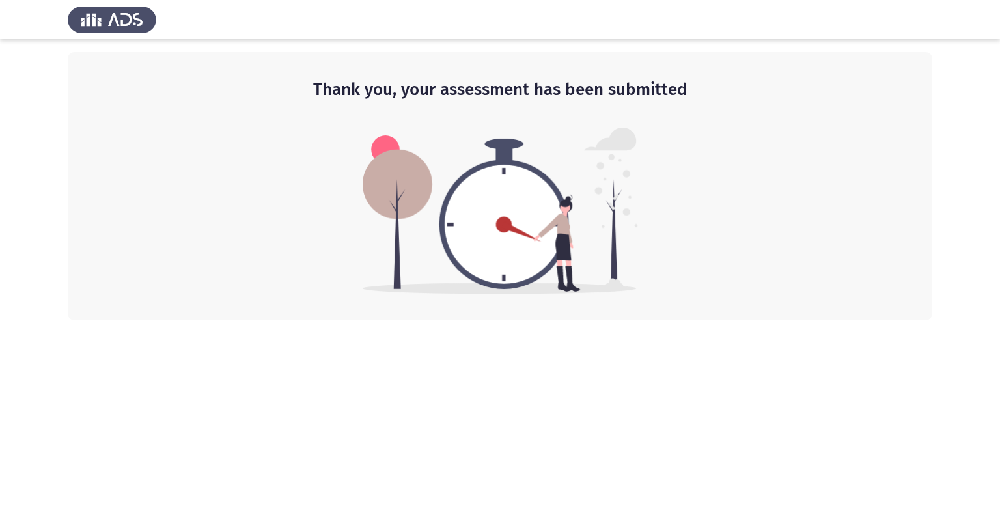
click at [490, 234] on img at bounding box center [500, 211] width 275 height 167
click at [124, 16] on img at bounding box center [112, 19] width 89 height 36
click at [87, 21] on img at bounding box center [112, 19] width 89 height 36
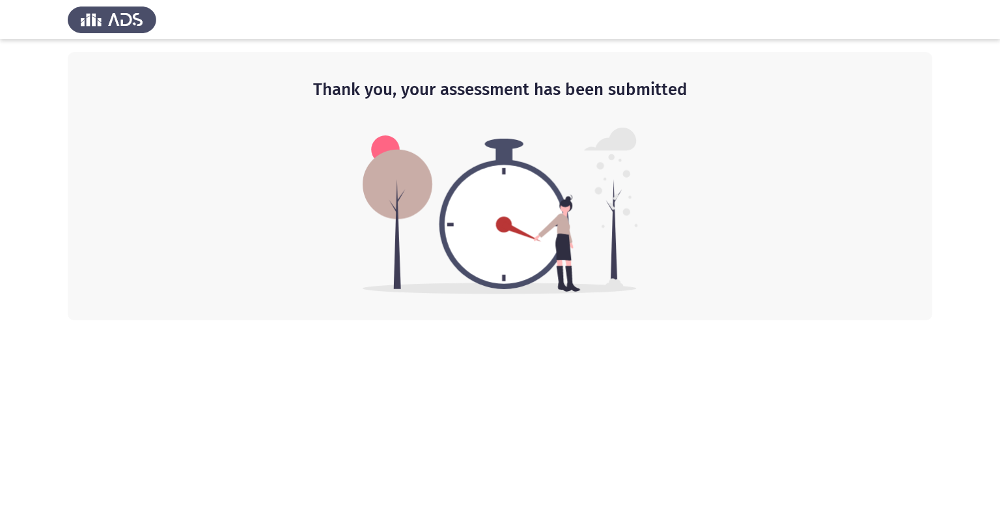
click at [87, 21] on img at bounding box center [112, 19] width 89 height 36
click at [946, 320] on html "Thank you, your assessment has been submitted" at bounding box center [500, 160] width 1000 height 320
click at [130, 14] on img at bounding box center [112, 19] width 89 height 36
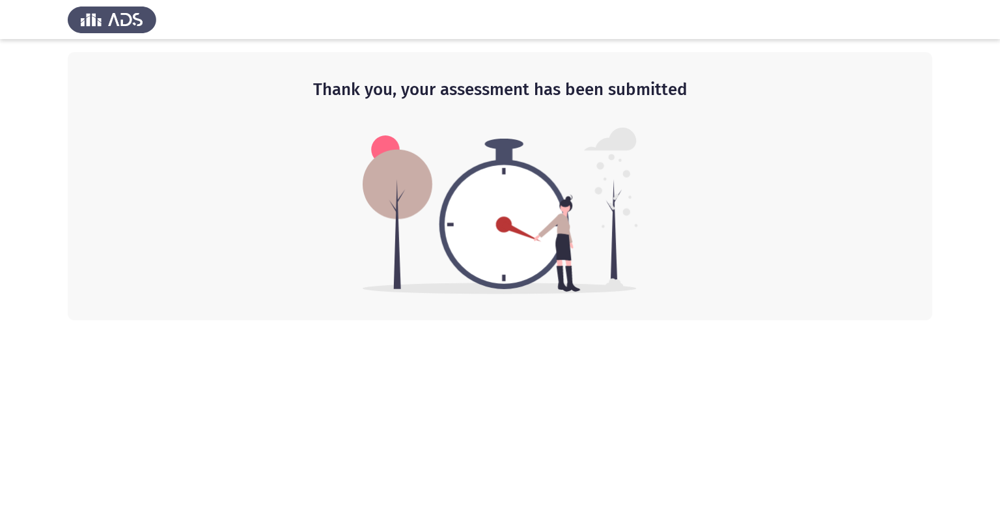
click at [260, 213] on div "Thank you, your assessment has been submitted" at bounding box center [500, 186] width 865 height 268
click at [647, 229] on div "Thank you, your assessment has been submitted" at bounding box center [500, 186] width 865 height 268
click at [474, 231] on img at bounding box center [500, 211] width 275 height 167
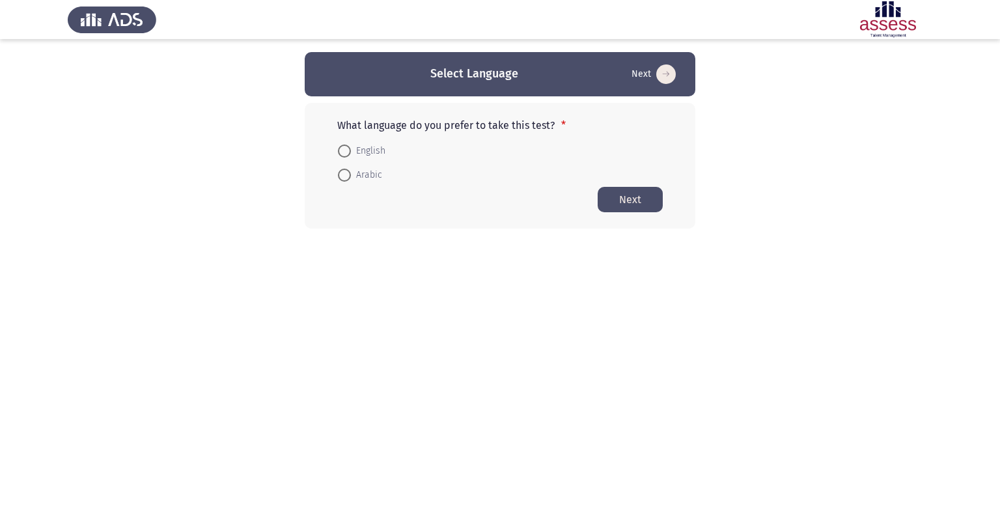
click at [379, 148] on span "English" at bounding box center [368, 151] width 35 height 16
click at [351, 148] on input "English" at bounding box center [344, 151] width 13 height 13
radio input "true"
click at [625, 198] on button "Next" at bounding box center [630, 198] width 65 height 25
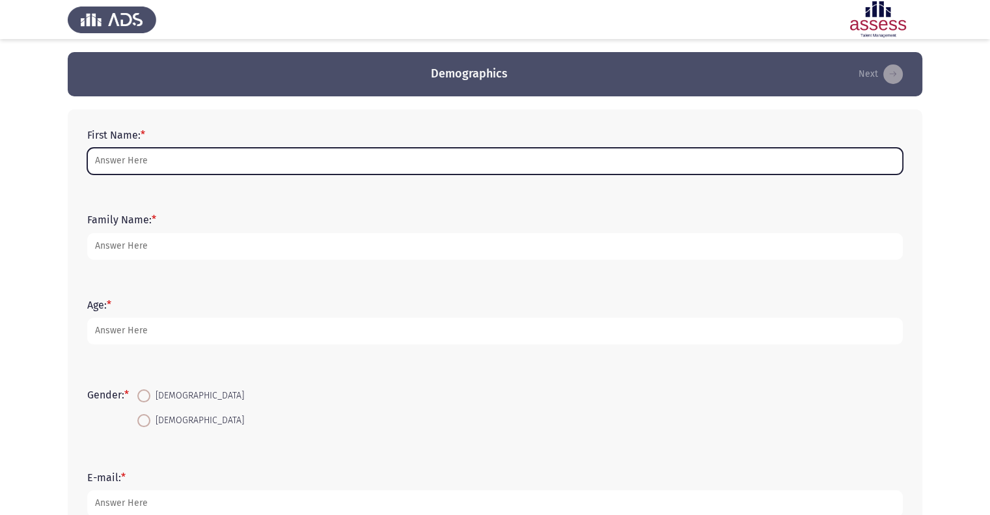
click at [222, 161] on input "First Name: *" at bounding box center [495, 161] width 816 height 27
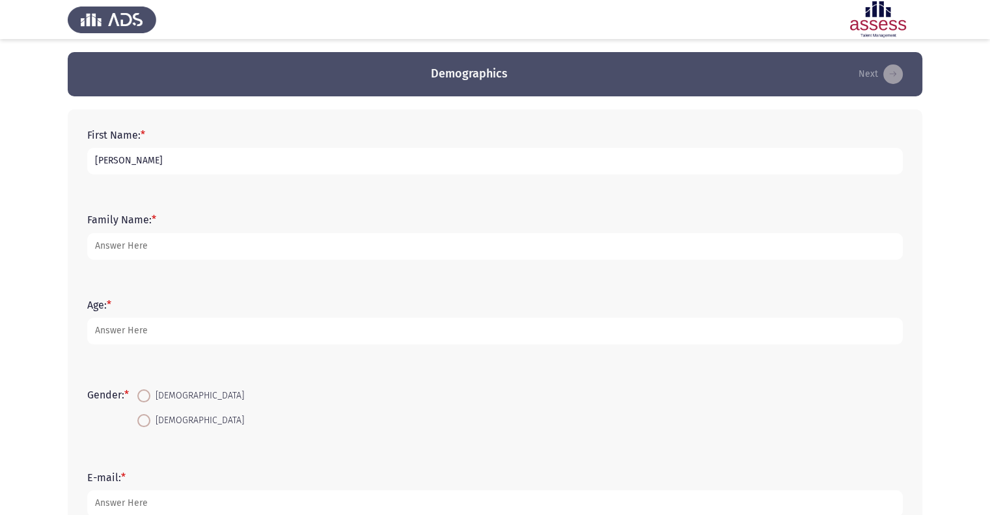
type input "[PERSON_NAME]"
type input "ElShafie"
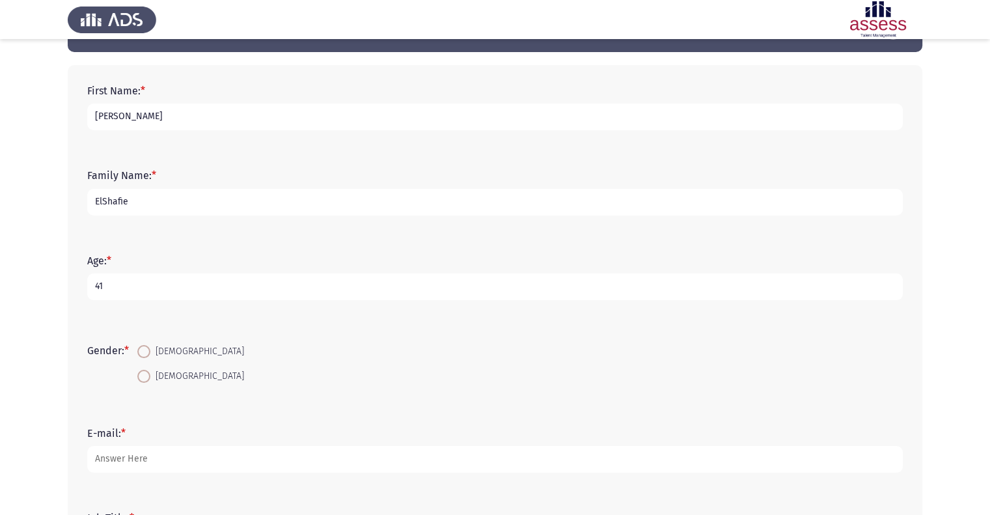
scroll to position [171, 0]
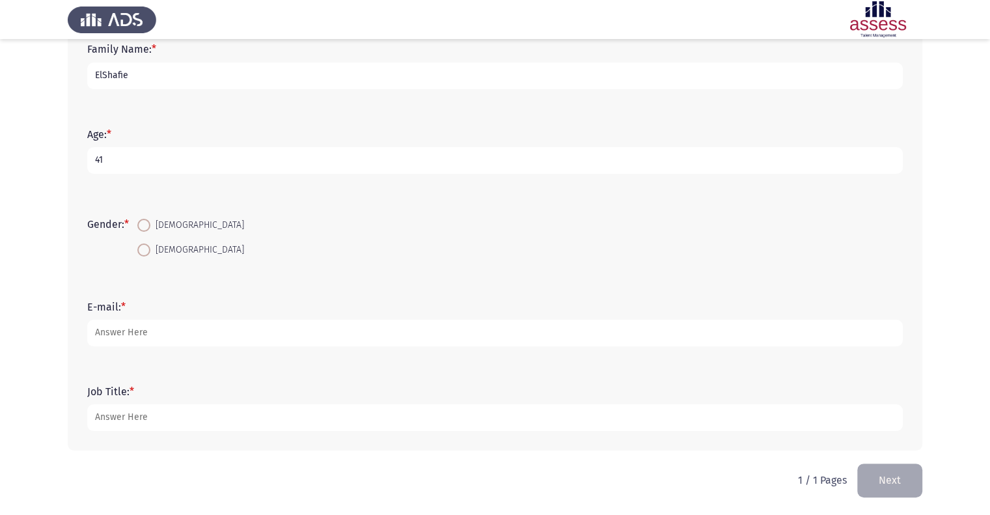
type input "41"
click at [156, 227] on span "[DEMOGRAPHIC_DATA]" at bounding box center [197, 226] width 94 height 16
click at [150, 227] on input "[DEMOGRAPHIC_DATA]" at bounding box center [143, 225] width 13 height 13
radio input "true"
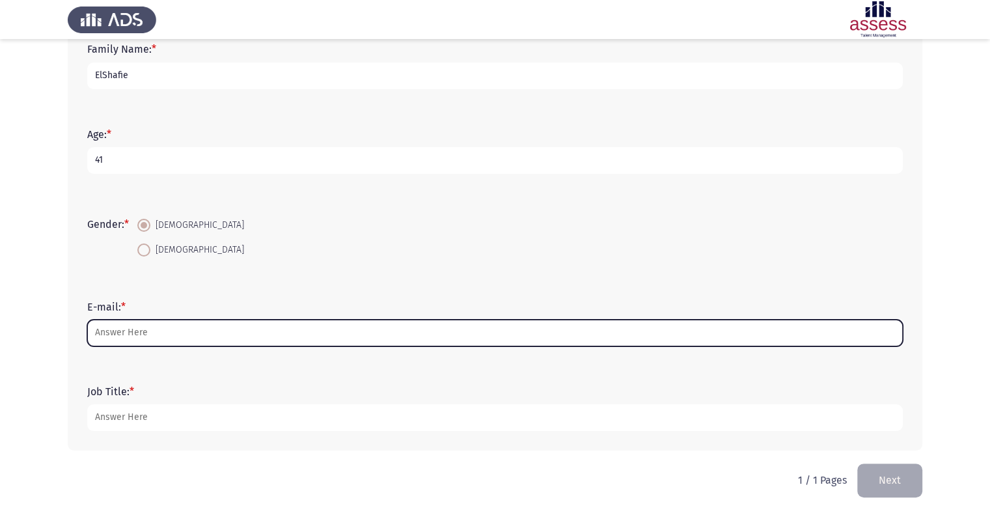
click at [160, 328] on input "E-mail: *" at bounding box center [495, 333] width 816 height 27
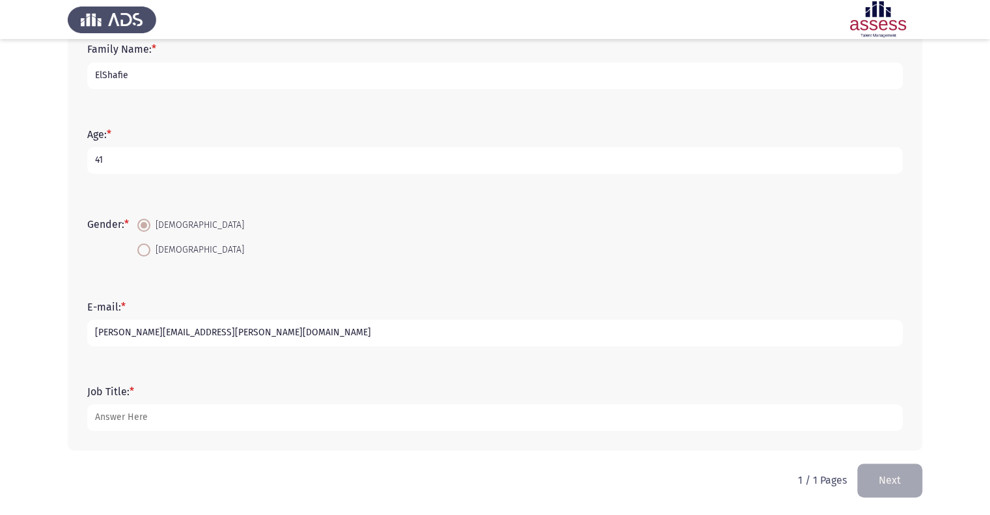
type input "[PERSON_NAME][EMAIL_ADDRESS][PERSON_NAME][DOMAIN_NAME]"
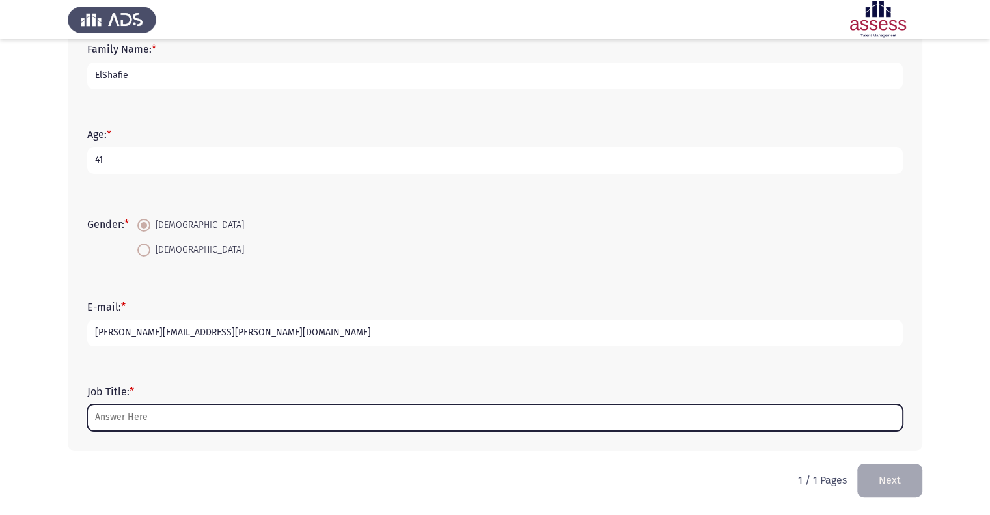
click at [164, 416] on input "Job Title: *" at bounding box center [495, 417] width 816 height 27
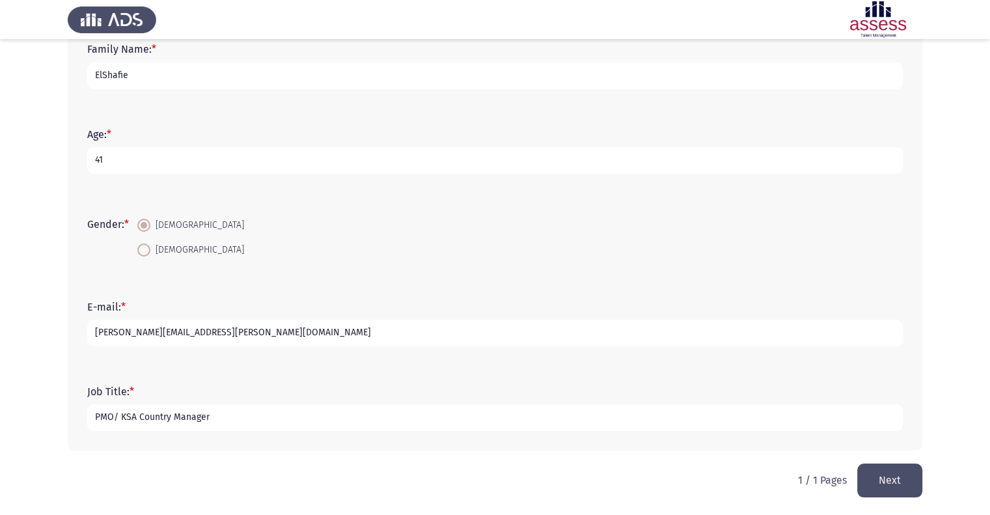
type input "PMO/ KSA Country Manager"
click at [873, 475] on button "Next" at bounding box center [890, 480] width 65 height 33
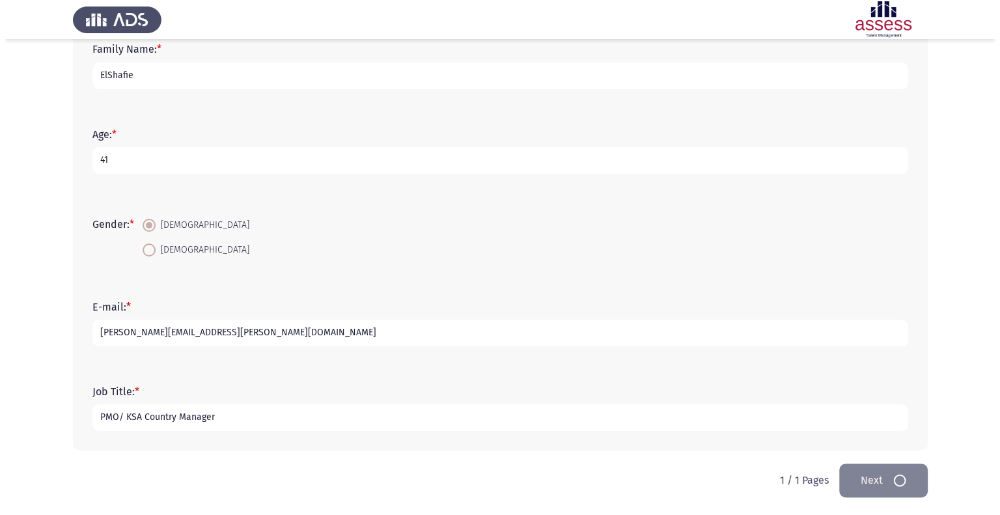
scroll to position [0, 0]
